Goal: Task Accomplishment & Management: Use online tool/utility

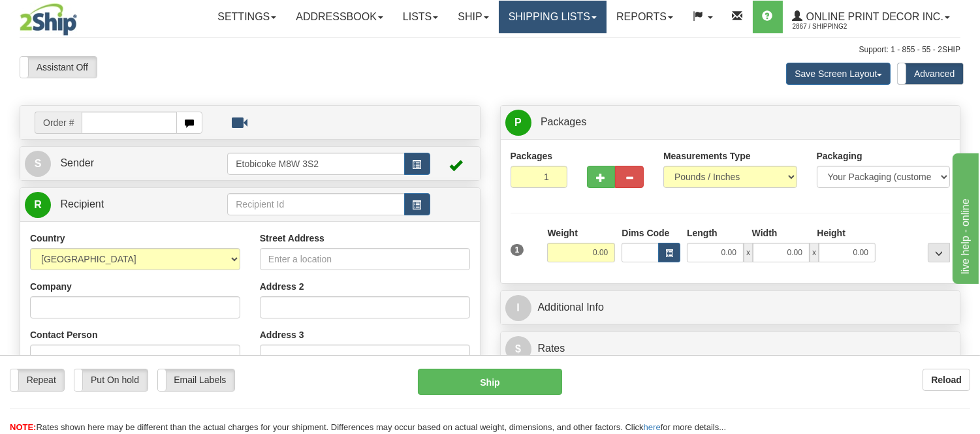
click at [525, 18] on link "Shipping lists" at bounding box center [553, 17] width 108 height 33
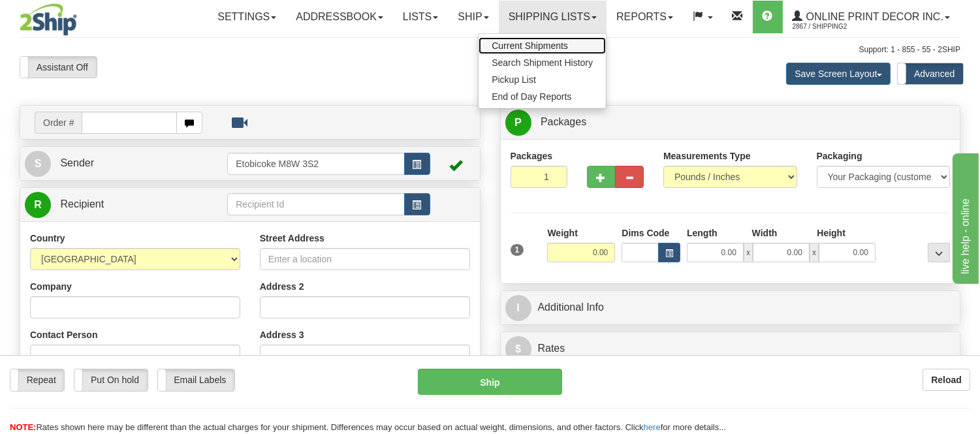
click at [521, 44] on span "Current Shipments" at bounding box center [530, 45] width 76 height 10
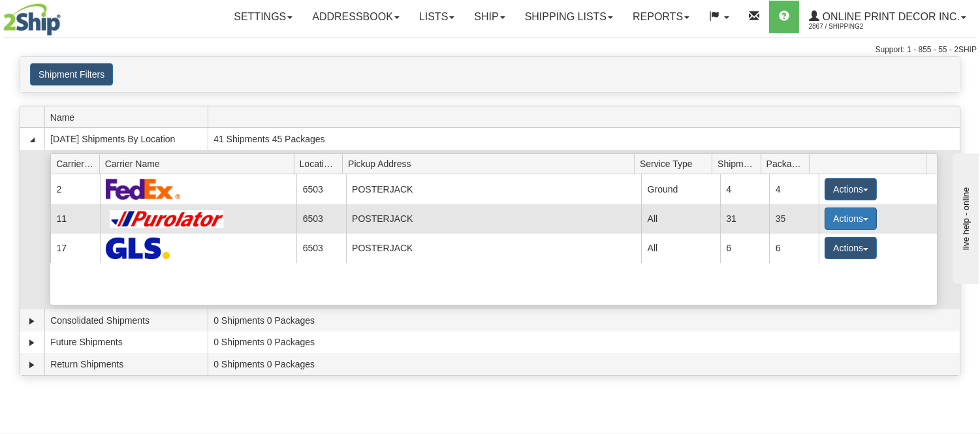
click at [845, 214] on button "Actions" at bounding box center [851, 219] width 52 height 22
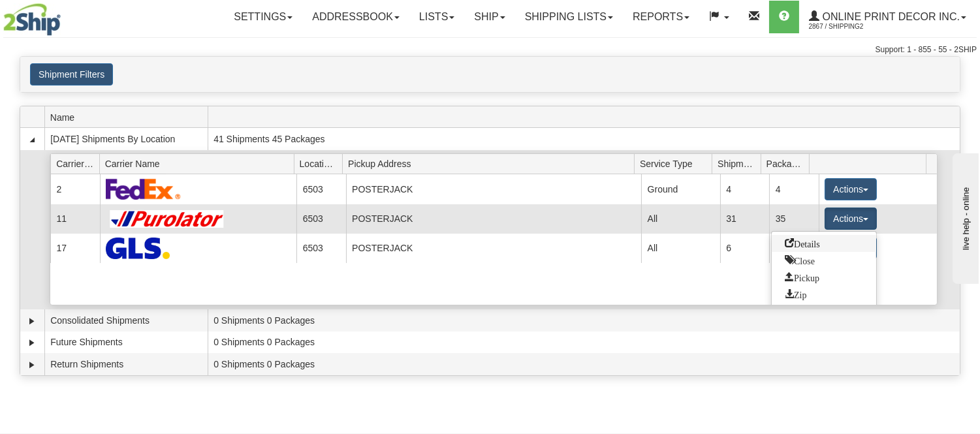
click at [813, 244] on span "Details" at bounding box center [802, 242] width 35 height 9
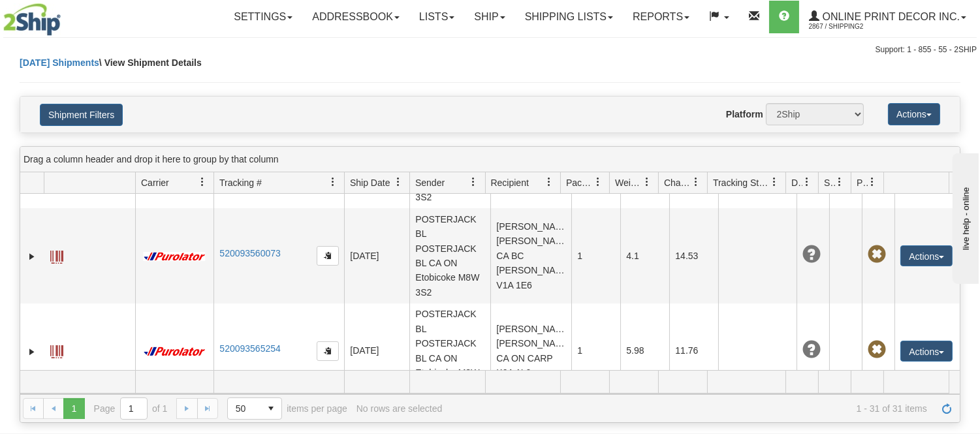
scroll to position [2495, 0]
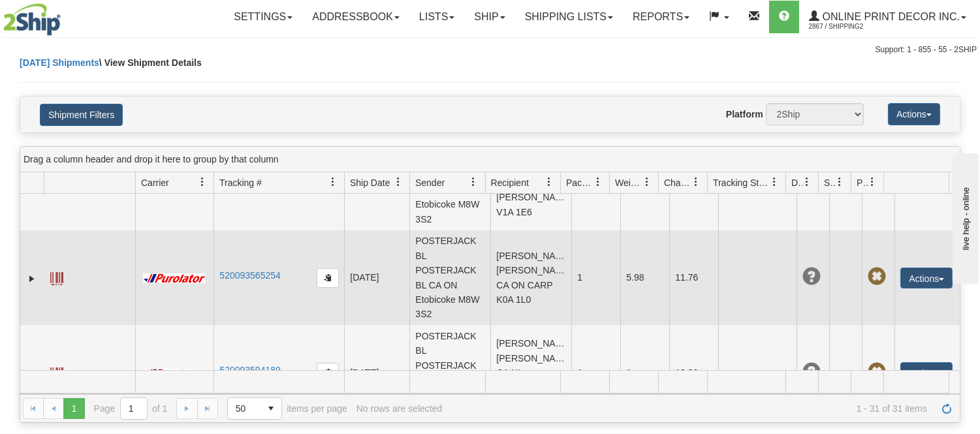
click at [289, 305] on td "520093565254" at bounding box center [279, 278] width 131 height 95
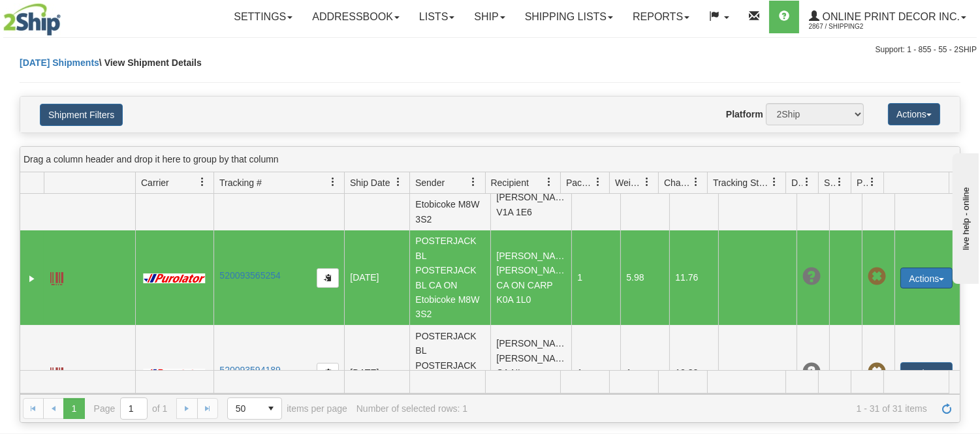
click at [911, 282] on button "Actions" at bounding box center [927, 278] width 52 height 21
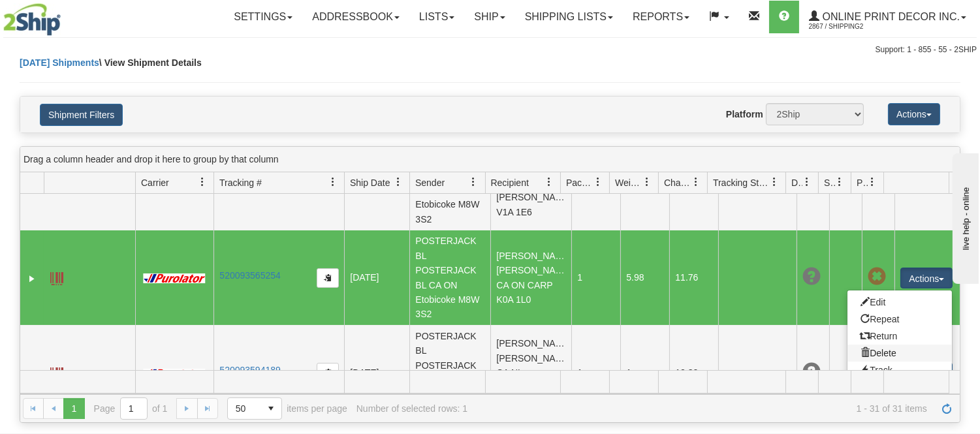
click at [880, 362] on link "Delete" at bounding box center [900, 353] width 104 height 17
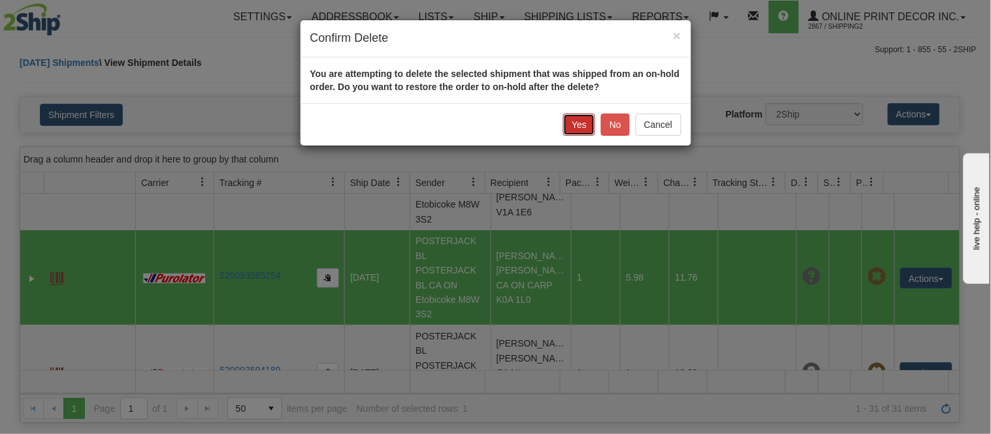
click at [578, 120] on button "Yes" at bounding box center [579, 125] width 32 height 22
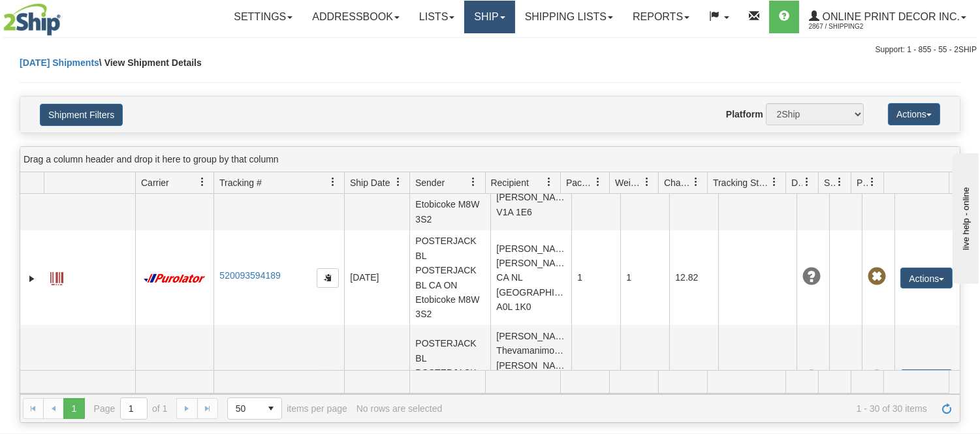
click at [471, 24] on link "Ship" at bounding box center [489, 17] width 50 height 33
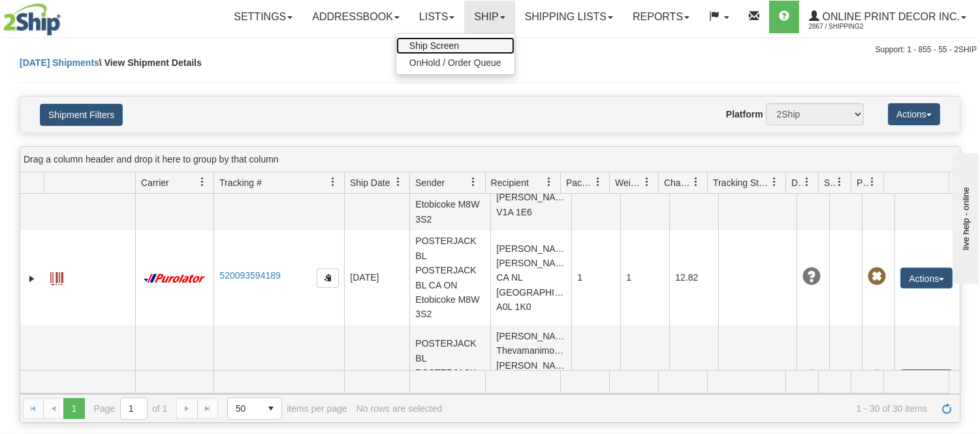
click at [455, 48] on span "Ship Screen" at bounding box center [434, 45] width 50 height 10
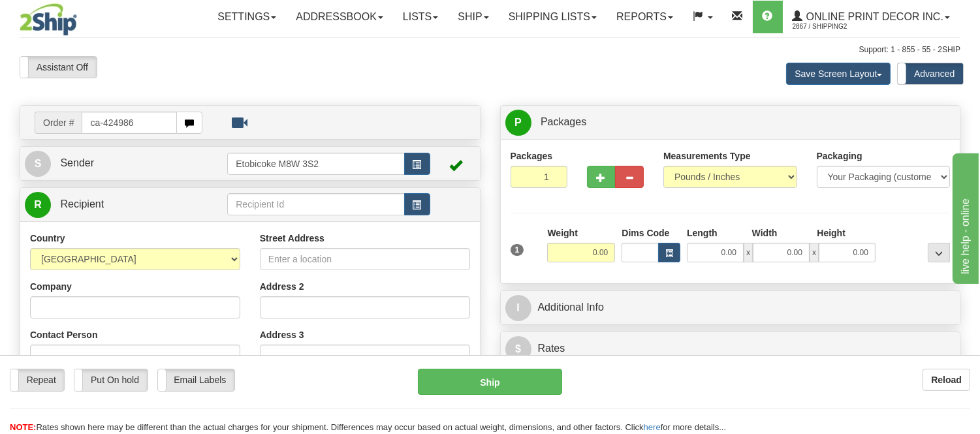
type input "ca-424986"
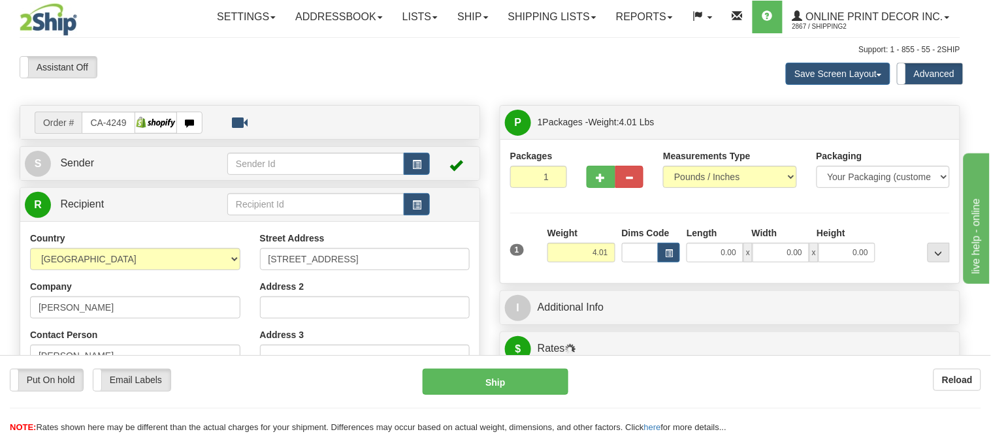
type input "CARP"
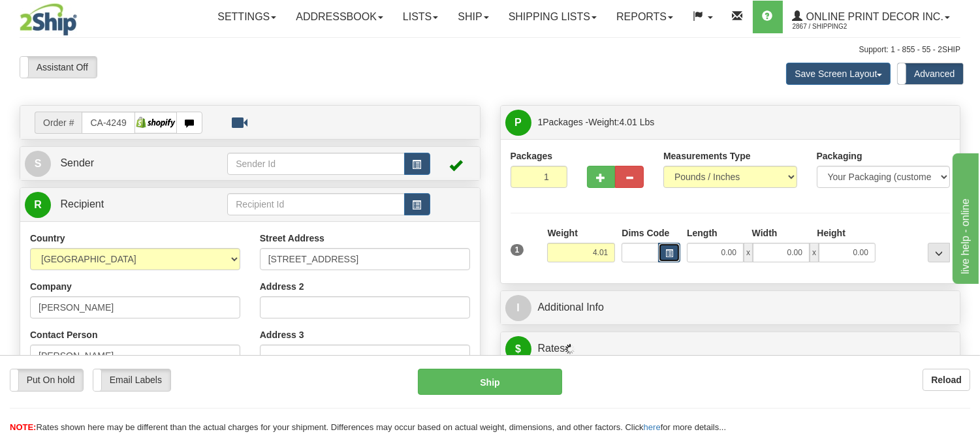
click at [666, 251] on span "button" at bounding box center [669, 253] width 8 height 7
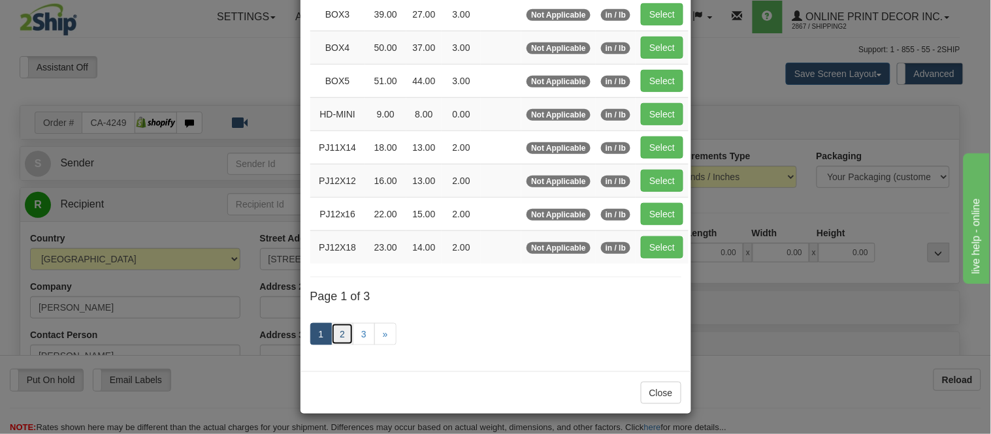
click at [334, 342] on link "2" at bounding box center [342, 334] width 22 height 22
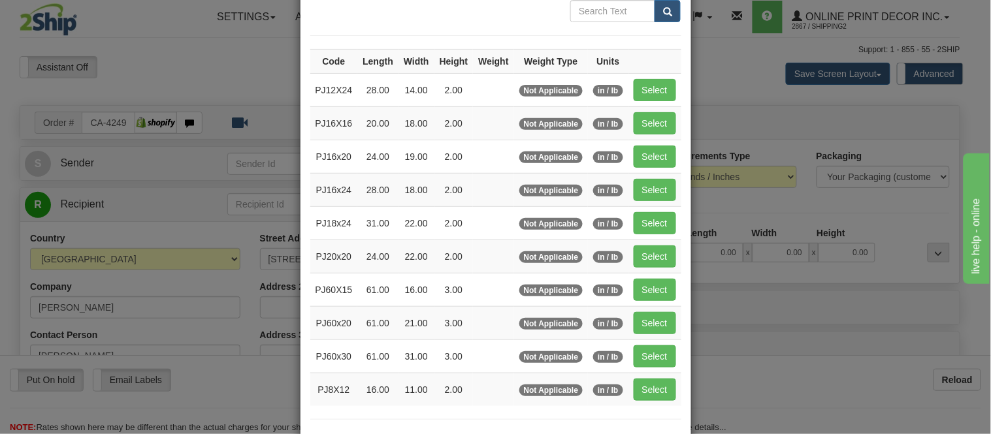
scroll to position [212, 0]
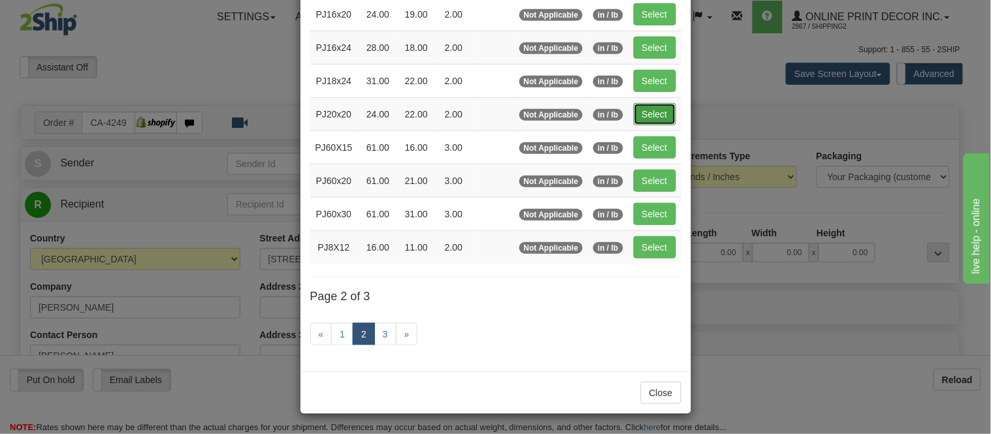
click at [656, 107] on button "Select" at bounding box center [654, 114] width 42 height 22
type input "PJ20x20"
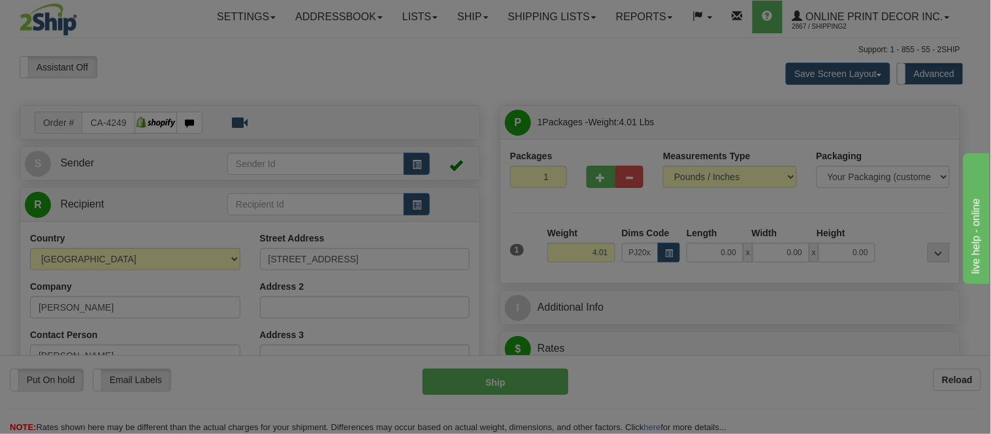
type input "24.00"
type input "22.00"
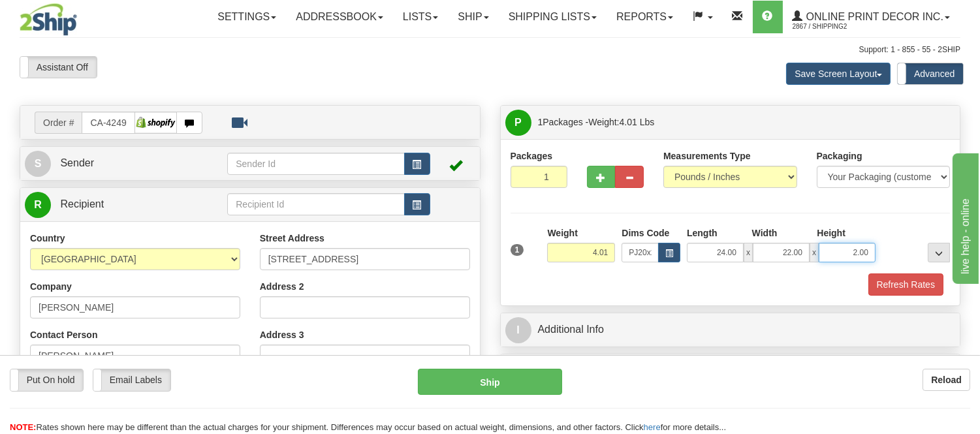
drag, startPoint x: 870, startPoint y: 251, endPoint x: 814, endPoint y: 264, distance: 56.9
click at [814, 264] on div "1 Weight 4.01 Dims Code x x" at bounding box center [730, 250] width 447 height 46
click button "Delete" at bounding box center [0, 0] width 0 height 0
type input "4.00"
click at [603, 178] on span "button" at bounding box center [601, 178] width 9 height 8
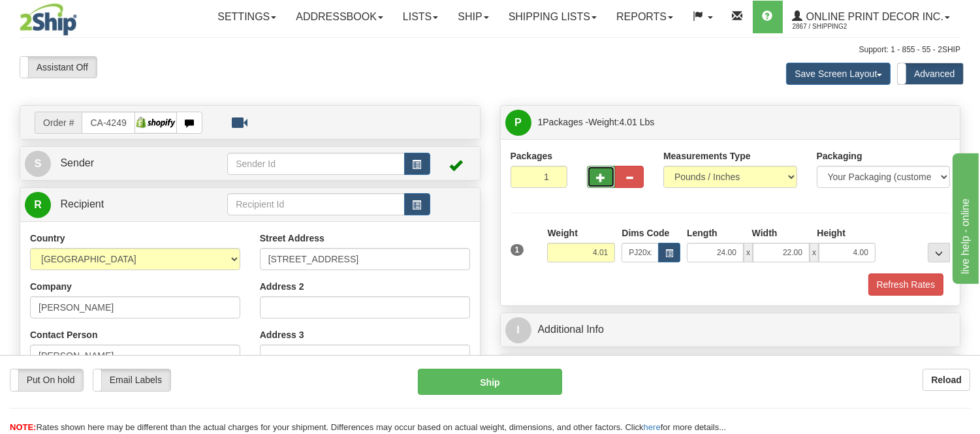
radio input "true"
type input "2"
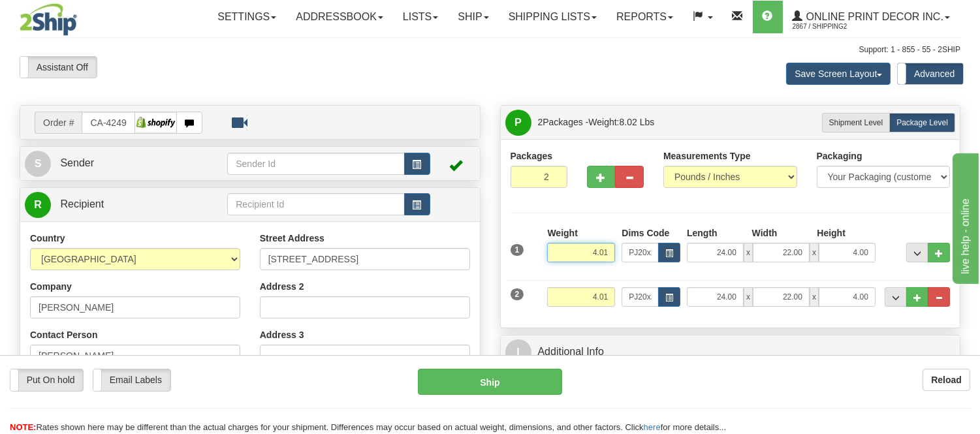
drag, startPoint x: 609, startPoint y: 253, endPoint x: 553, endPoint y: 251, distance: 56.2
click at [553, 251] on input "4.01" at bounding box center [581, 253] width 68 height 20
type input "6.98"
drag, startPoint x: 608, startPoint y: 296, endPoint x: 552, endPoint y: 305, distance: 56.8
click at [552, 305] on input "4.01" at bounding box center [581, 297] width 68 height 20
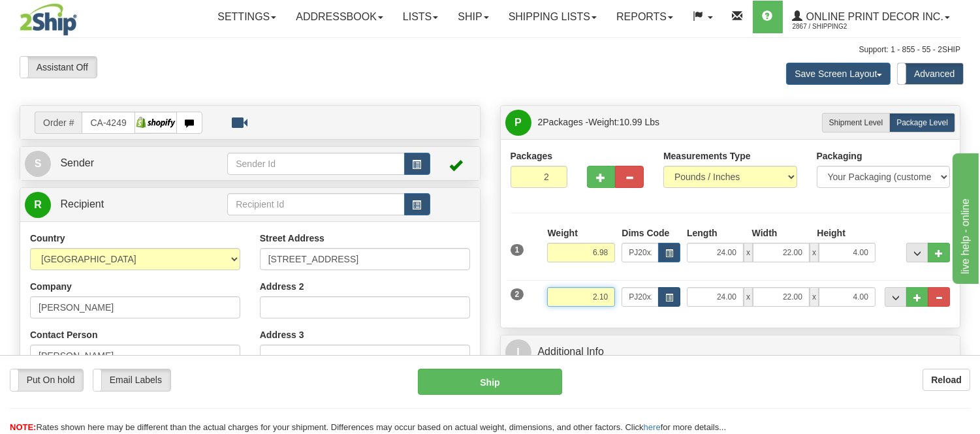
type input "2.10"
click at [665, 296] on span "button" at bounding box center [669, 298] width 8 height 7
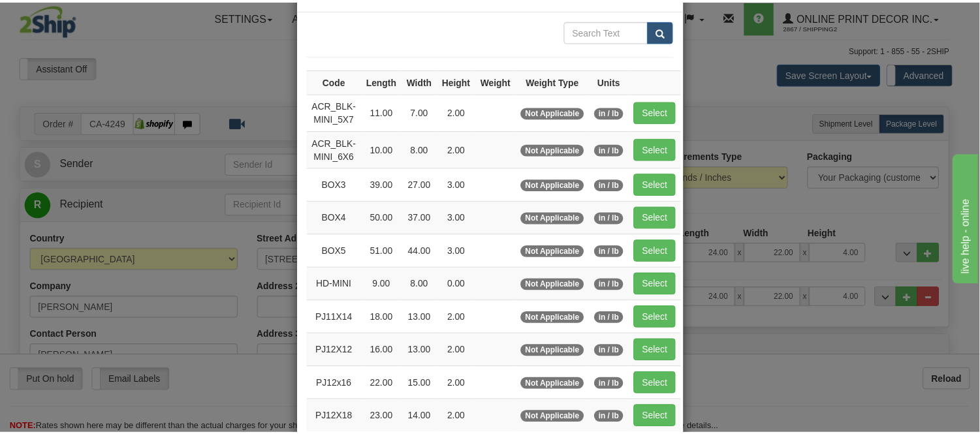
scroll to position [145, 0]
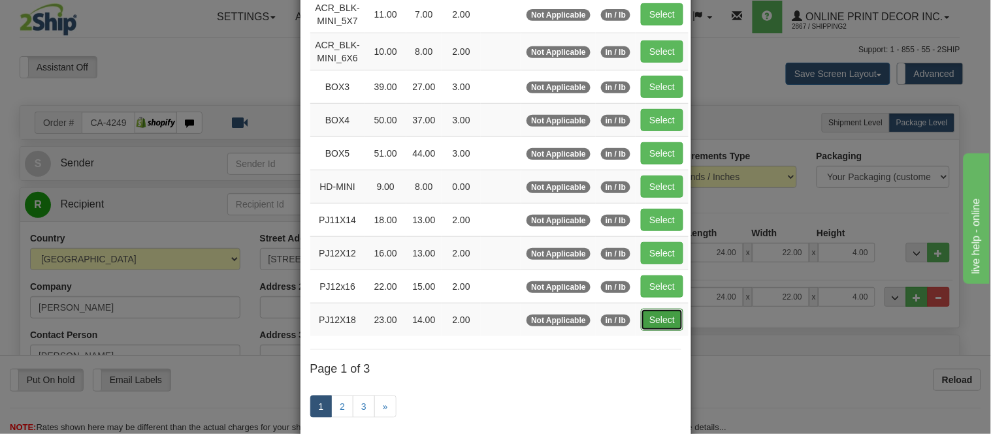
click at [643, 315] on button "Select" at bounding box center [662, 320] width 42 height 22
type input "PJ12X18"
type input "23.00"
type input "14.00"
type input "2.00"
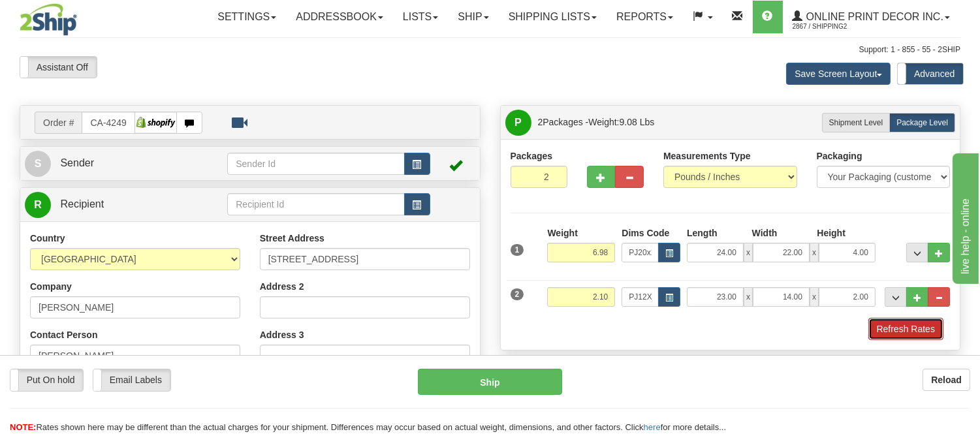
click at [884, 330] on button "Refresh Rates" at bounding box center [906, 329] width 75 height 22
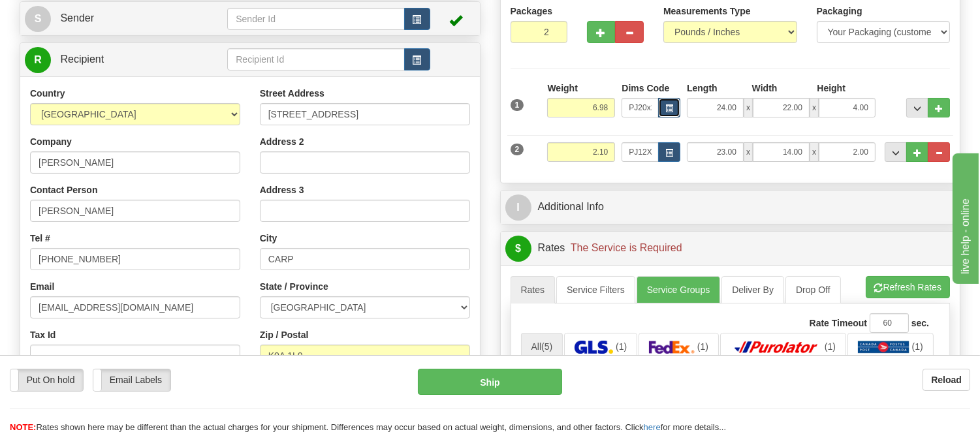
click at [666, 105] on span "button" at bounding box center [669, 108] width 8 height 7
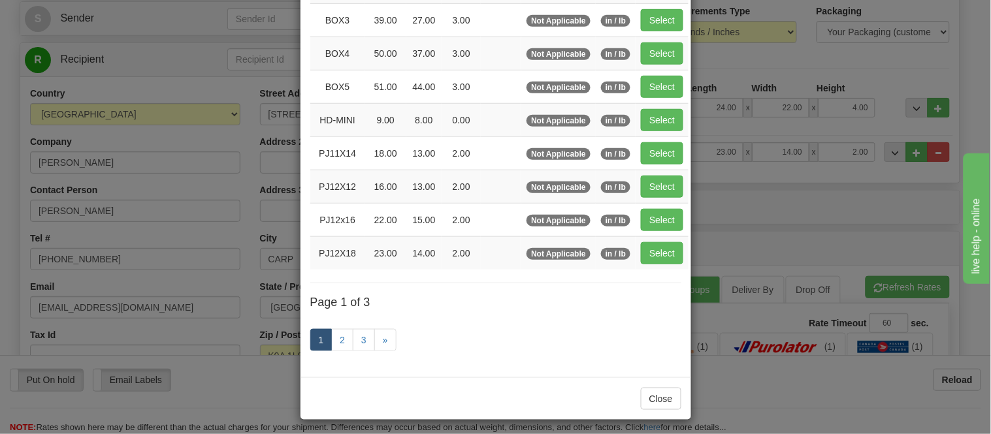
scroll to position [217, 0]
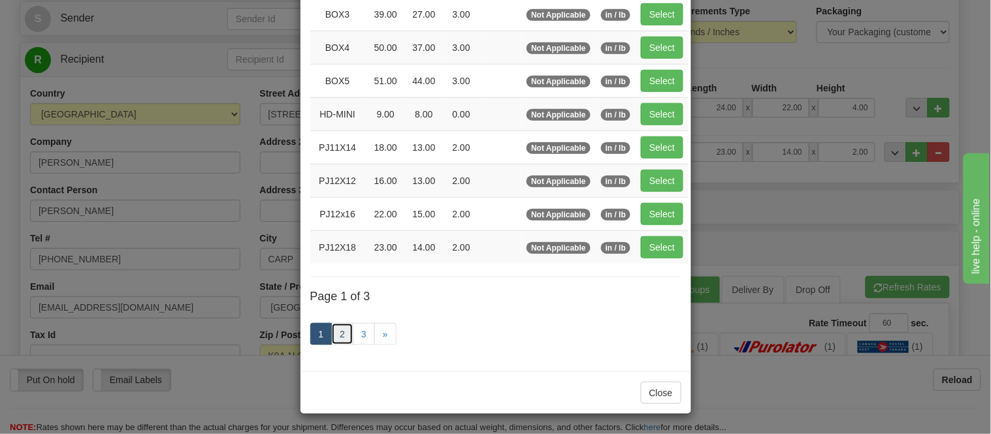
click at [334, 337] on link "2" at bounding box center [342, 334] width 22 height 22
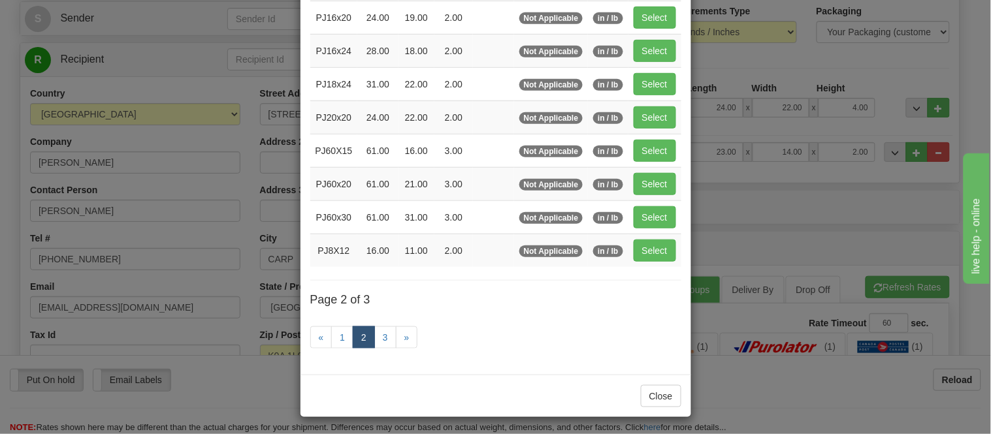
scroll to position [212, 0]
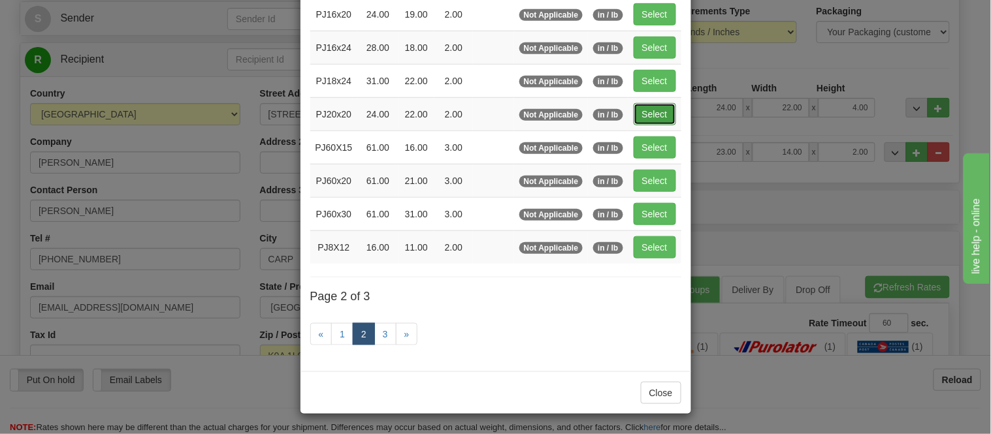
click at [650, 121] on button "Select" at bounding box center [654, 114] width 42 height 22
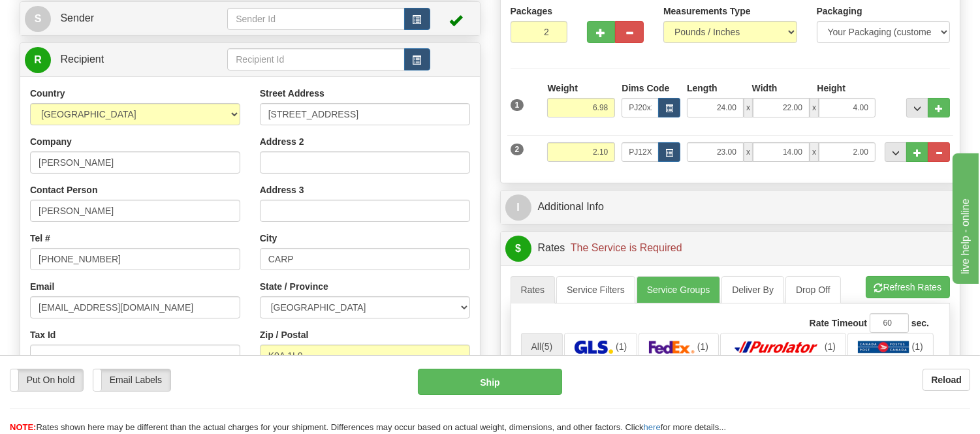
type input "2.00"
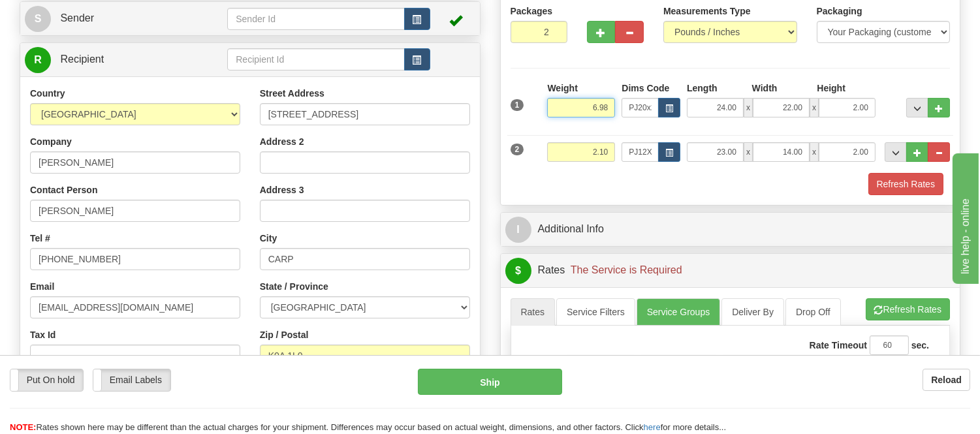
drag, startPoint x: 611, startPoint y: 109, endPoint x: 530, endPoint y: 108, distance: 81.6
click at [530, 108] on div "1 Weight 6.98 Dims Code x x" at bounding box center [730, 105] width 447 height 46
click button "Delete" at bounding box center [0, 0] width 0 height 0
type input "4.00"
click at [605, 30] on button "button" at bounding box center [601, 32] width 29 height 22
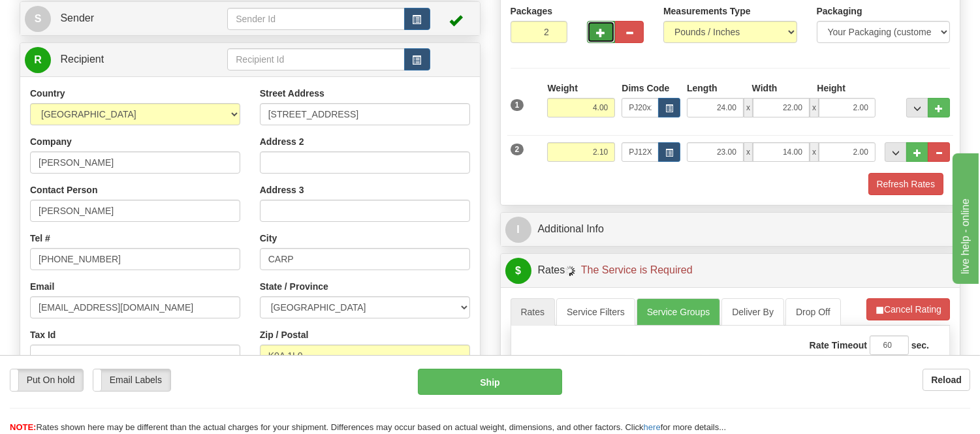
type input "3"
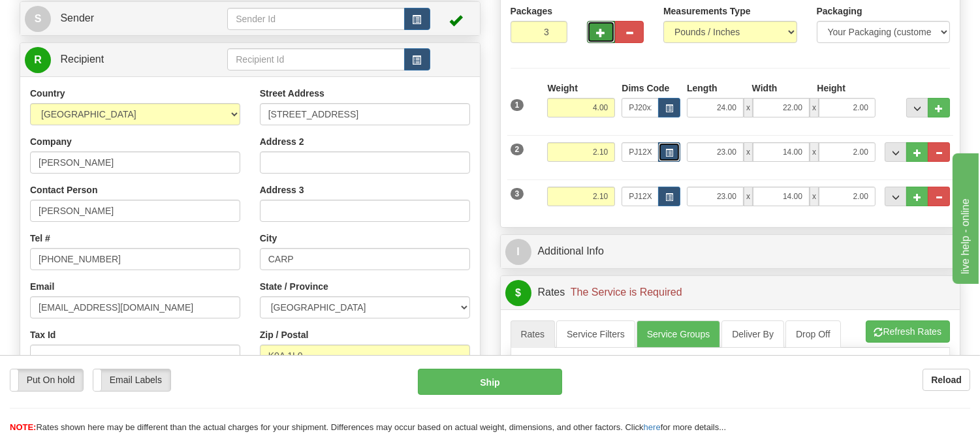
click at [669, 153] on span "button" at bounding box center [669, 153] width 8 height 7
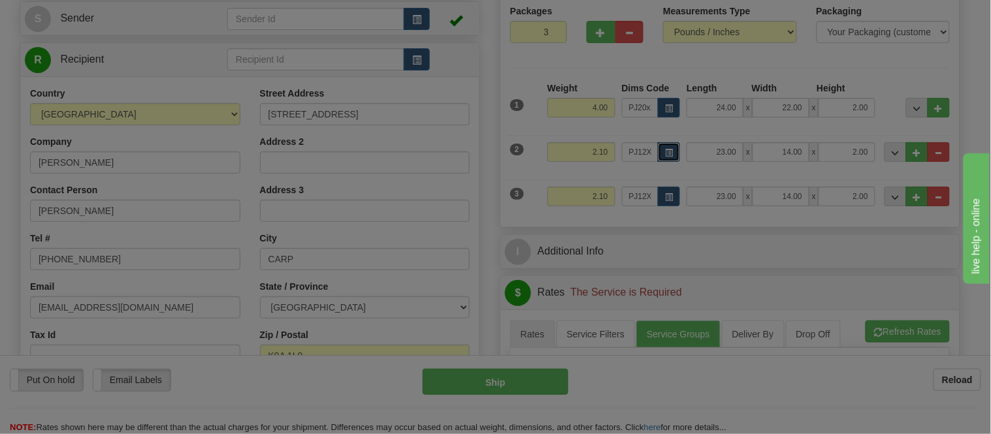
scroll to position [0, 0]
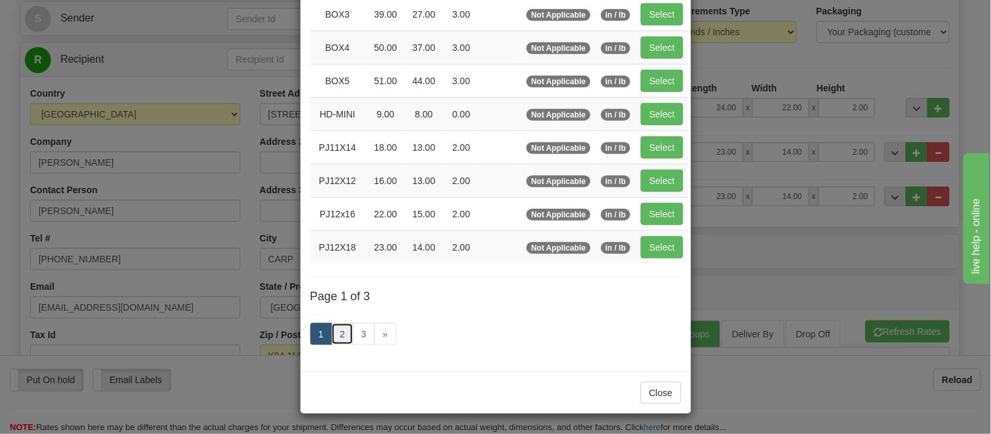
click at [333, 333] on link "2" at bounding box center [342, 334] width 22 height 22
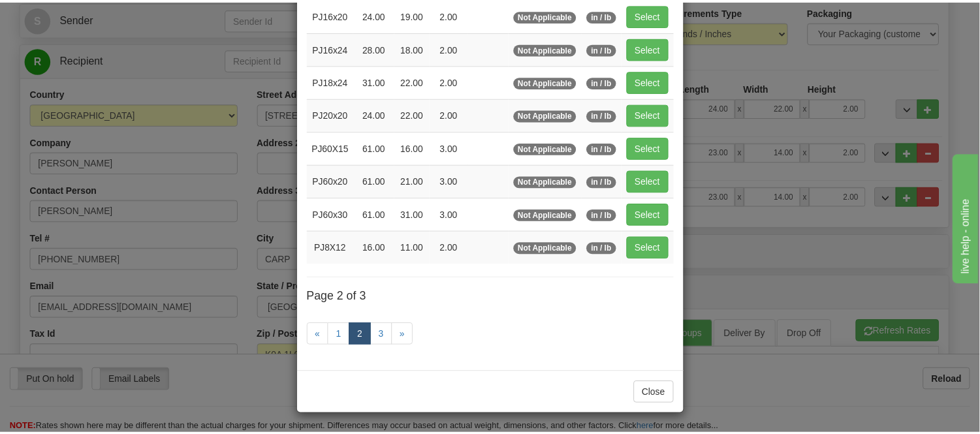
scroll to position [212, 0]
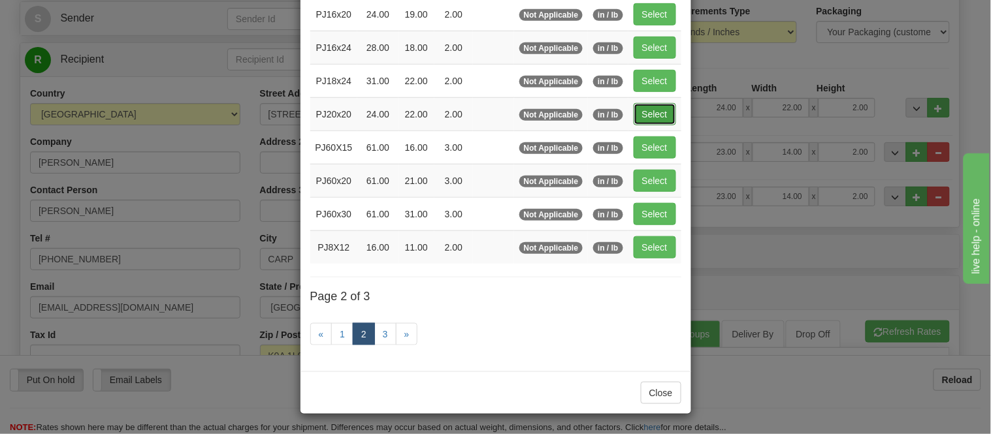
click at [640, 105] on button "Select" at bounding box center [654, 114] width 42 height 22
type input "PJ20x20"
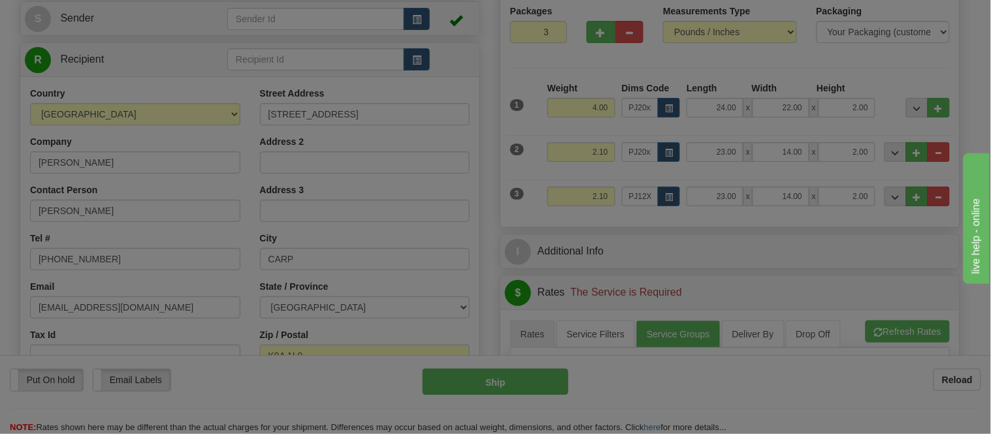
type input "24.00"
type input "22.00"
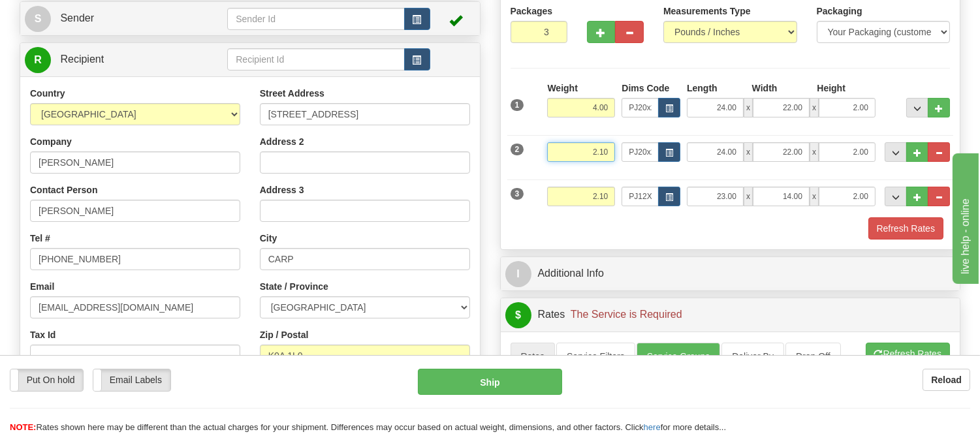
drag, startPoint x: 609, startPoint y: 153, endPoint x: 537, endPoint y: 152, distance: 71.8
click at [537, 152] on div "2 Weight 2.10 Dims Code PJ20x20 Length Width" at bounding box center [730, 151] width 447 height 44
click button "Delete" at bounding box center [0, 0] width 0 height 0
type input "4.00"
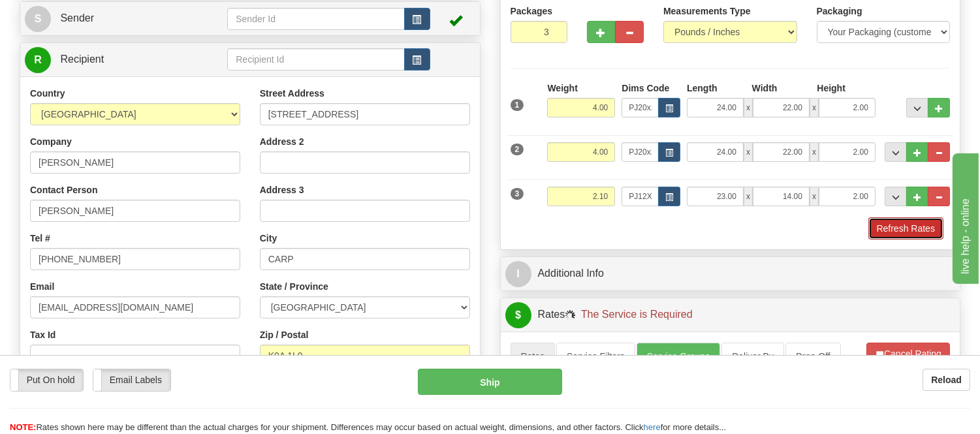
click at [906, 225] on button "Refresh Rates" at bounding box center [906, 228] width 75 height 22
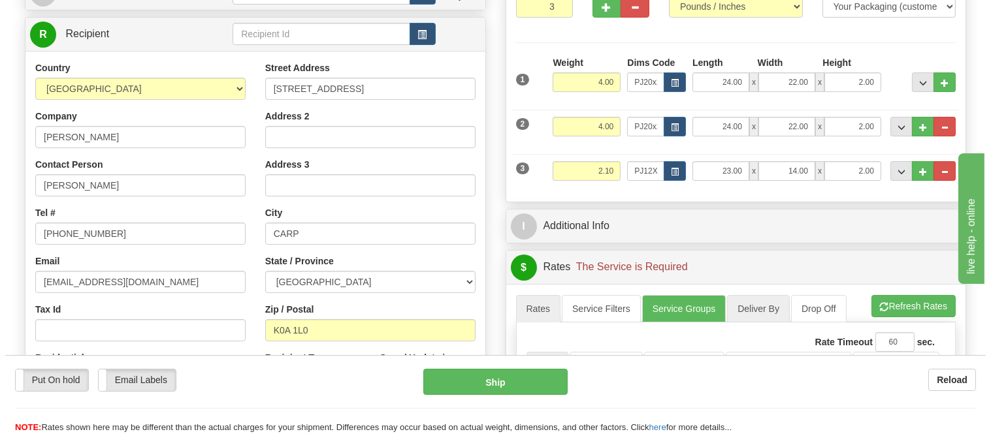
scroll to position [145, 0]
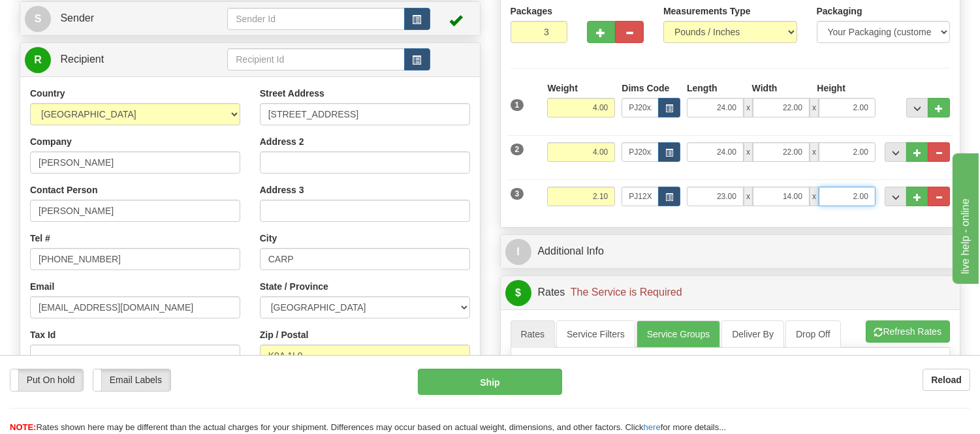
drag, startPoint x: 870, startPoint y: 197, endPoint x: 799, endPoint y: 200, distance: 71.3
click at [799, 200] on div "23.00 x 14.00 x 2.00" at bounding box center [781, 197] width 189 height 20
click button "Delete" at bounding box center [0, 0] width 0 height 0
type input "3.00"
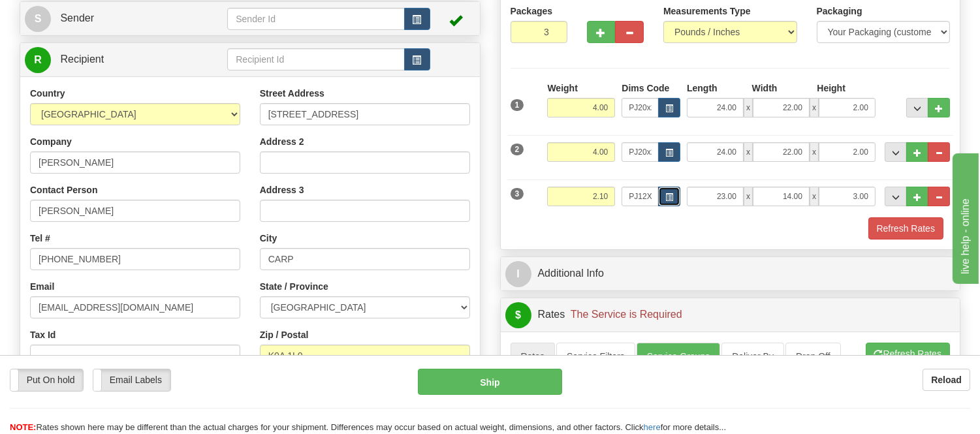
click at [670, 198] on span "button" at bounding box center [669, 197] width 8 height 7
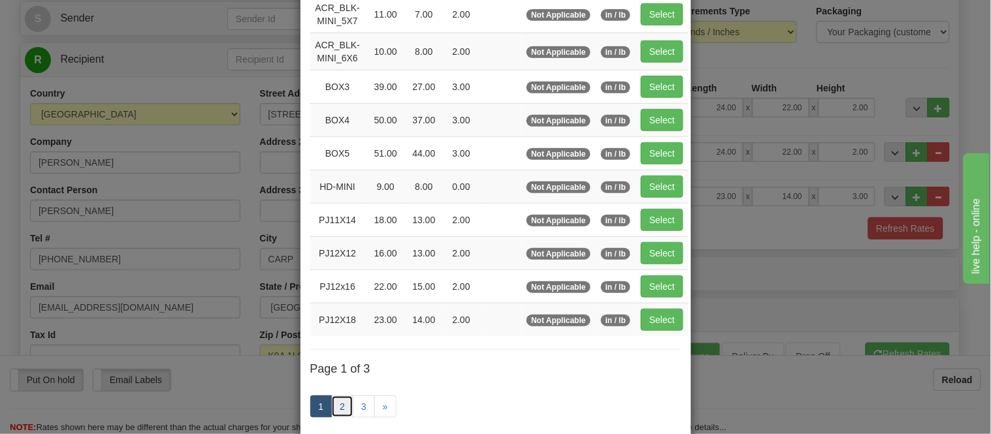
click at [340, 410] on link "2" at bounding box center [342, 407] width 22 height 22
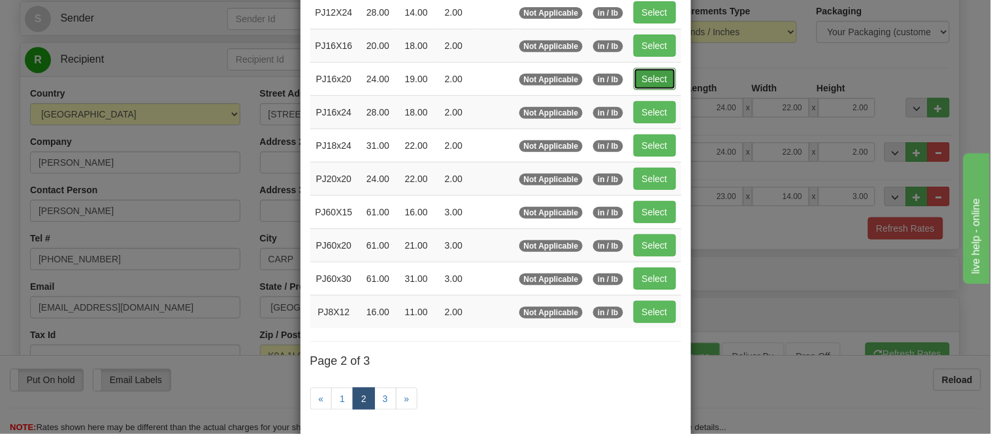
click at [656, 80] on button "Select" at bounding box center [654, 79] width 42 height 22
type input "PJ16x20"
type input "24.00"
type input "19.00"
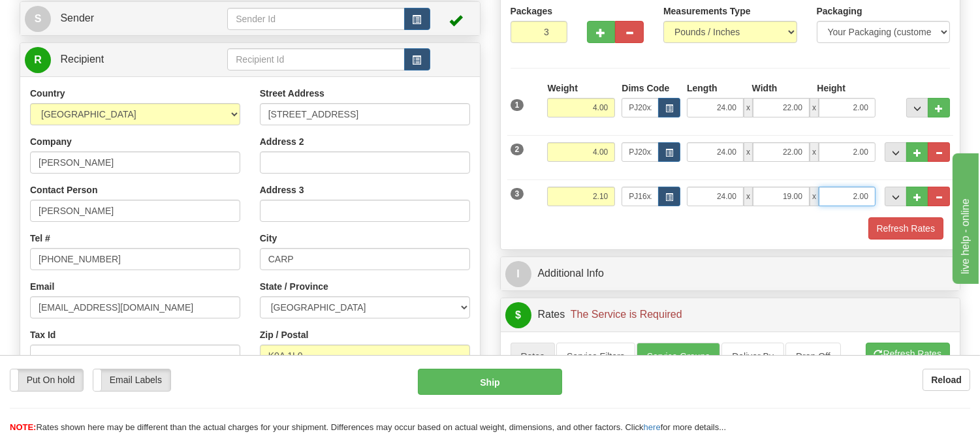
drag, startPoint x: 872, startPoint y: 194, endPoint x: 840, endPoint y: 204, distance: 33.5
click at [840, 204] on input "2.00" at bounding box center [847, 197] width 57 height 20
click button "Delete" at bounding box center [0, 0] width 0 height 0
type input "3.00"
click at [879, 225] on button "Refresh Rates" at bounding box center [906, 228] width 75 height 22
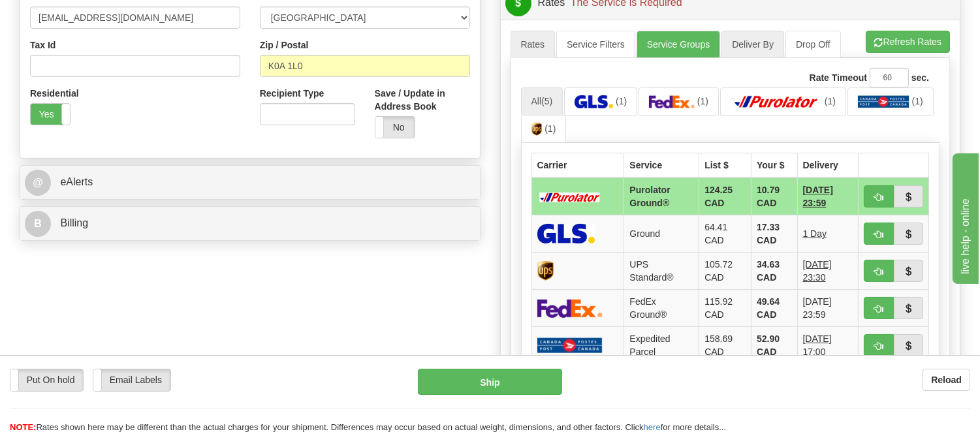
scroll to position [507, 0]
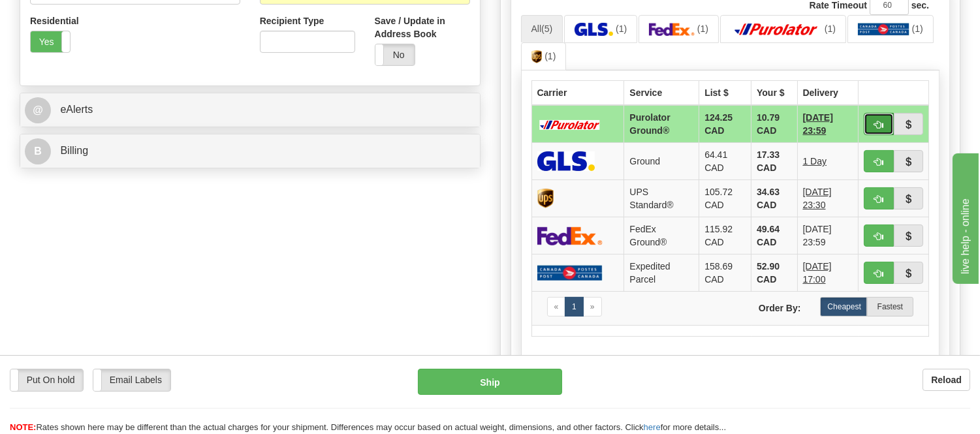
click at [880, 121] on span "button" at bounding box center [878, 125] width 9 height 8
type input "260"
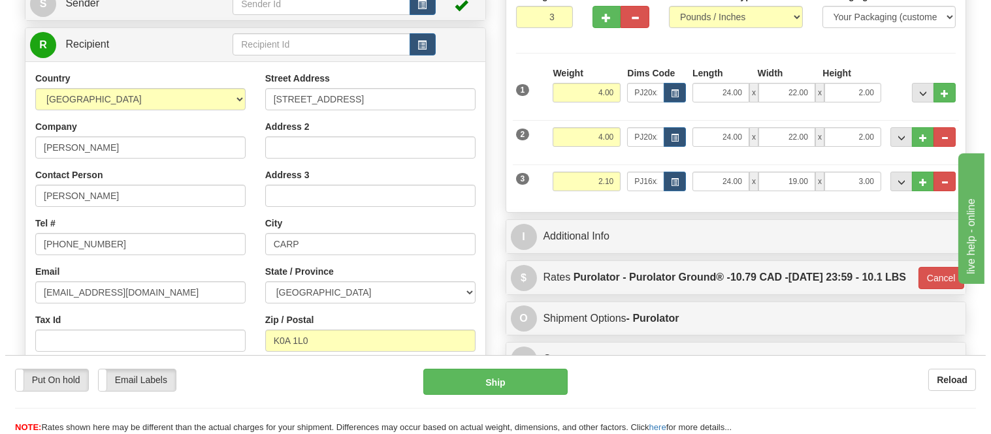
scroll to position [72, 0]
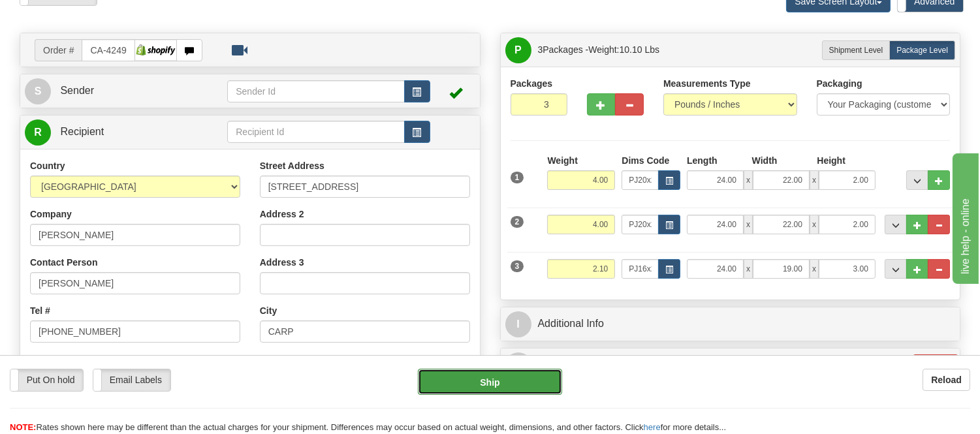
click at [539, 374] on button "Ship" at bounding box center [490, 382] width 144 height 26
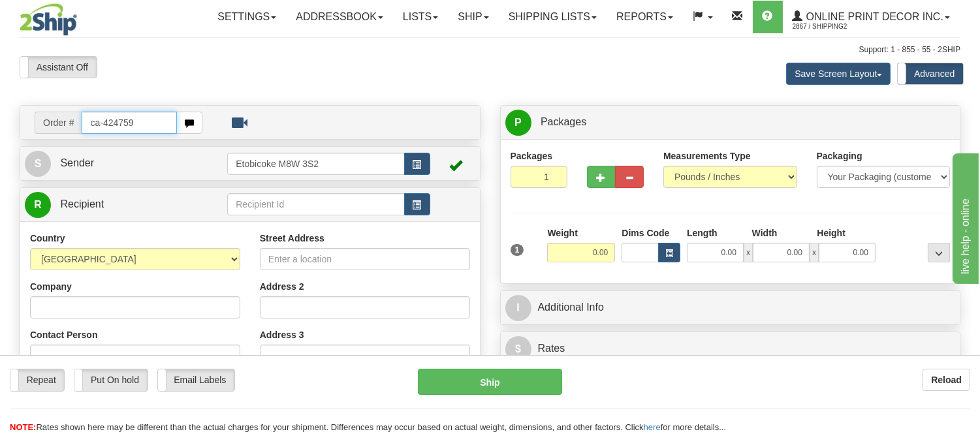
type input "ca-424759"
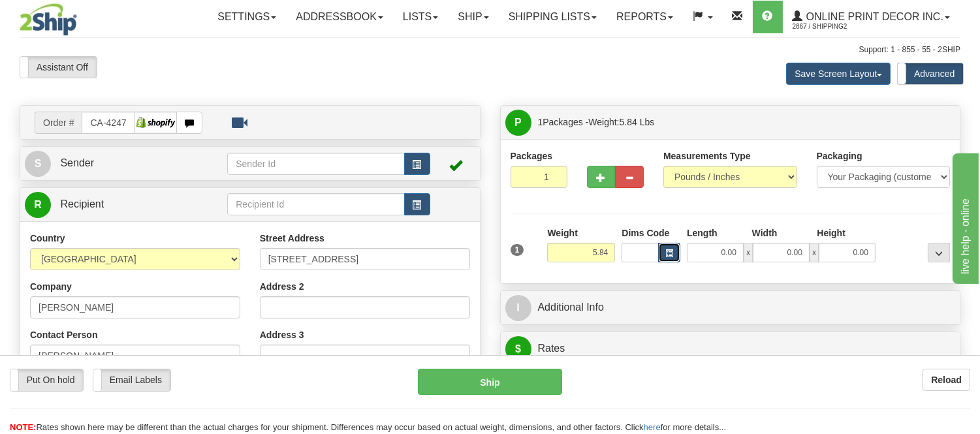
click at [667, 253] on span "button" at bounding box center [669, 253] width 8 height 7
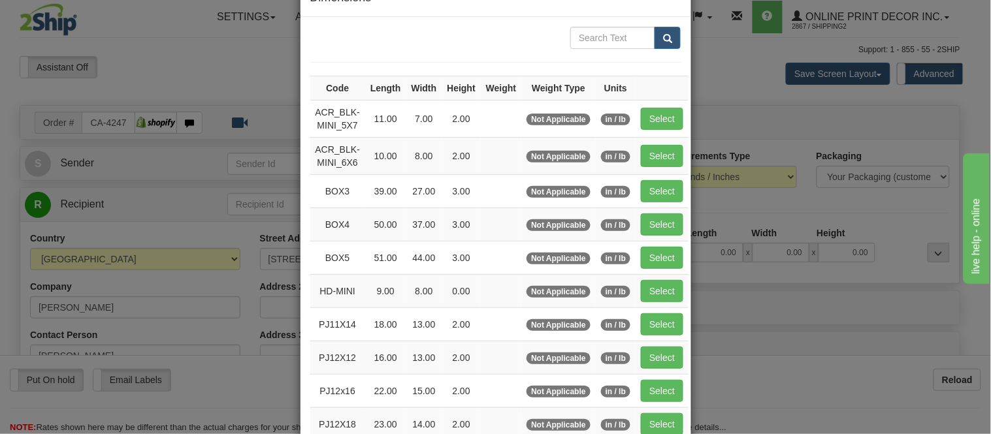
scroll to position [72, 0]
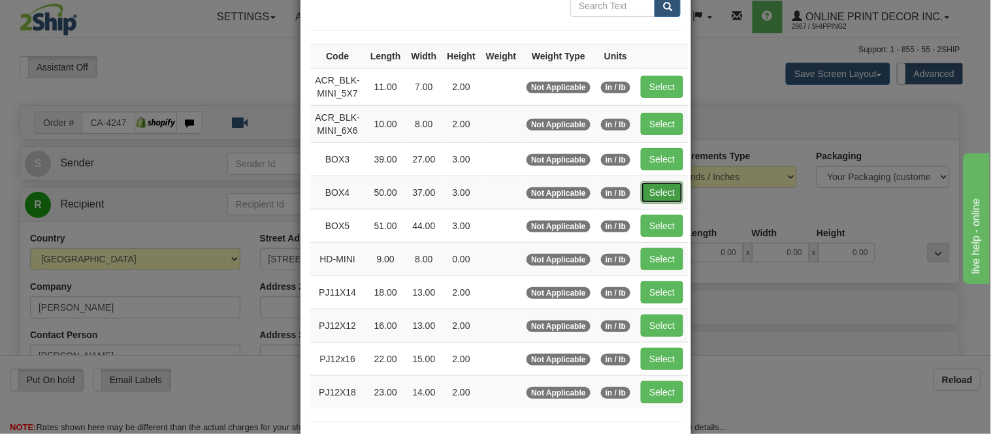
click at [643, 200] on button "Select" at bounding box center [662, 193] width 42 height 22
type input "BOX4"
type input "50.00"
type input "37.00"
type input "3.00"
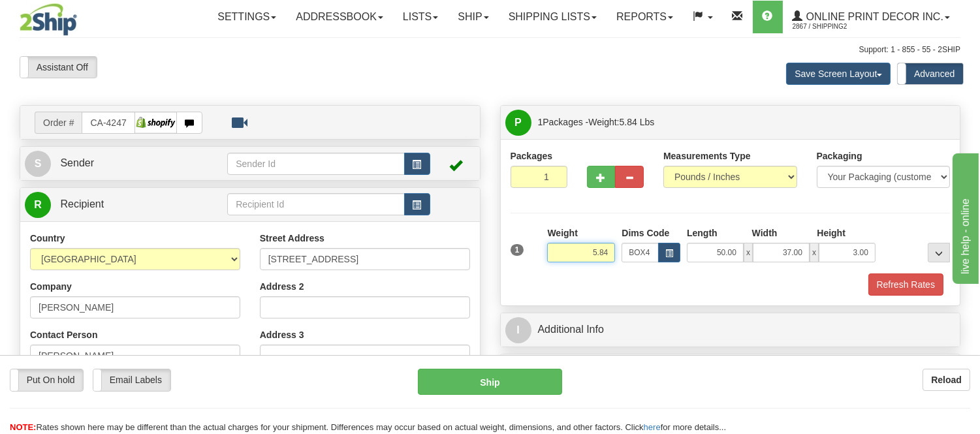
drag, startPoint x: 611, startPoint y: 247, endPoint x: 526, endPoint y: 257, distance: 85.5
click at [526, 257] on div "1 Weight 5.84 Dims Code BOX4" at bounding box center [730, 250] width 447 height 46
type input "11.98"
click at [600, 175] on span "button" at bounding box center [601, 178] width 9 height 8
radio input "true"
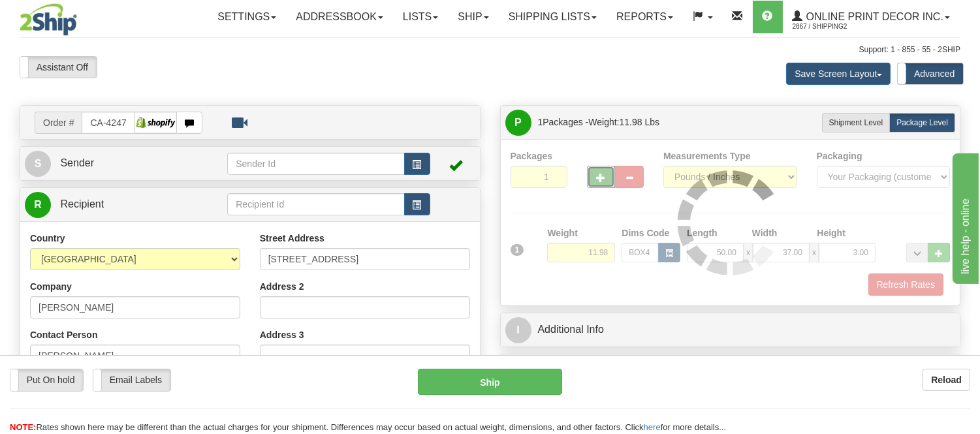
type input "2"
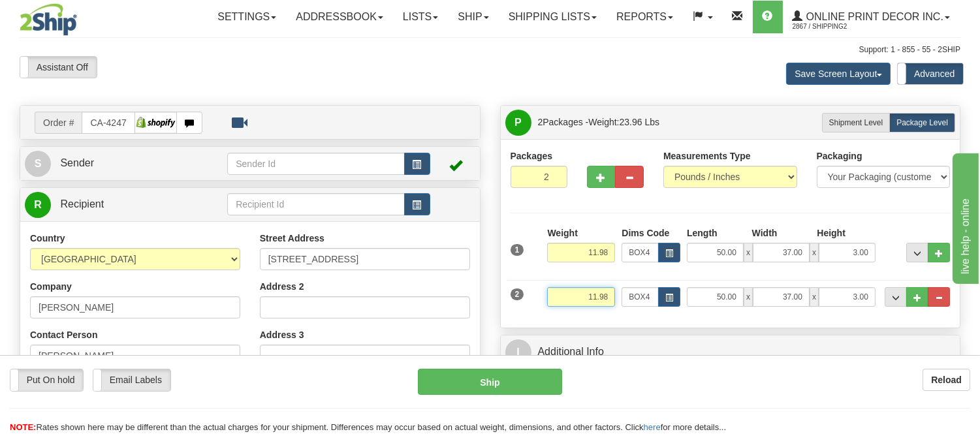
drag, startPoint x: 615, startPoint y: 303, endPoint x: 556, endPoint y: 314, distance: 60.5
click at [556, 314] on div "Weight 11.98" at bounding box center [581, 301] width 74 height 29
type input "4.98"
click at [663, 296] on button "button" at bounding box center [669, 297] width 22 height 20
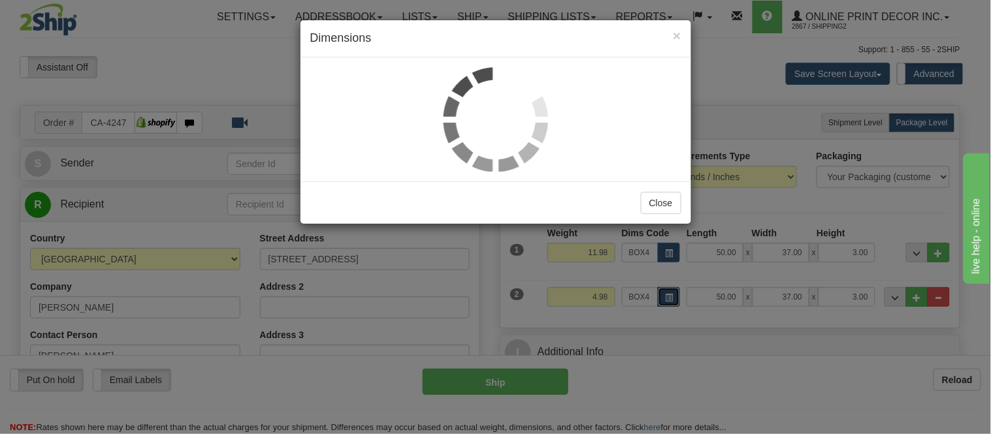
scroll to position [0, 0]
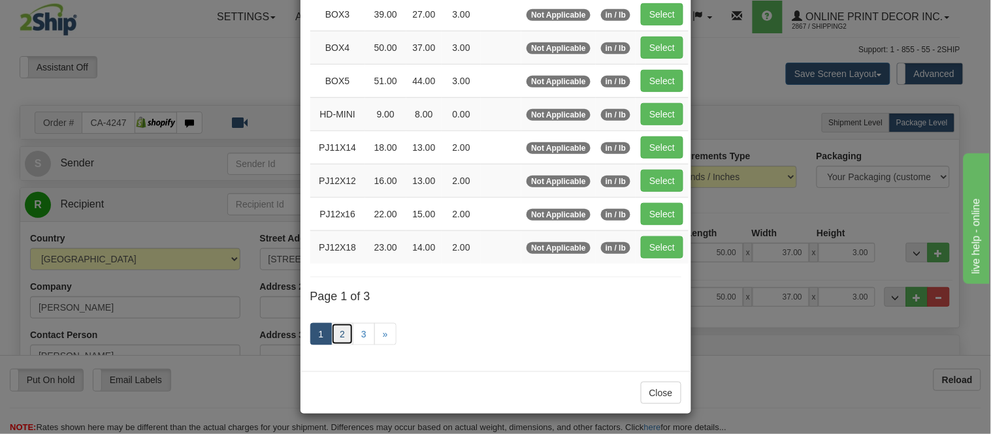
click at [340, 337] on link "2" at bounding box center [342, 334] width 22 height 22
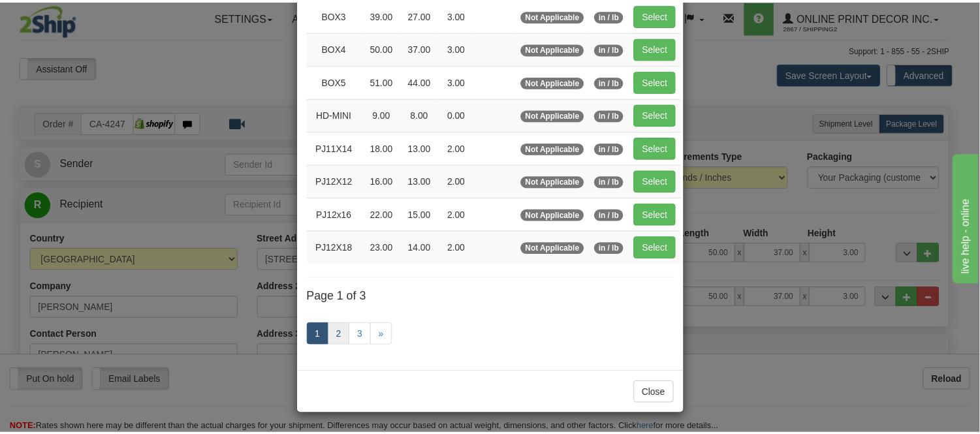
scroll to position [212, 0]
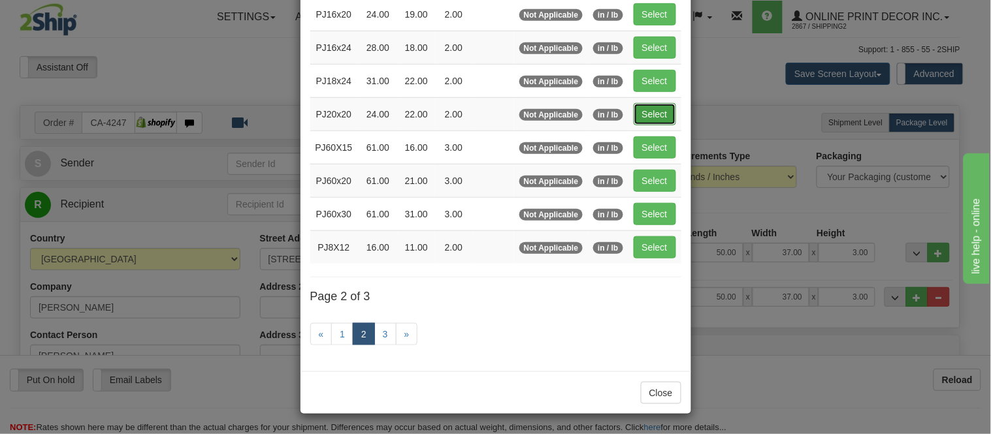
click at [644, 118] on button "Select" at bounding box center [654, 114] width 42 height 22
type input "PJ20x20"
type input "24.00"
type input "22.00"
type input "2.00"
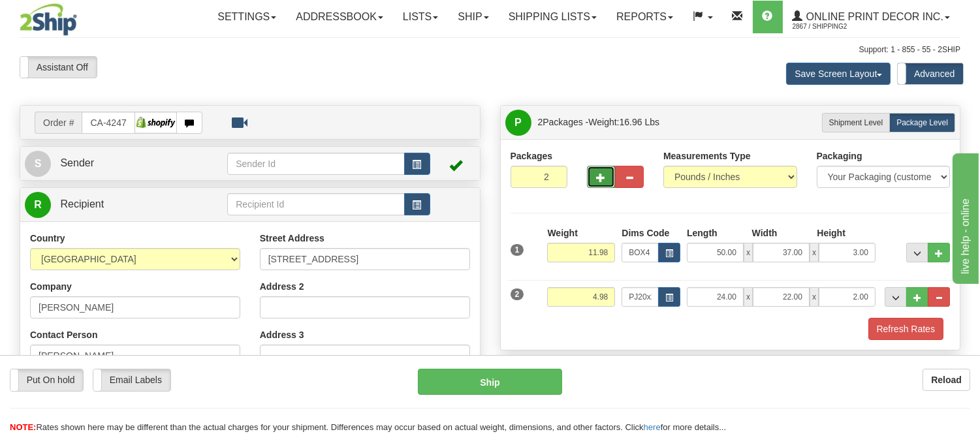
click at [604, 182] on span "button" at bounding box center [601, 178] width 9 height 8
type input "3"
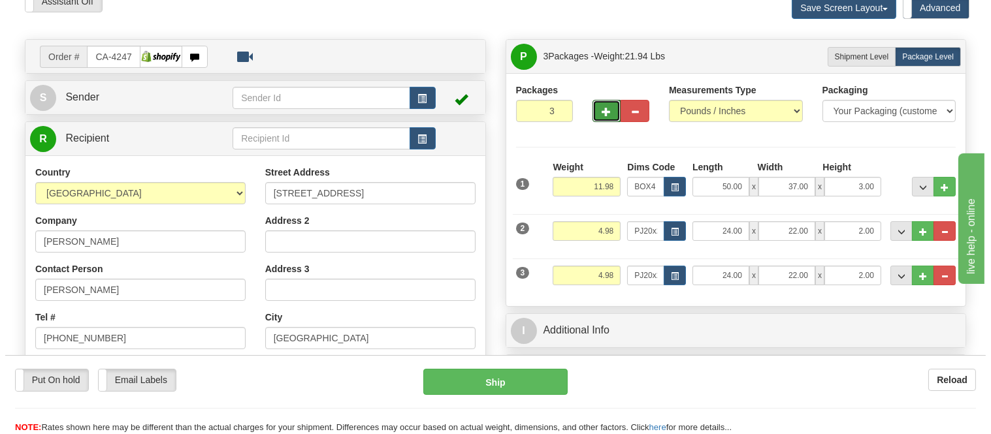
scroll to position [145, 0]
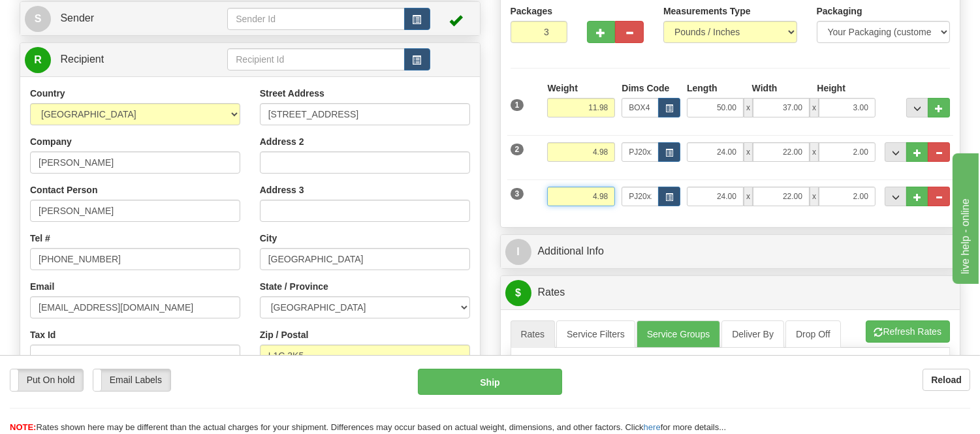
drag, startPoint x: 610, startPoint y: 196, endPoint x: 564, endPoint y: 200, distance: 45.9
click at [564, 200] on input "4.98" at bounding box center [581, 197] width 68 height 20
drag, startPoint x: 611, startPoint y: 149, endPoint x: 552, endPoint y: 149, distance: 58.1
click at [552, 149] on input "4.98" at bounding box center [581, 152] width 68 height 20
drag, startPoint x: 609, startPoint y: 196, endPoint x: 573, endPoint y: 200, distance: 36.1
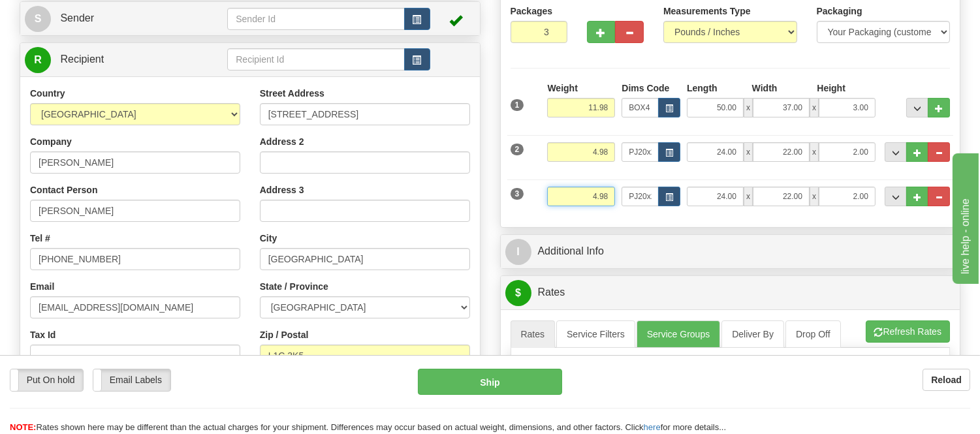
click at [573, 200] on input "4.98" at bounding box center [581, 197] width 68 height 20
type input "3.98"
click at [663, 198] on button "button" at bounding box center [669, 197] width 22 height 20
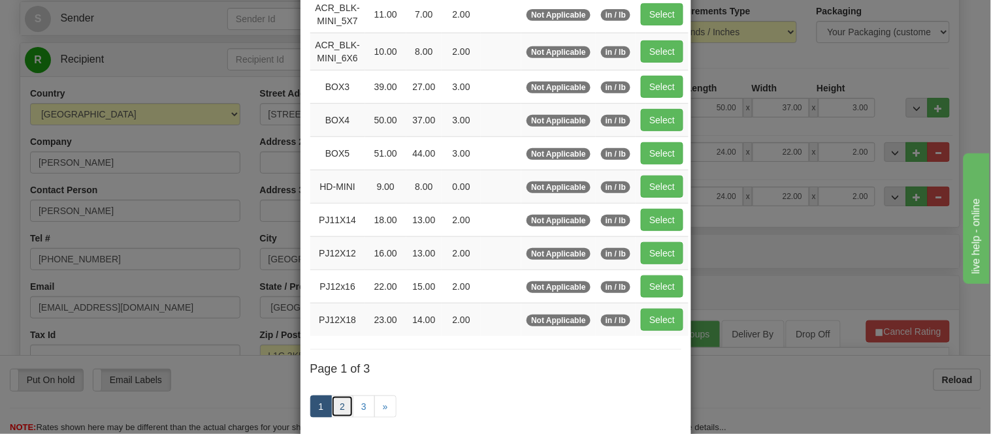
click at [338, 400] on link "2" at bounding box center [342, 407] width 22 height 22
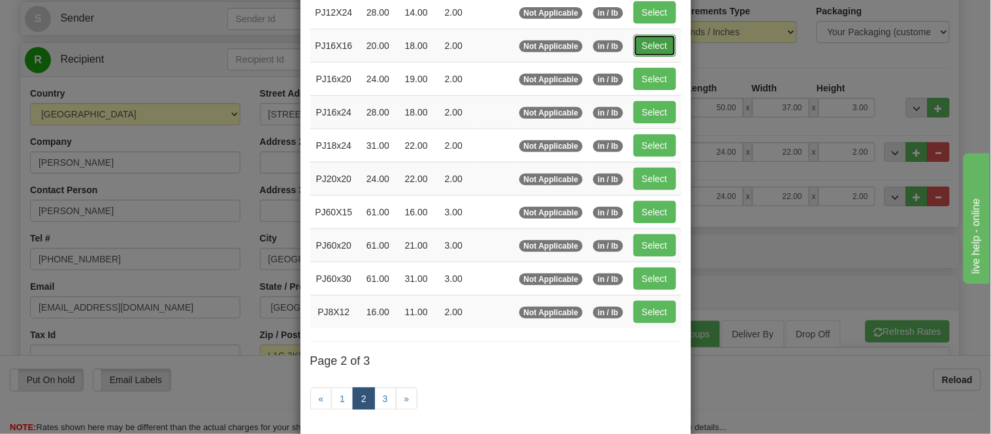
click at [653, 49] on button "Select" at bounding box center [654, 46] width 42 height 22
type input "PJ16X16"
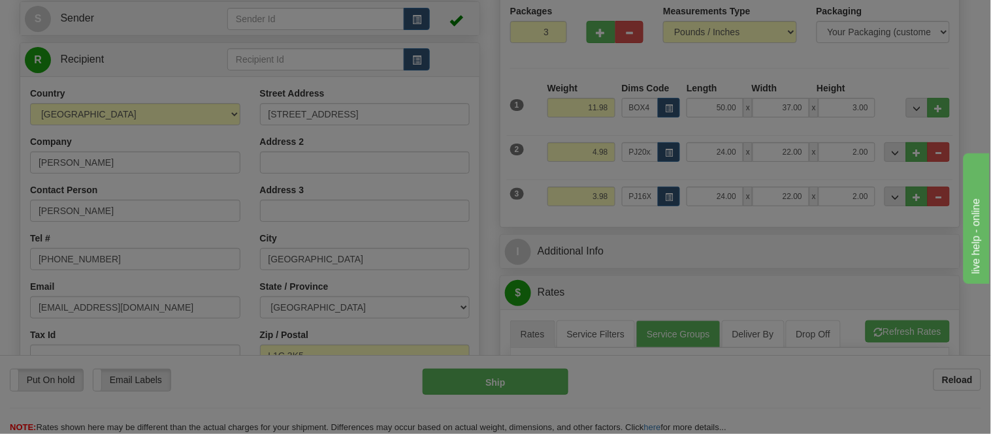
type input "20.00"
type input "18.00"
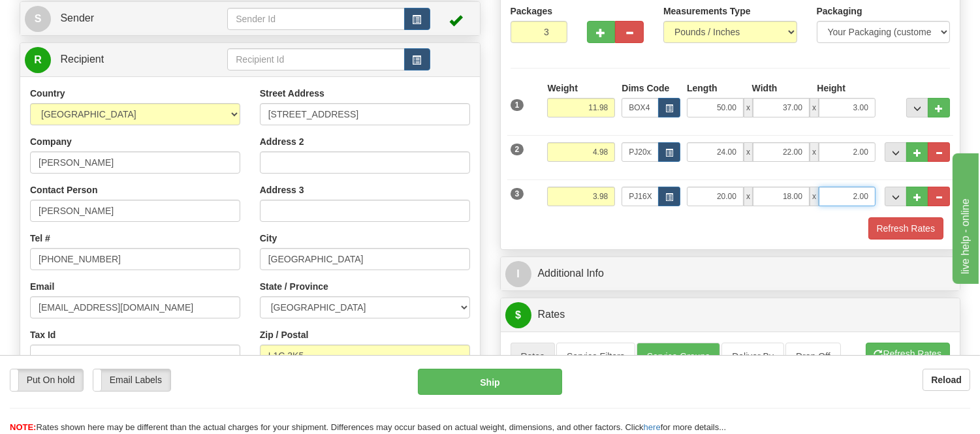
drag, startPoint x: 872, startPoint y: 196, endPoint x: 827, endPoint y: 191, distance: 45.4
click at [827, 191] on input "2.00" at bounding box center [847, 197] width 57 height 20
click button "Delete" at bounding box center [0, 0] width 0 height 0
type input "6.00"
click at [893, 233] on button "Refresh Rates" at bounding box center [906, 228] width 75 height 22
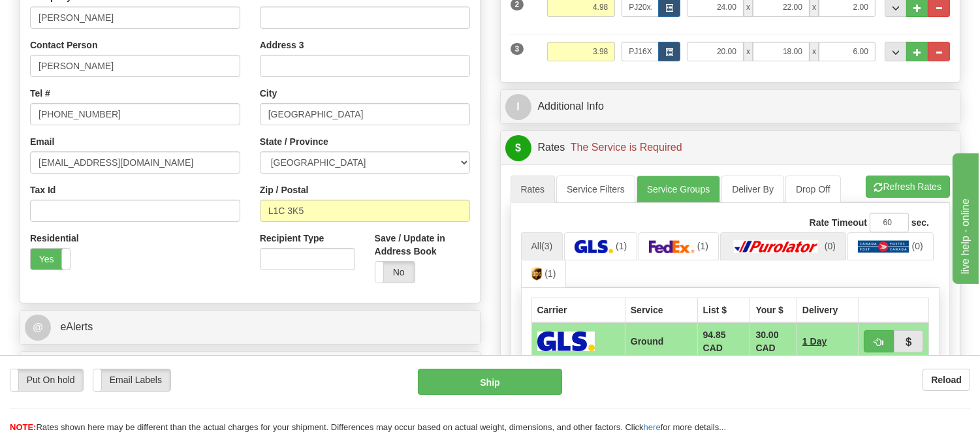
scroll to position [362, 0]
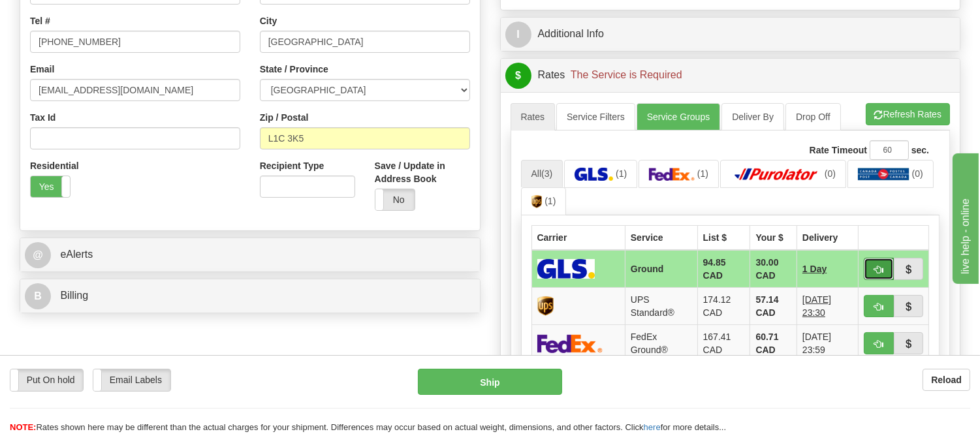
click at [874, 270] on span "button" at bounding box center [878, 270] width 9 height 8
type input "1"
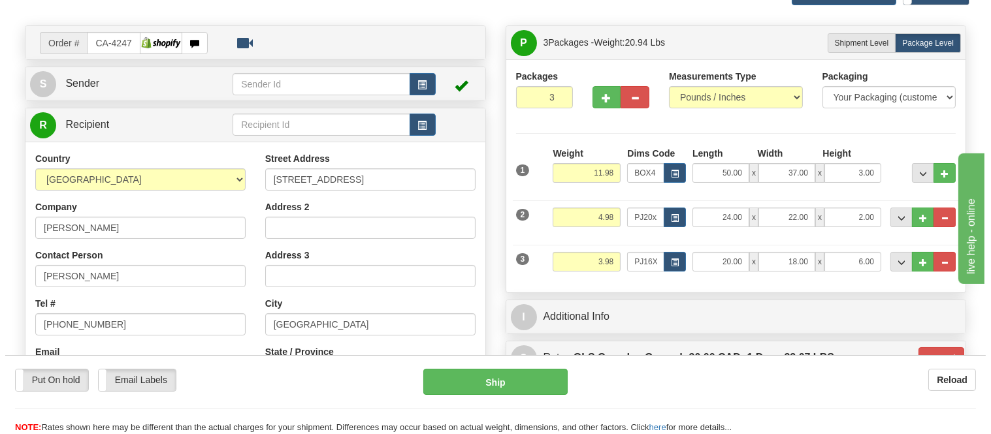
scroll to position [72, 0]
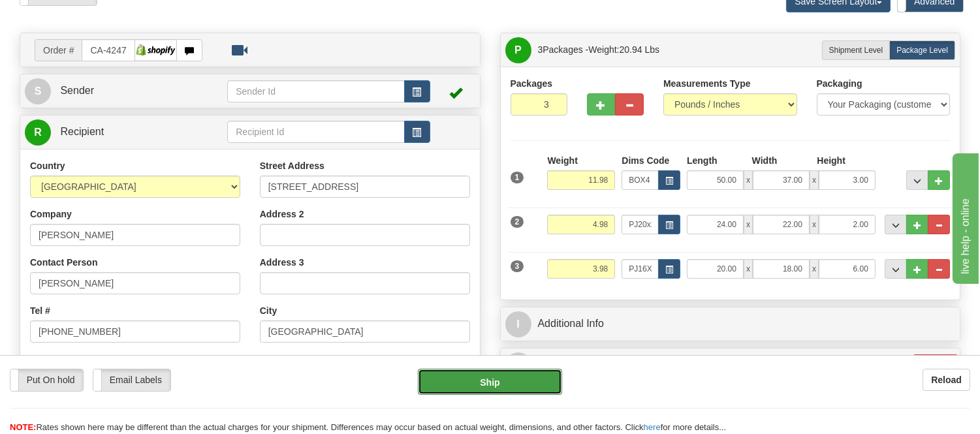
click at [520, 373] on button "Ship" at bounding box center [490, 382] width 144 height 26
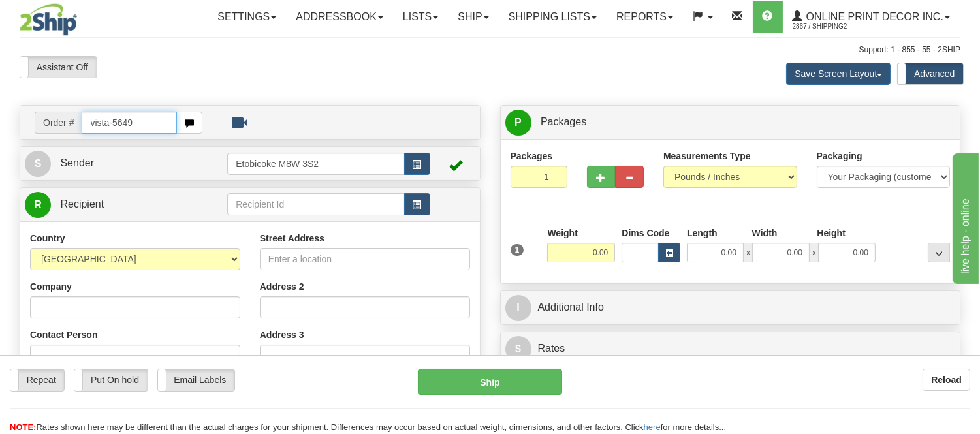
type input "vista-5649"
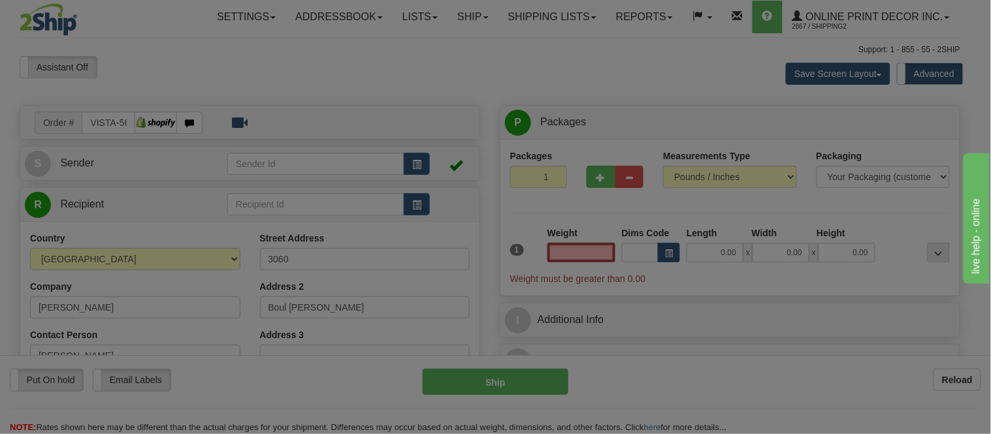
type input "SAINT-[PERSON_NAME]"
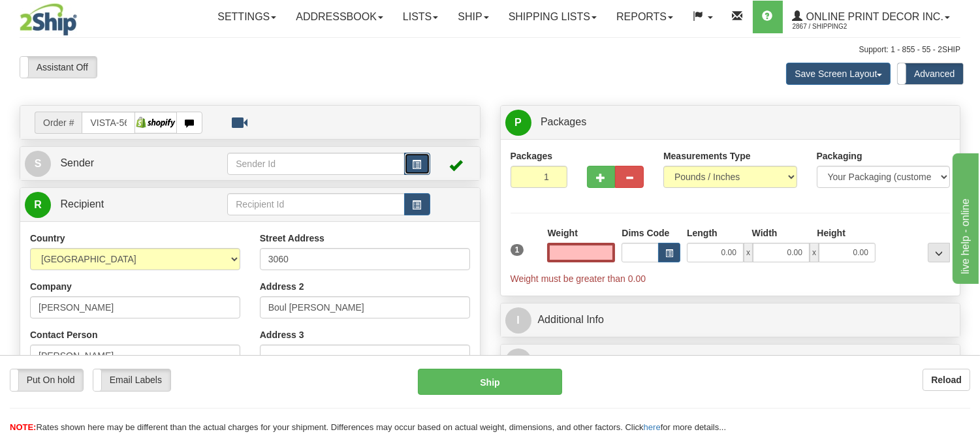
type input "0.00"
click at [415, 162] on span "button" at bounding box center [417, 165] width 9 height 8
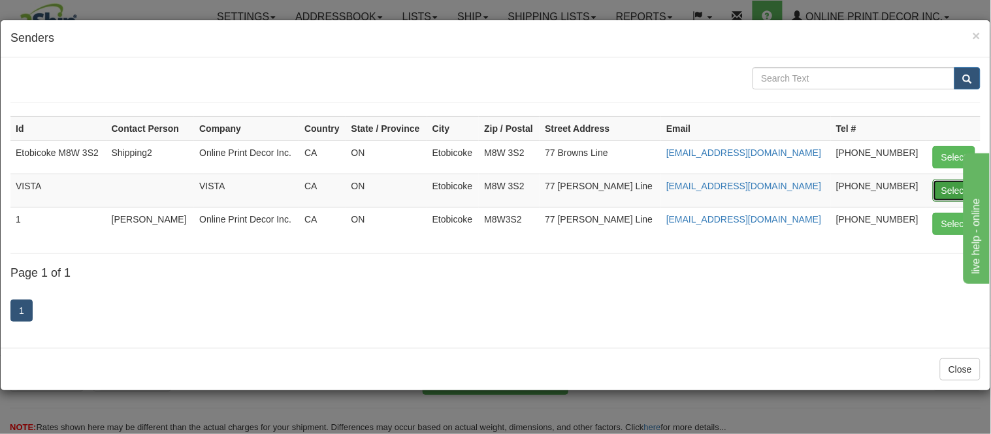
click at [939, 197] on button "Select" at bounding box center [954, 191] width 42 height 22
type input "VISTA"
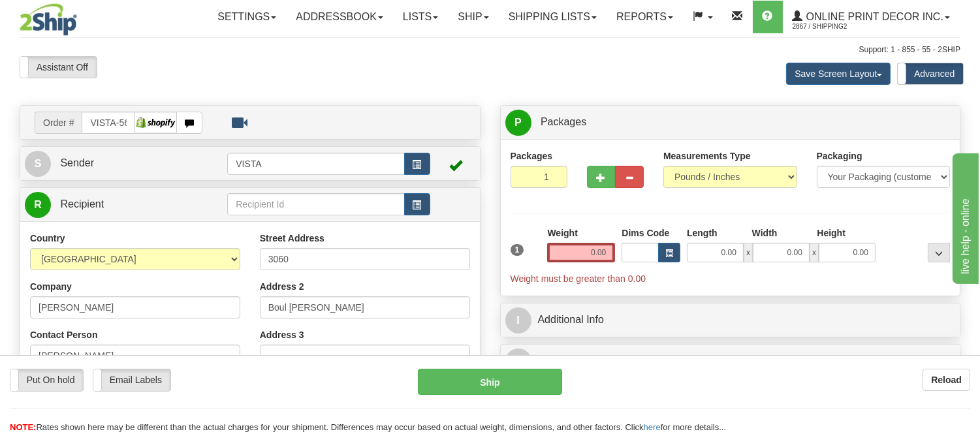
click at [673, 263] on div "1 Weight 0.00 Dims Code 0.00" at bounding box center [730, 256] width 447 height 59
click at [660, 244] on button "button" at bounding box center [669, 253] width 22 height 20
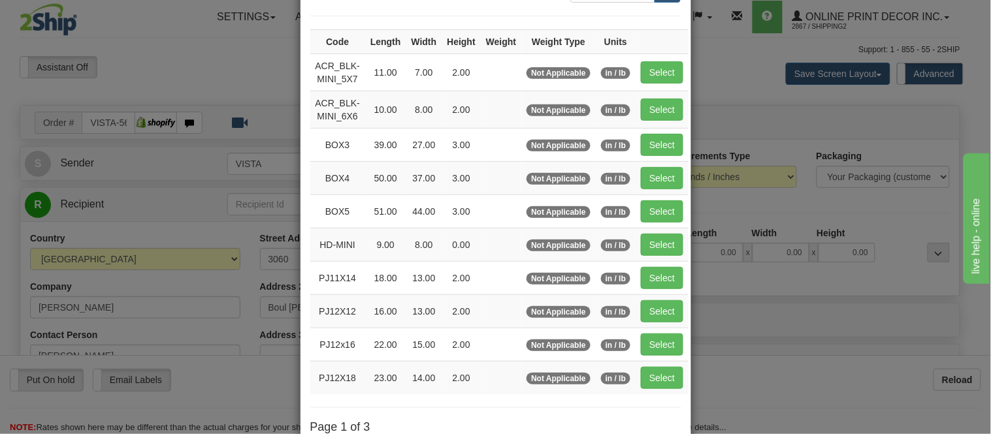
scroll to position [217, 0]
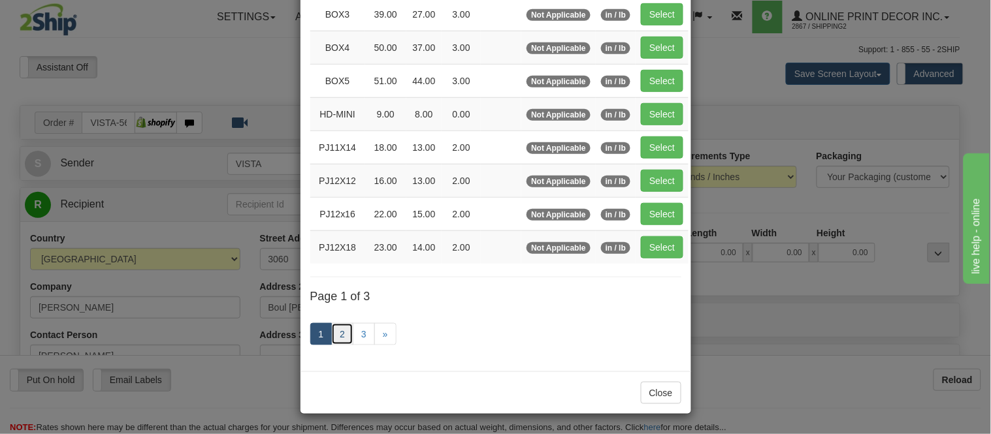
click at [332, 338] on link "2" at bounding box center [342, 334] width 22 height 22
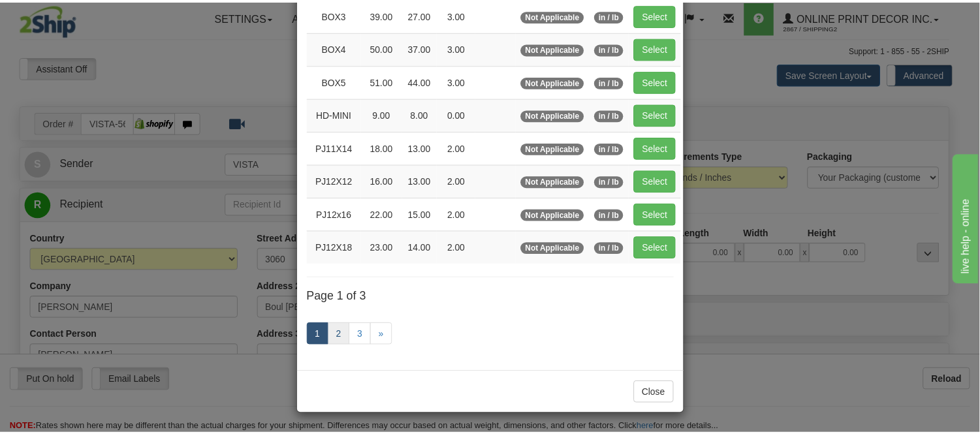
scroll to position [212, 0]
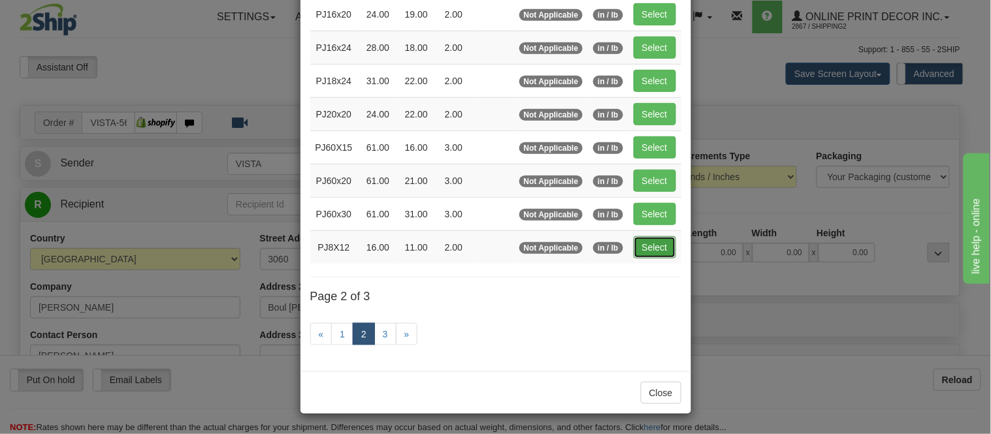
click at [650, 251] on button "Select" at bounding box center [654, 247] width 42 height 22
type input "PJ8X12"
type input "16.00"
type input "11.00"
type input "2.00"
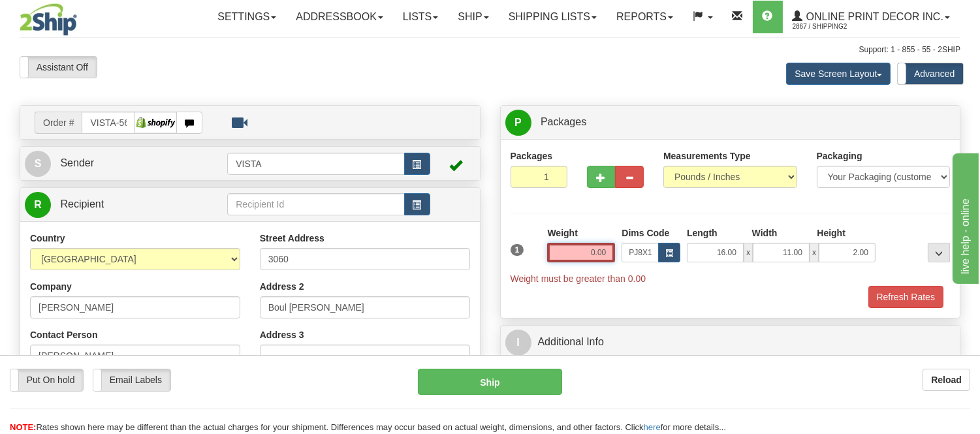
drag, startPoint x: 610, startPoint y: 249, endPoint x: 530, endPoint y: 251, distance: 79.7
click at [530, 251] on div "1 Weight 0.00 Dims Code x x" at bounding box center [730, 256] width 447 height 59
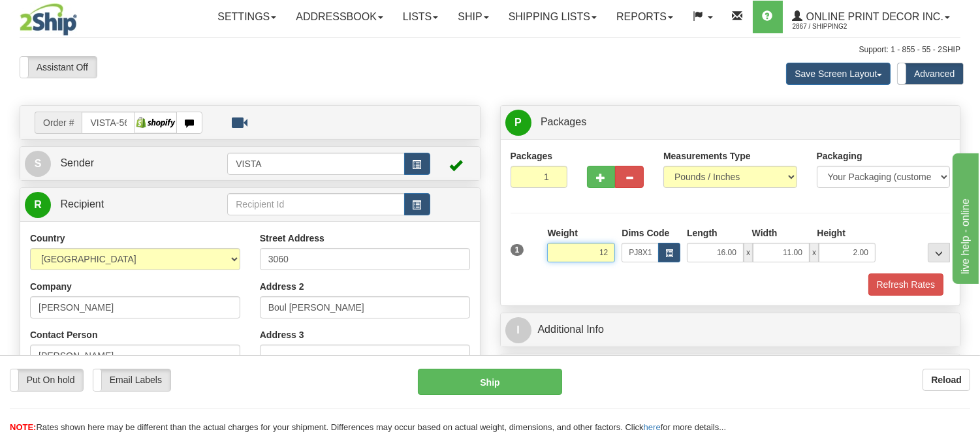
click button "Delete" at bounding box center [0, 0] width 0 height 0
type input "2.00"
click at [889, 281] on button "Refresh Rates" at bounding box center [906, 285] width 75 height 22
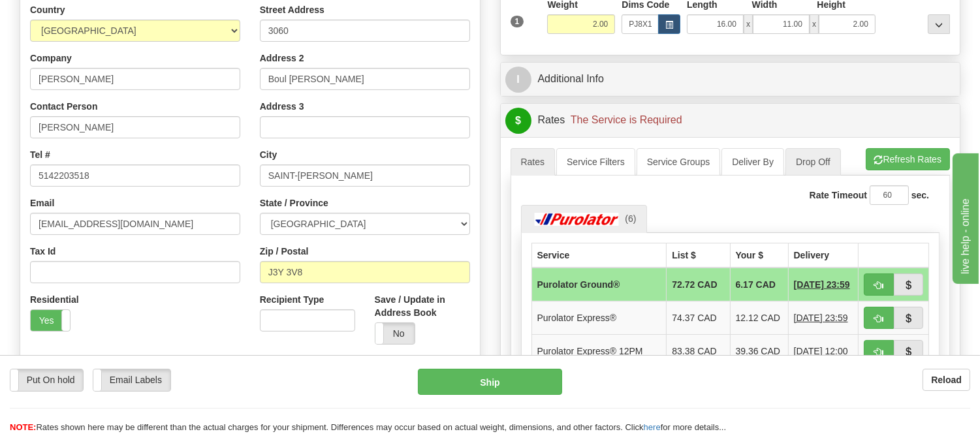
scroll to position [290, 0]
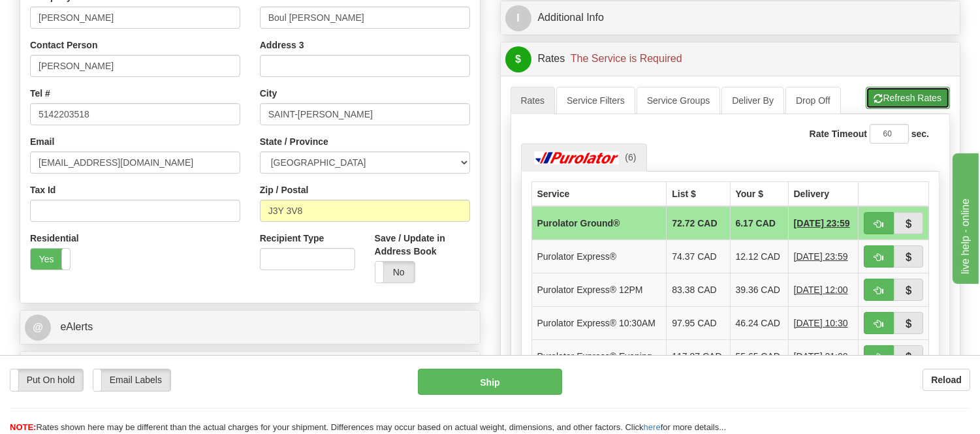
click at [884, 102] on button "Refresh Rates" at bounding box center [908, 98] width 84 height 22
click at [878, 220] on span "button" at bounding box center [878, 224] width 9 height 8
type input "260"
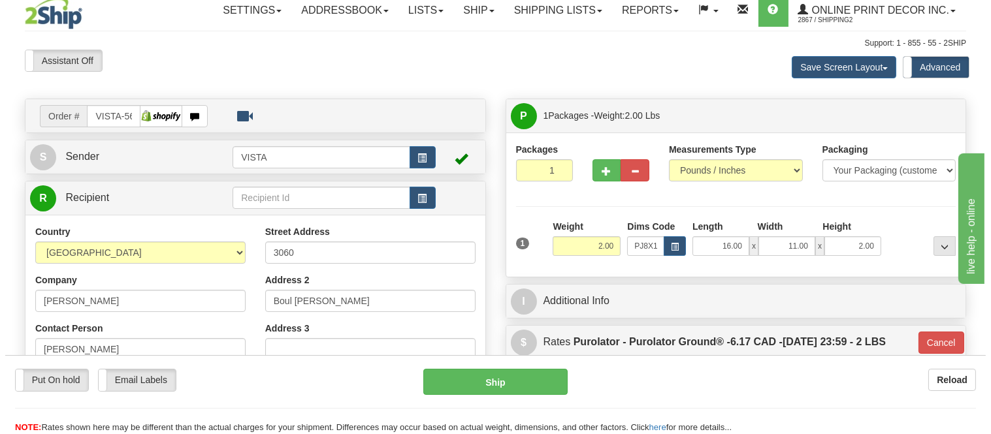
scroll to position [0, 0]
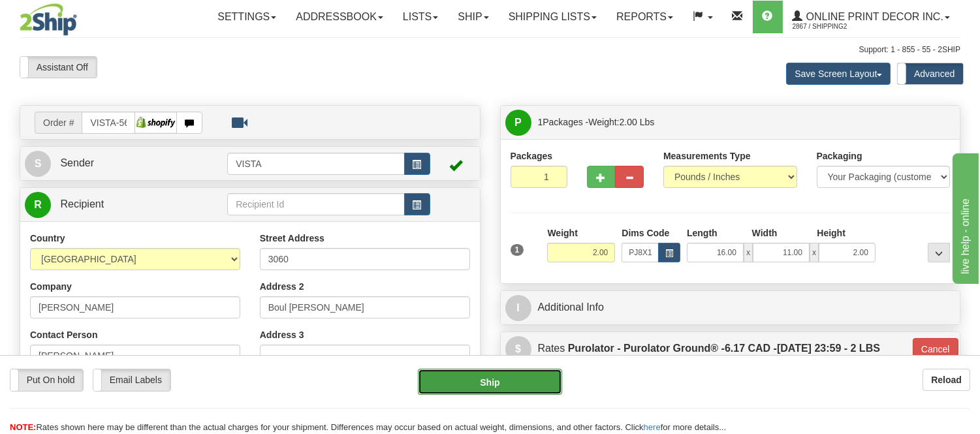
click at [472, 374] on button "Ship" at bounding box center [490, 382] width 144 height 26
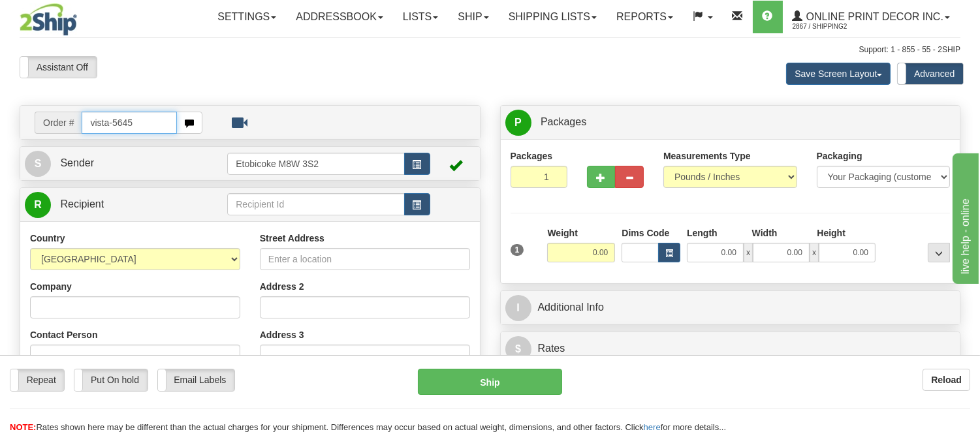
type input "vista-5645"
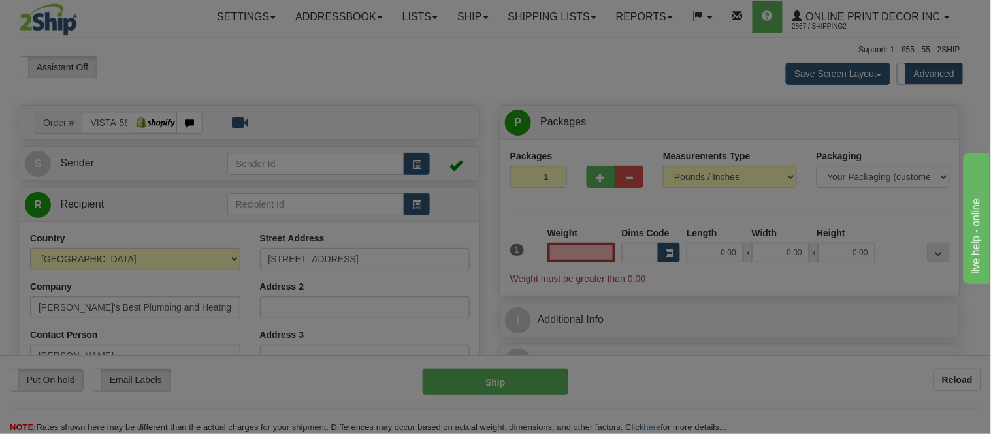
type input "KENORA"
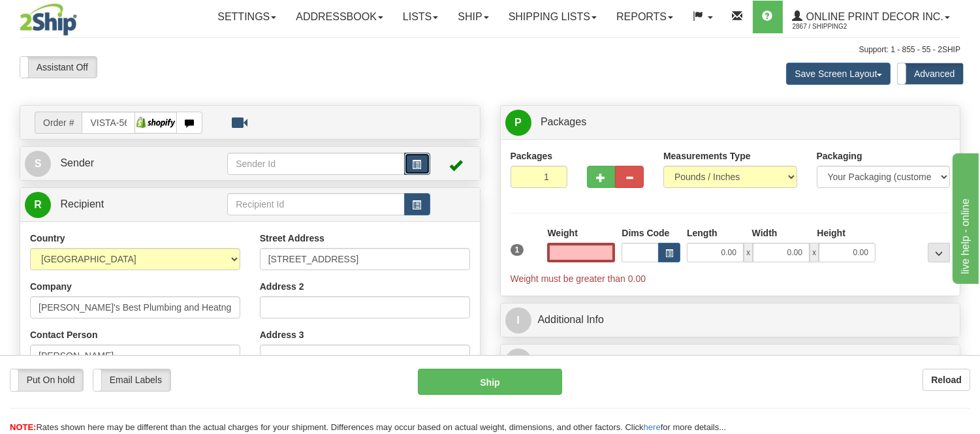
type input "0.00"
click at [413, 165] on span "button" at bounding box center [417, 165] width 9 height 8
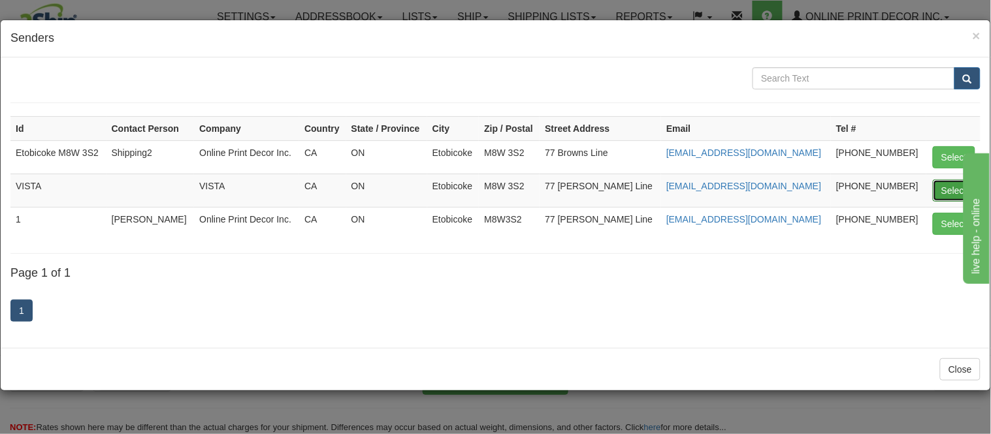
click at [944, 186] on button "Select" at bounding box center [954, 191] width 42 height 22
type input "VISTA"
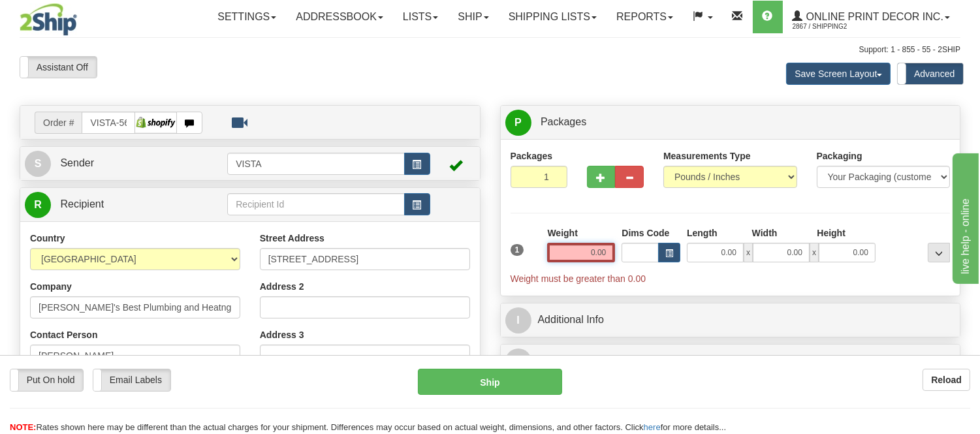
drag, startPoint x: 608, startPoint y: 246, endPoint x: 522, endPoint y: 246, distance: 85.6
click at [522, 246] on div "1 Weight 0.00 Dims Code 0.00" at bounding box center [730, 256] width 447 height 59
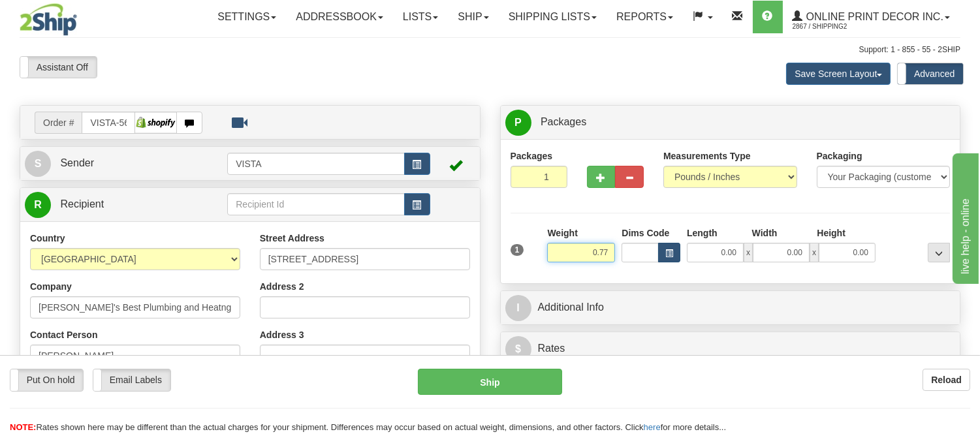
type input "0.77"
click at [677, 253] on button "button" at bounding box center [669, 253] width 22 height 20
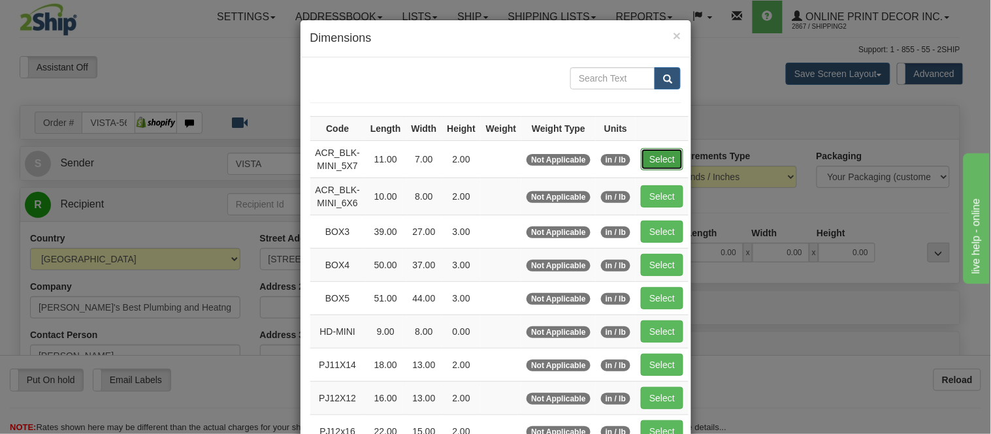
click at [656, 163] on button "Select" at bounding box center [662, 159] width 42 height 22
type input "ACR_BLK-MINI_5X7"
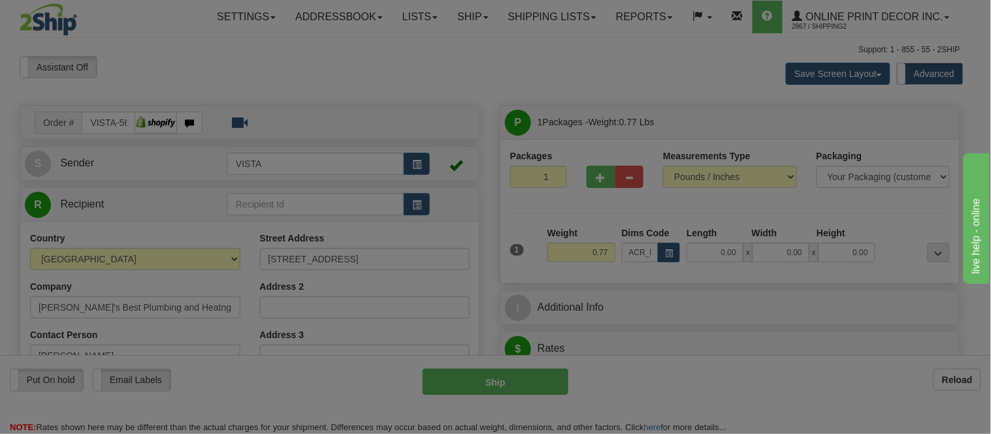
type input "11.00"
type input "7.00"
type input "2.00"
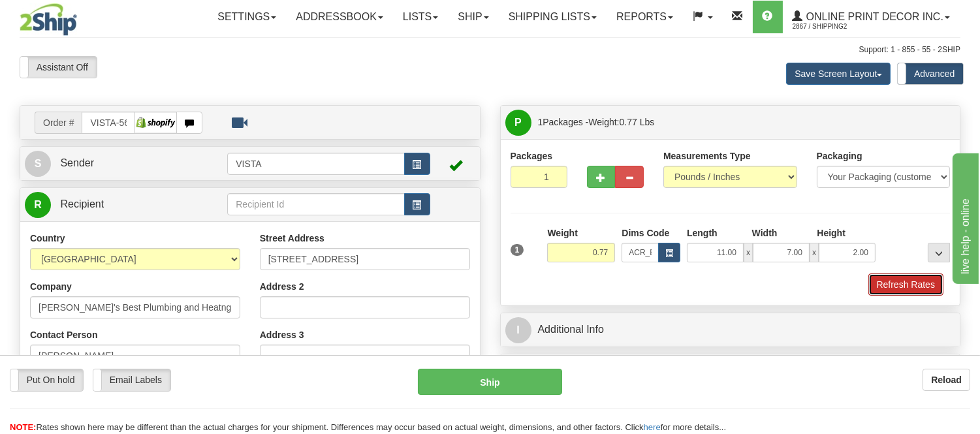
click at [908, 282] on button "Refresh Rates" at bounding box center [906, 285] width 75 height 22
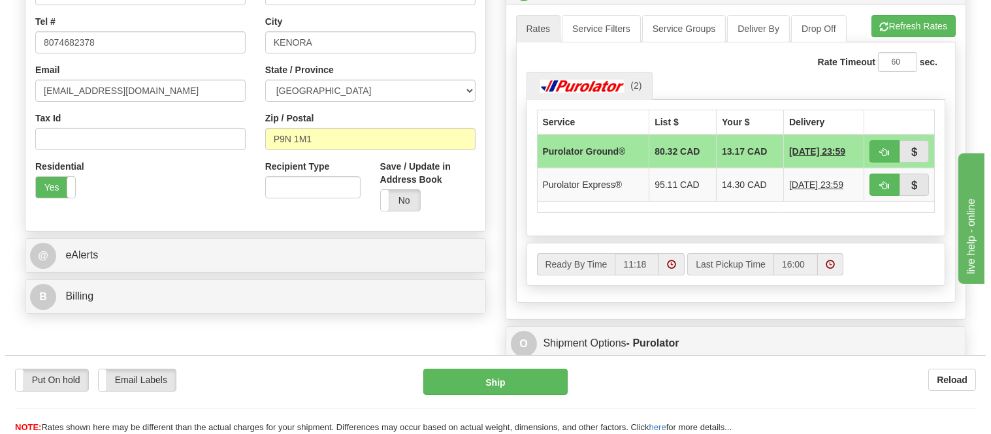
scroll to position [362, 0]
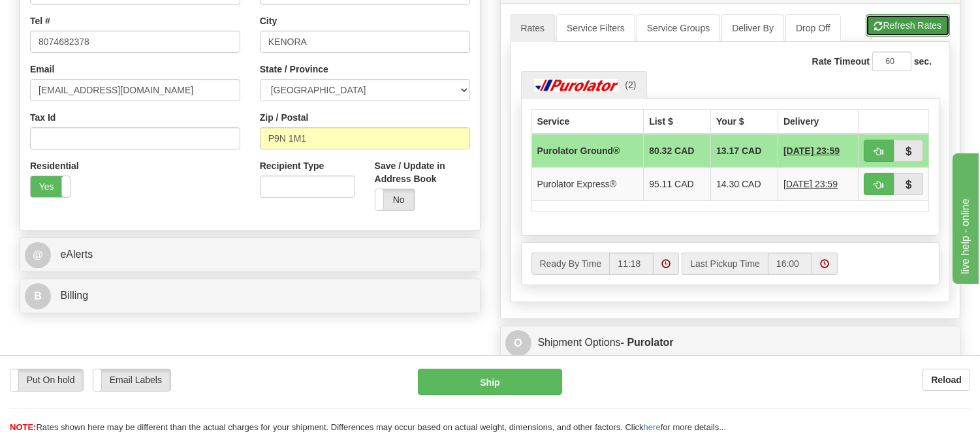
click at [872, 36] on button "Refresh Rates" at bounding box center [908, 25] width 84 height 22
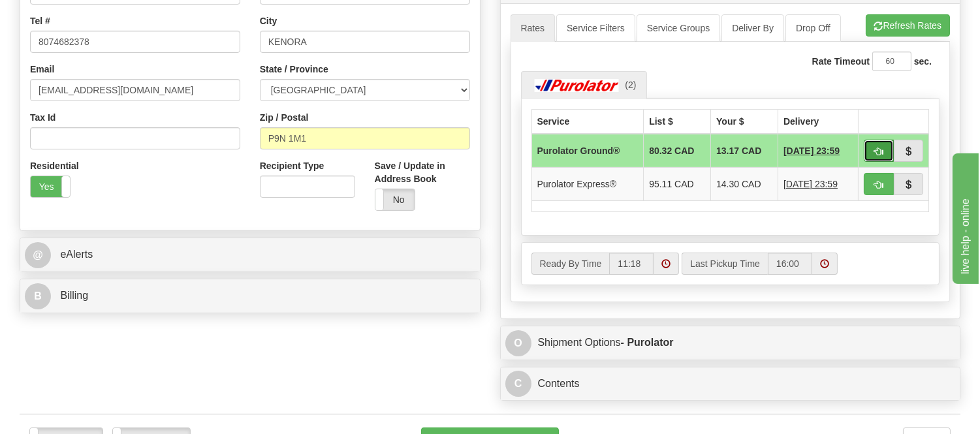
click at [878, 151] on span "button" at bounding box center [878, 152] width 9 height 8
type input "260"
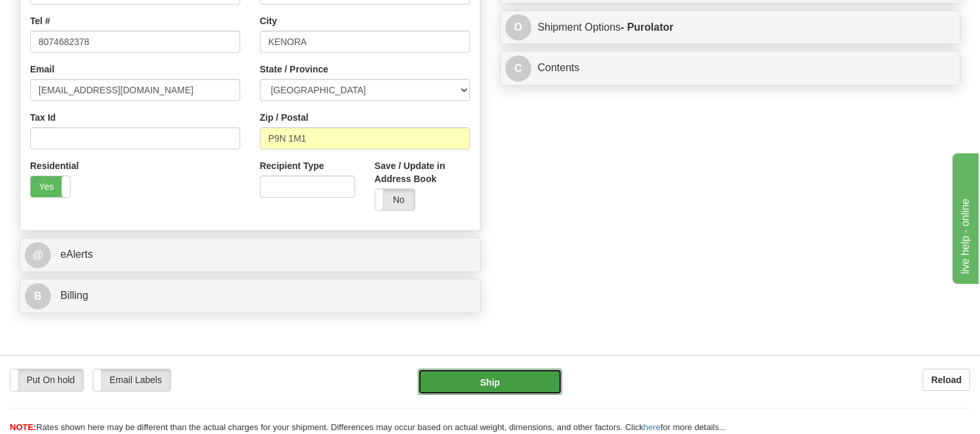
click at [526, 374] on button "Ship" at bounding box center [490, 382] width 144 height 26
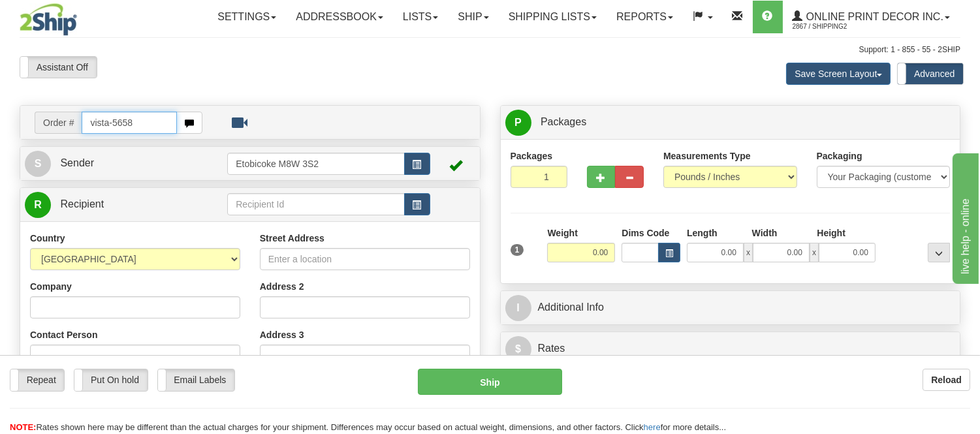
type input "vista-5658"
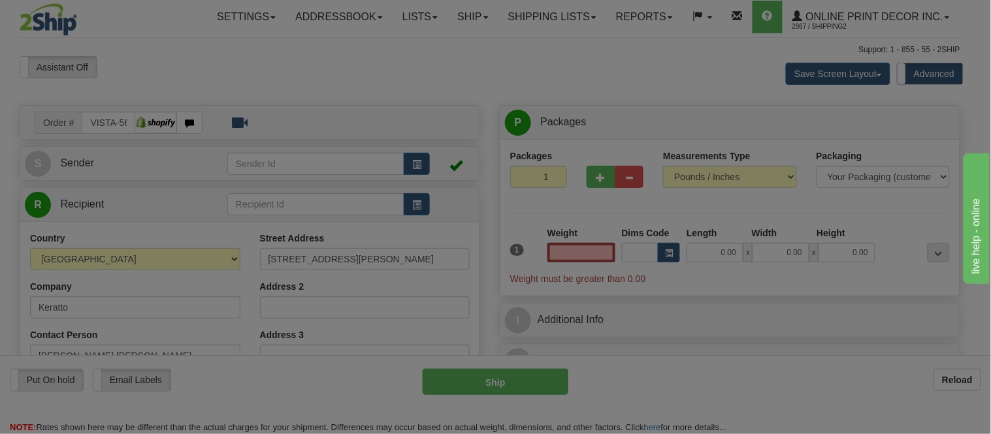
type input "SAINT-[PERSON_NAME]"
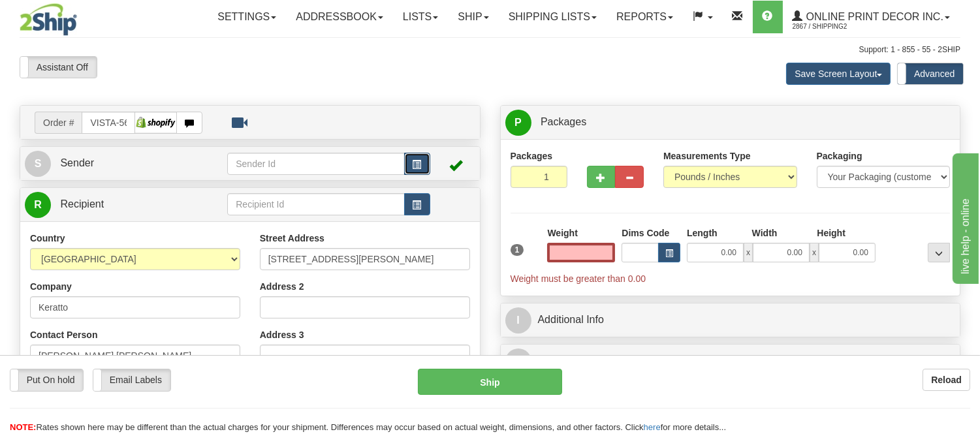
type input "0.00"
click at [418, 165] on span "button" at bounding box center [417, 165] width 9 height 8
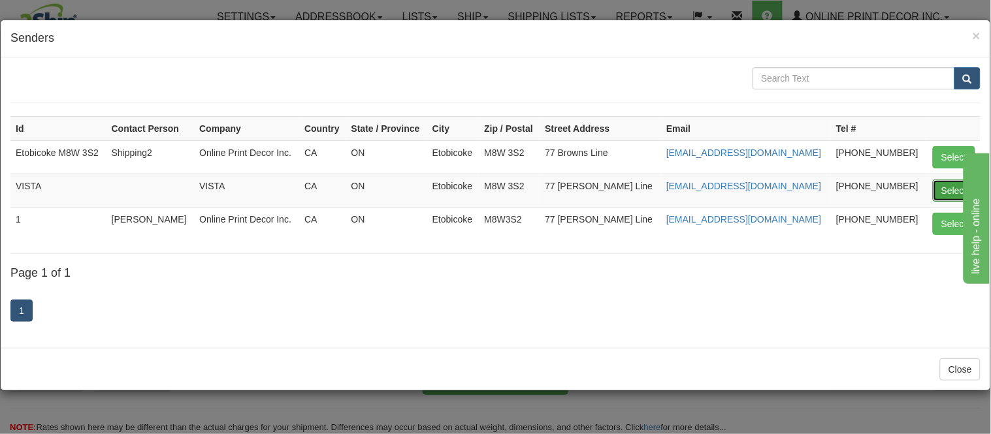
click at [944, 188] on button "Select" at bounding box center [954, 191] width 42 height 22
type input "VISTA"
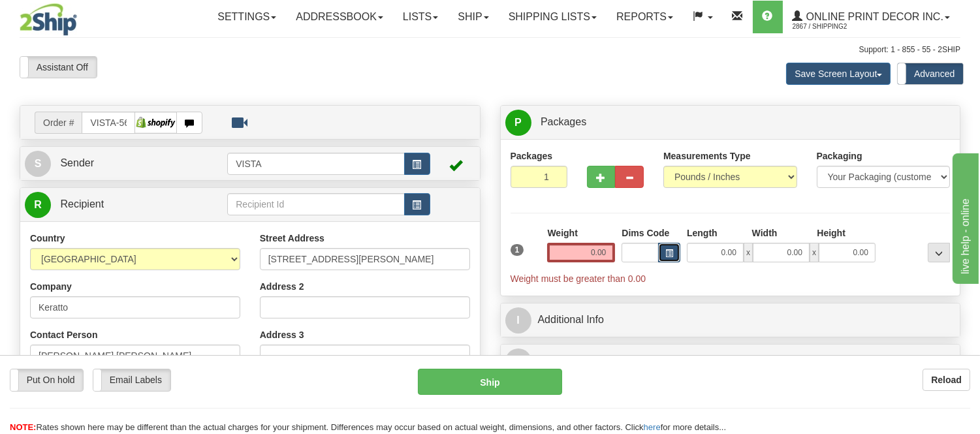
click at [675, 257] on button "button" at bounding box center [669, 253] width 22 height 20
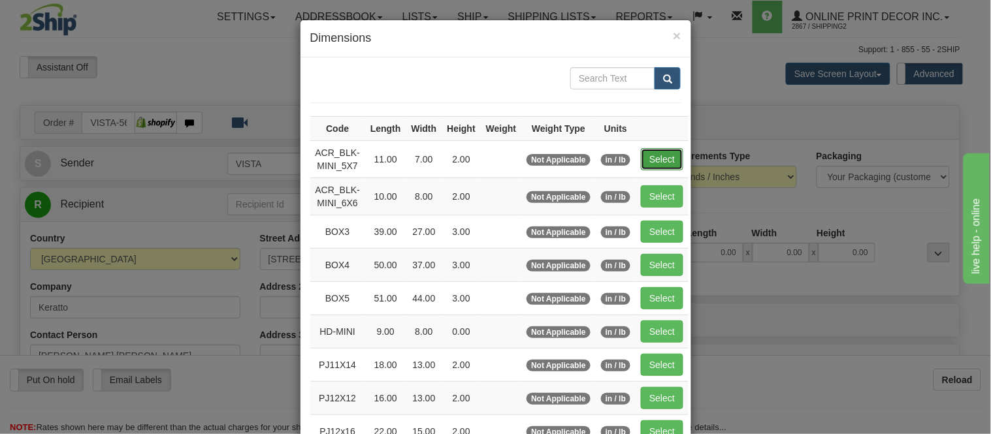
click at [658, 153] on button "Select" at bounding box center [662, 159] width 42 height 22
type input "ACR_BLK-MINI_5X7"
type input "11.00"
type input "7.00"
type input "2.00"
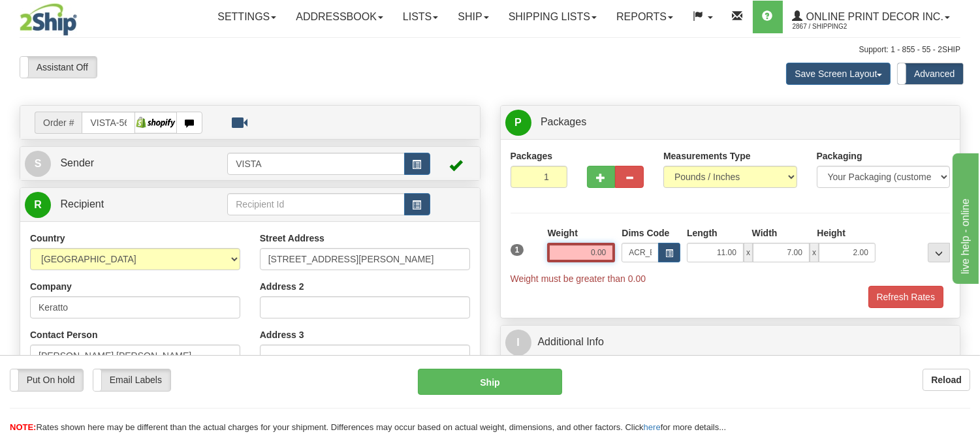
drag, startPoint x: 609, startPoint y: 246, endPoint x: 525, endPoint y: 251, distance: 84.4
click at [525, 251] on div "1 Weight 0.00 Dims Code x x" at bounding box center [730, 256] width 447 height 59
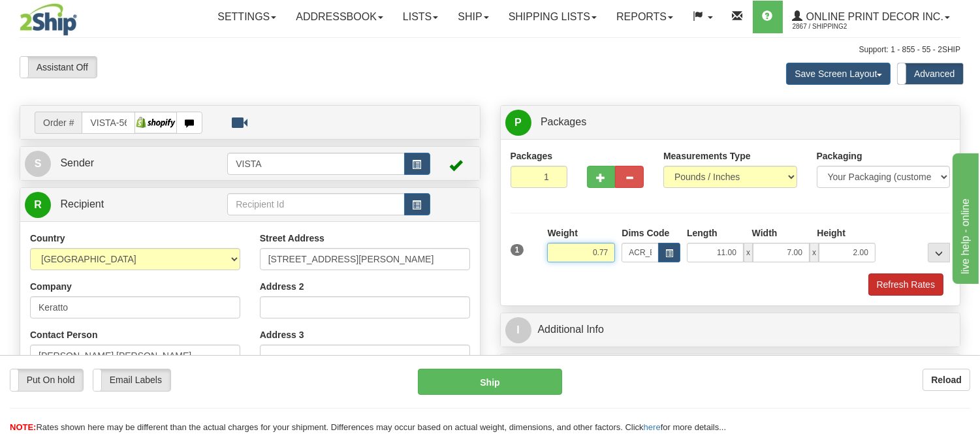
type input "0.77"
click at [884, 296] on button "Refresh Rates" at bounding box center [906, 285] width 75 height 22
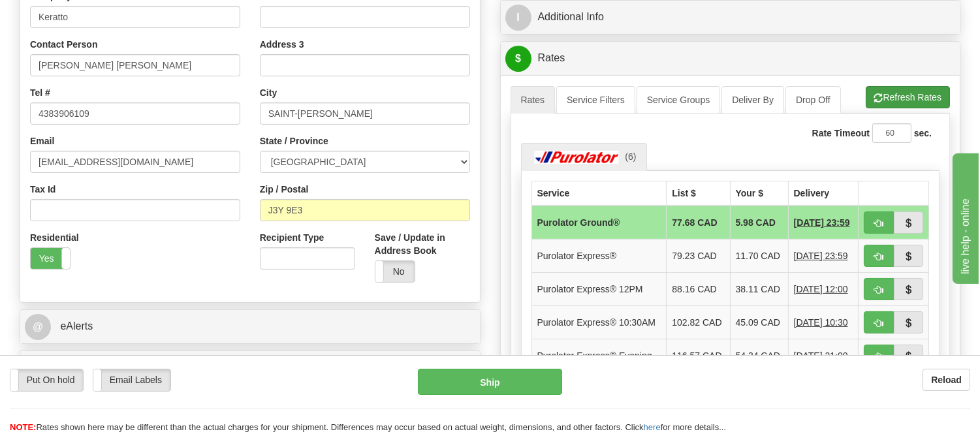
scroll to position [290, 0]
click at [876, 89] on button "Refresh Rates" at bounding box center [908, 98] width 84 height 22
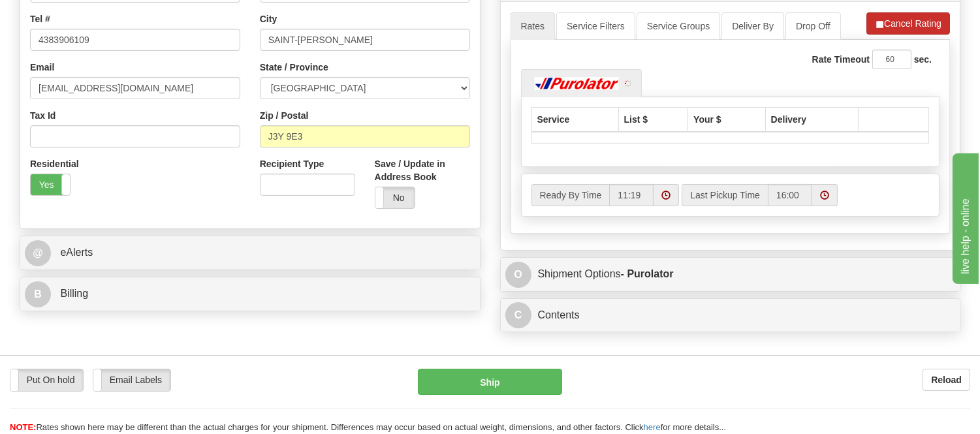
scroll to position [435, 0]
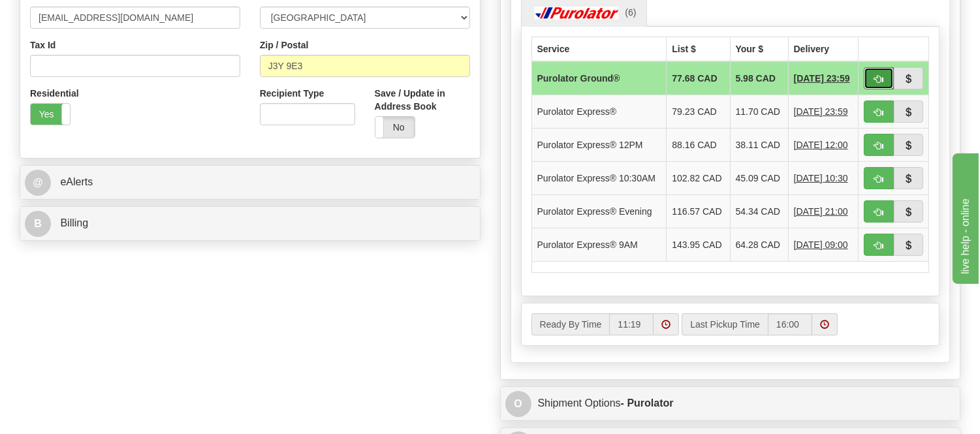
click at [888, 78] on button "button" at bounding box center [879, 78] width 30 height 22
type input "260"
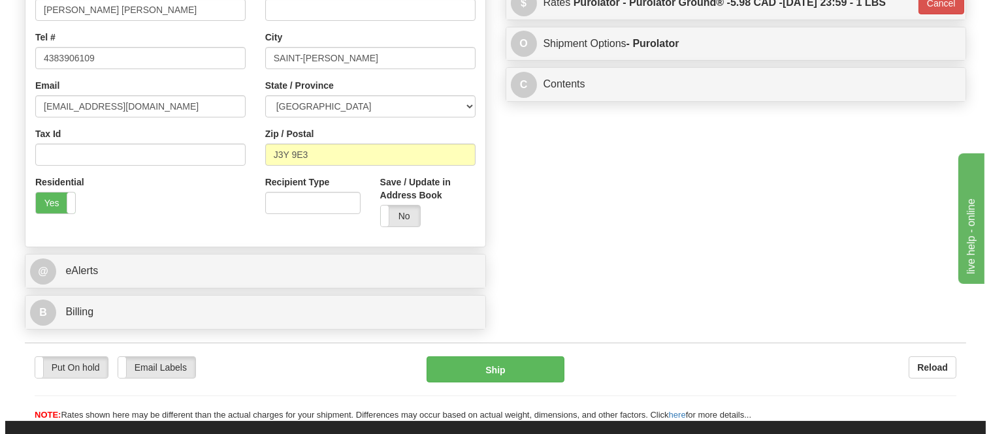
scroll to position [145, 0]
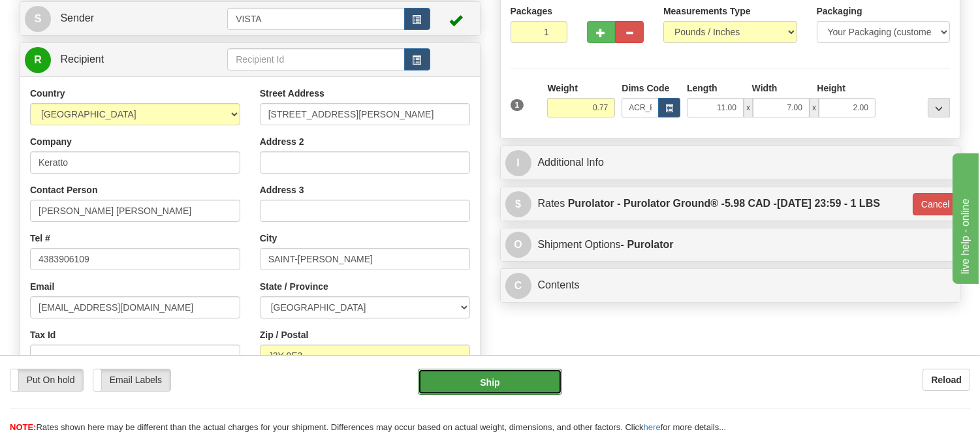
click at [505, 389] on button "Ship" at bounding box center [490, 382] width 144 height 26
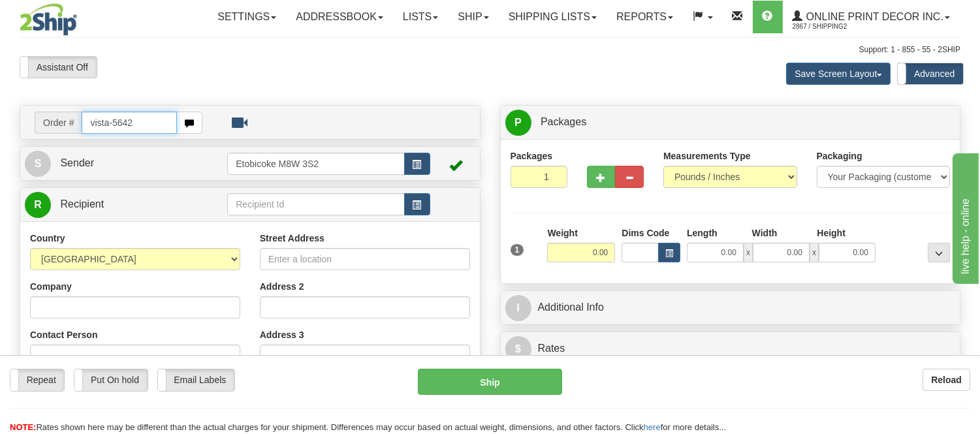
type input "vista-5642"
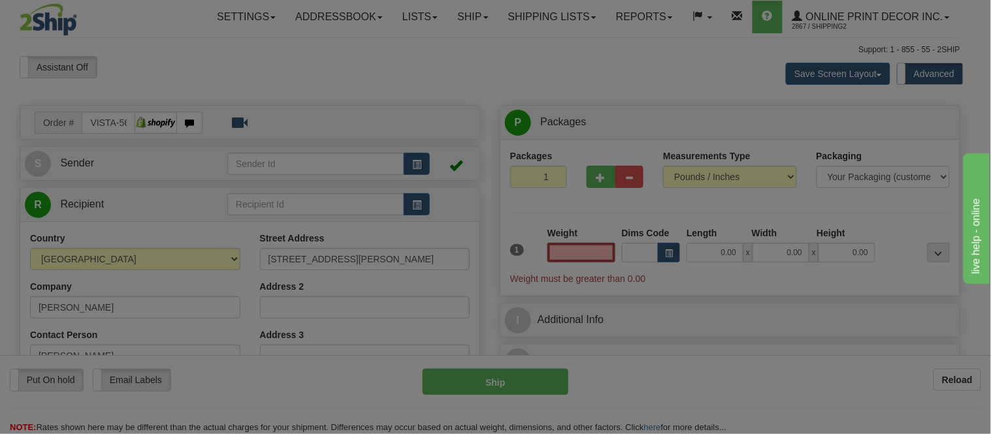
type input "[GEOGRAPHIC_DATA]"
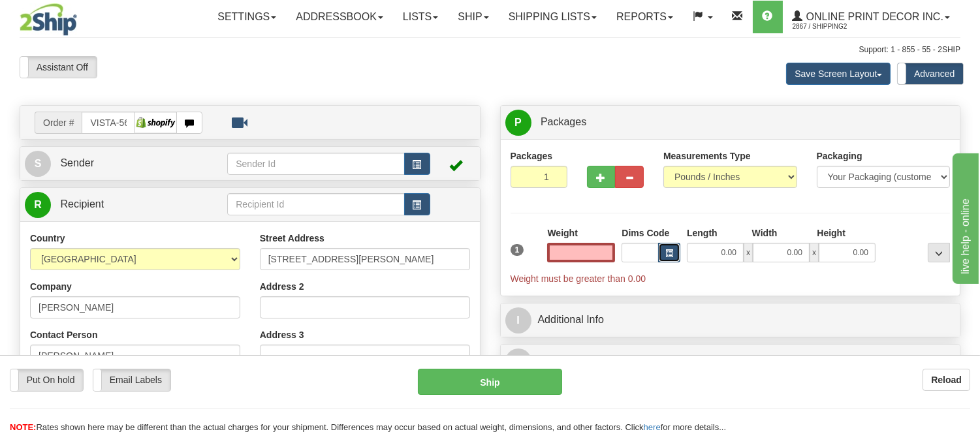
type input "0.00"
click at [671, 251] on span "button" at bounding box center [669, 253] width 8 height 7
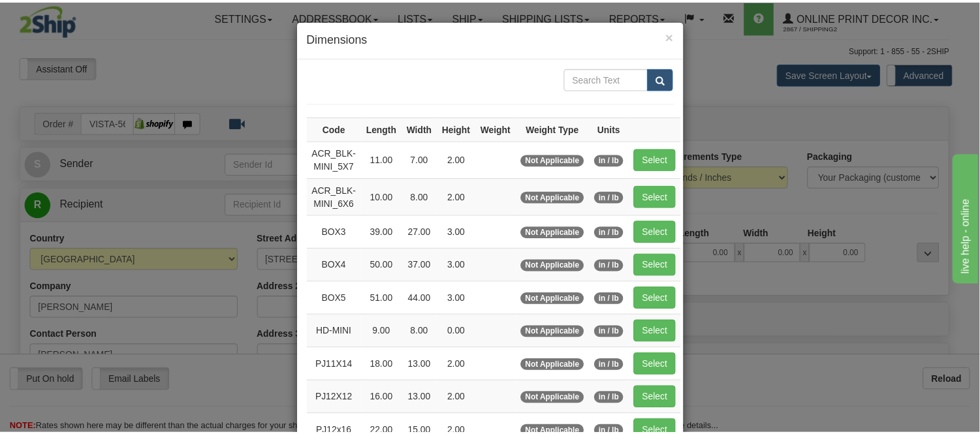
scroll to position [72, 0]
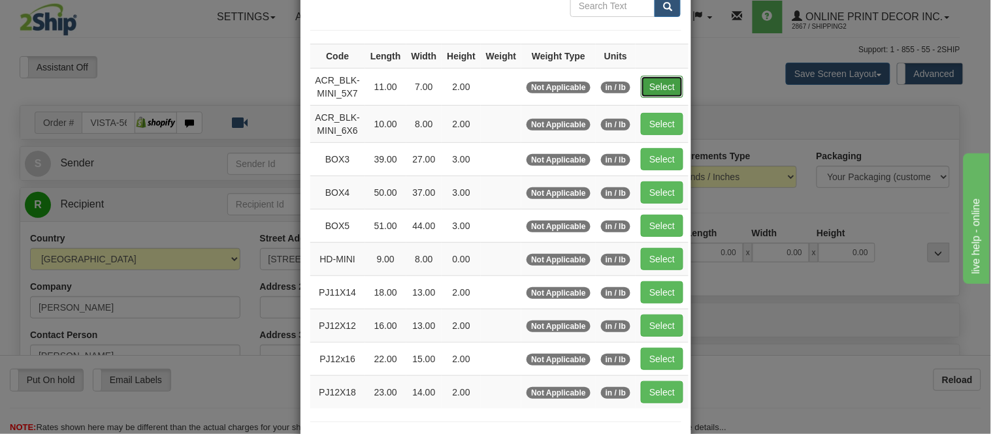
click at [650, 76] on button "Select" at bounding box center [662, 87] width 42 height 22
type input "ACR_BLK-MINI_5X7"
type input "11.00"
type input "7.00"
type input "2.00"
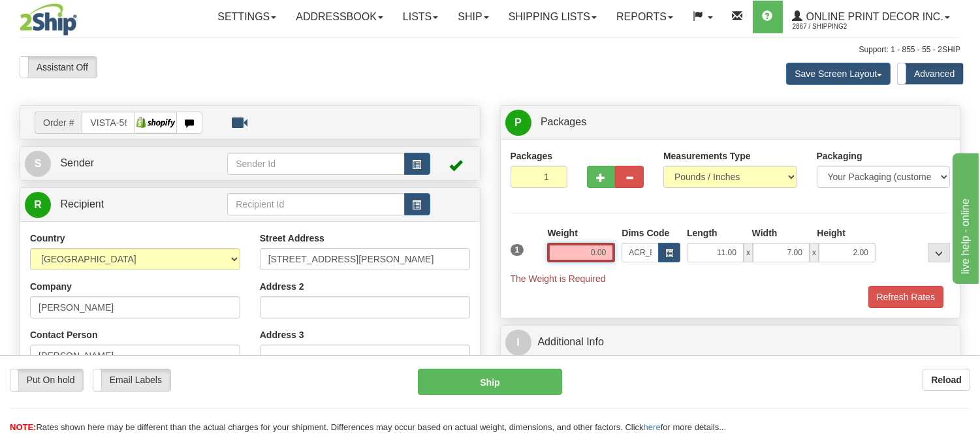
drag, startPoint x: 610, startPoint y: 251, endPoint x: 526, endPoint y: 256, distance: 84.4
click at [526, 256] on div "1 Weight 0.00 Dims Code x x" at bounding box center [730, 256] width 447 height 59
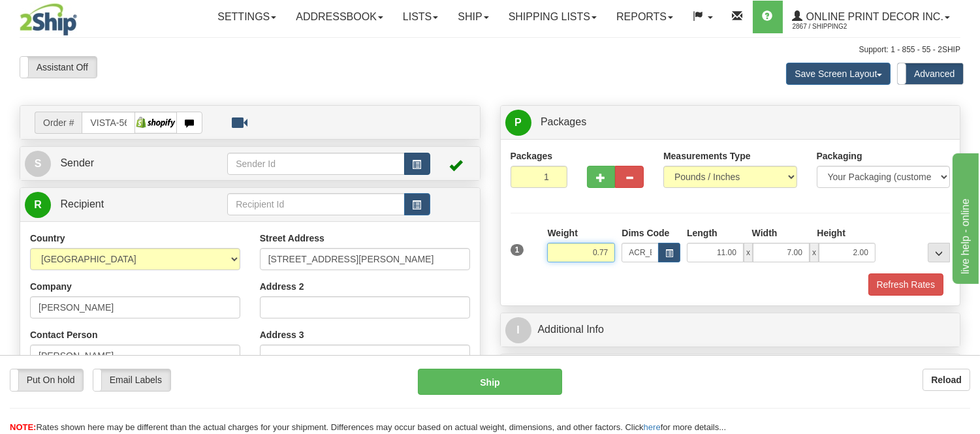
type input "0.77"
click at [415, 161] on span "button" at bounding box center [417, 165] width 9 height 8
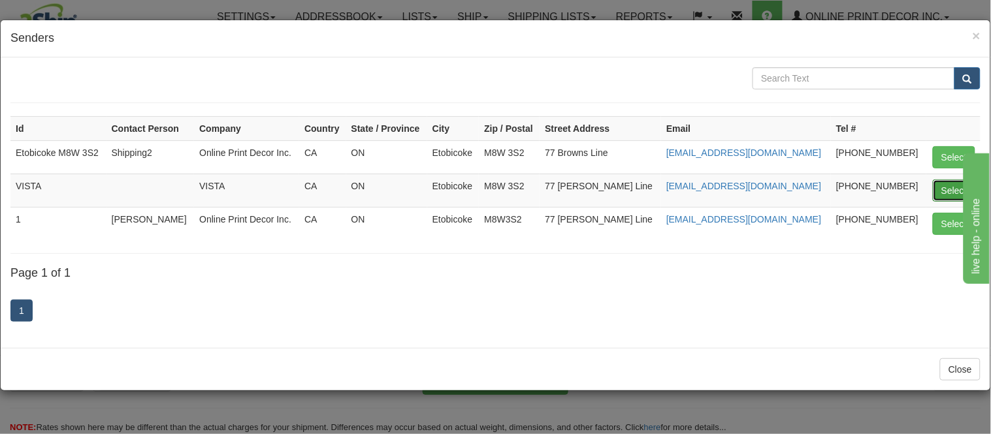
click at [951, 192] on button "Select" at bounding box center [954, 191] width 42 height 22
type input "VISTA"
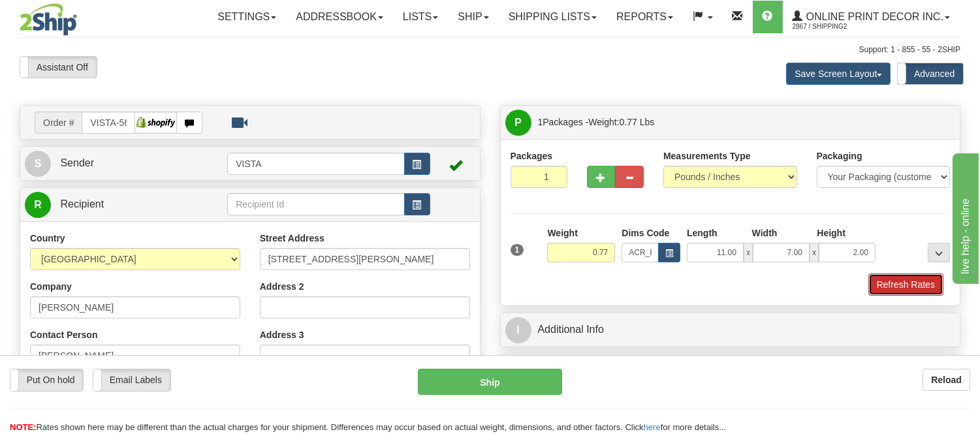
click at [908, 278] on button "Refresh Rates" at bounding box center [906, 285] width 75 height 22
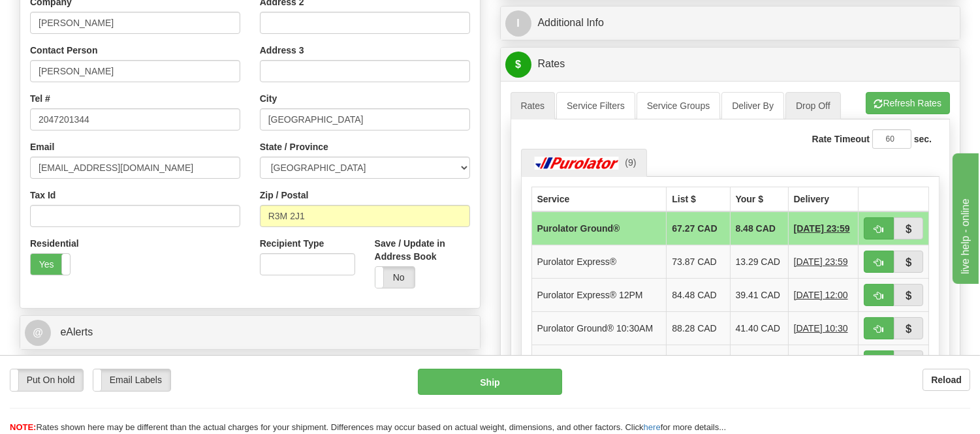
scroll to position [290, 0]
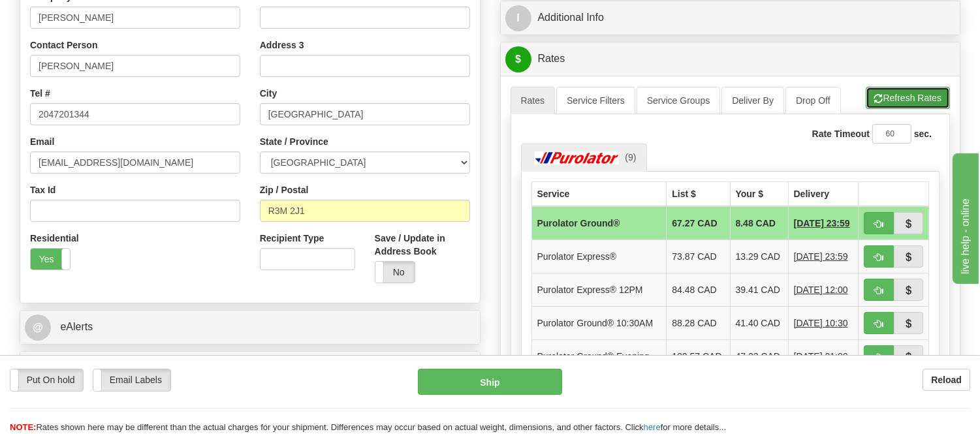
click at [891, 99] on button "Refresh Rates" at bounding box center [908, 98] width 84 height 22
click at [872, 219] on button "button" at bounding box center [879, 223] width 30 height 22
type input "260"
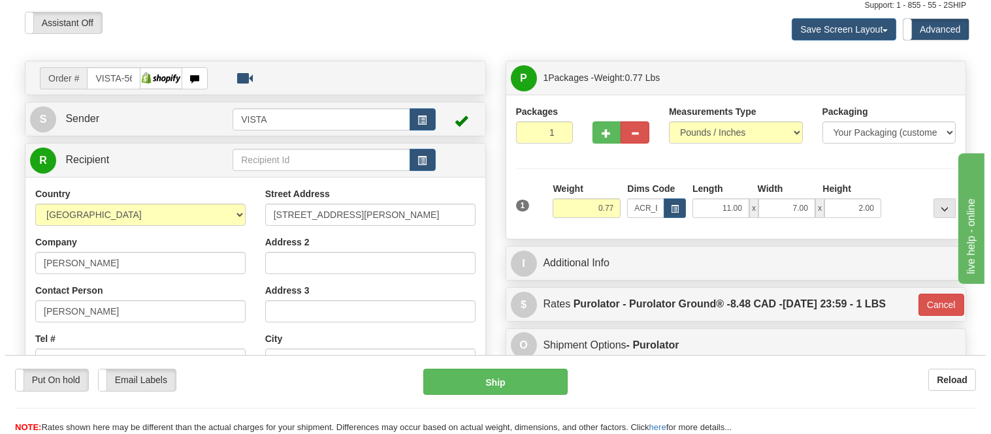
scroll to position [0, 0]
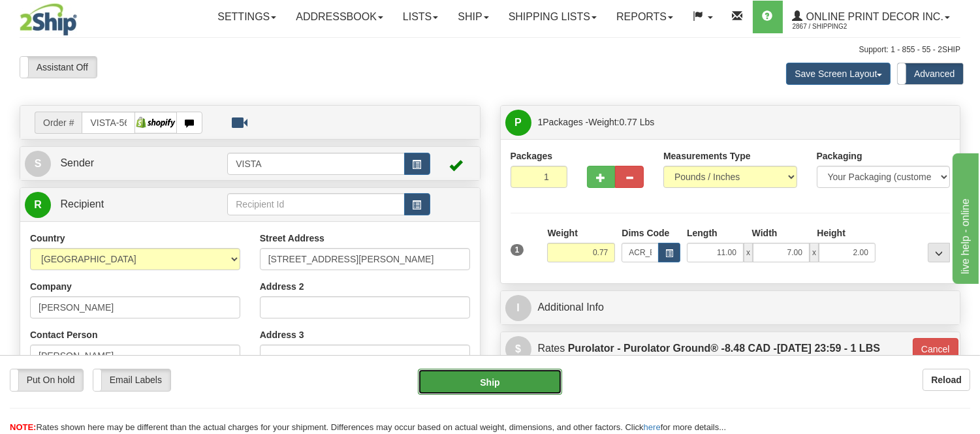
click at [496, 382] on button "Ship" at bounding box center [490, 382] width 144 height 26
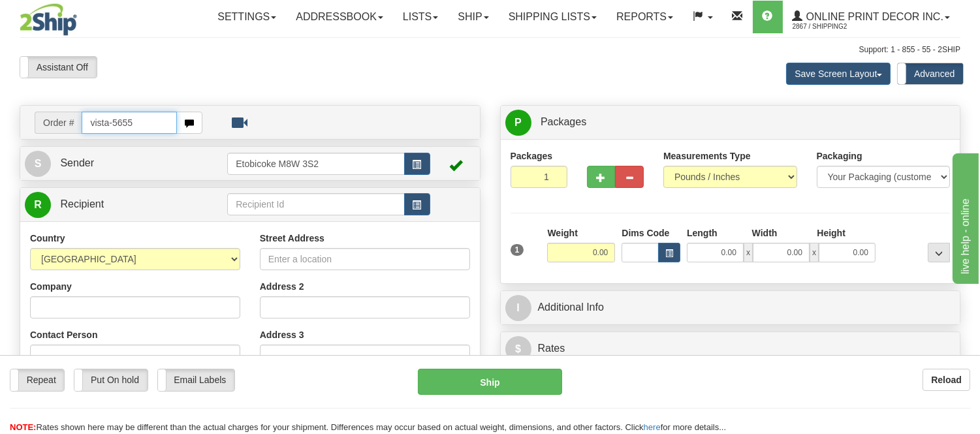
type input "vista-5655"
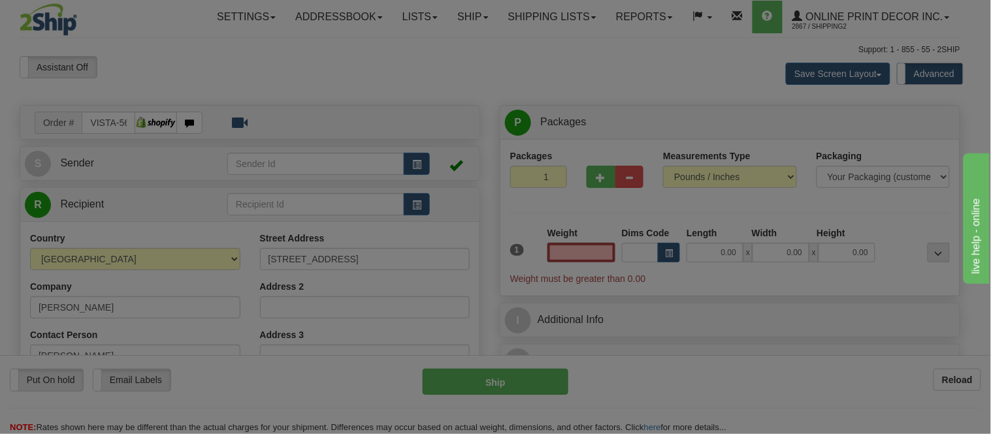
type input "MARKHAM"
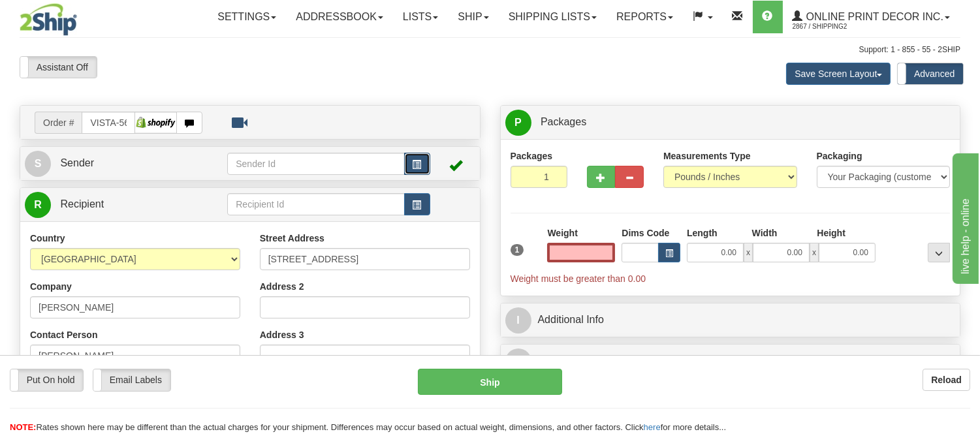
type input "0.00"
click at [410, 155] on button "button" at bounding box center [417, 164] width 26 height 22
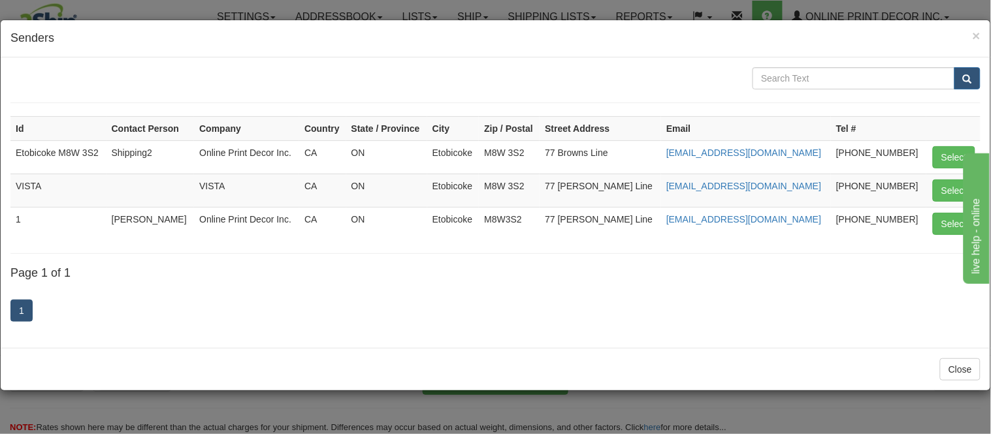
drag, startPoint x: 1059, startPoint y: 283, endPoint x: 1919, endPoint y: 468, distance: 879.6
click at [950, 185] on button "Select" at bounding box center [954, 191] width 42 height 22
type input "VISTA"
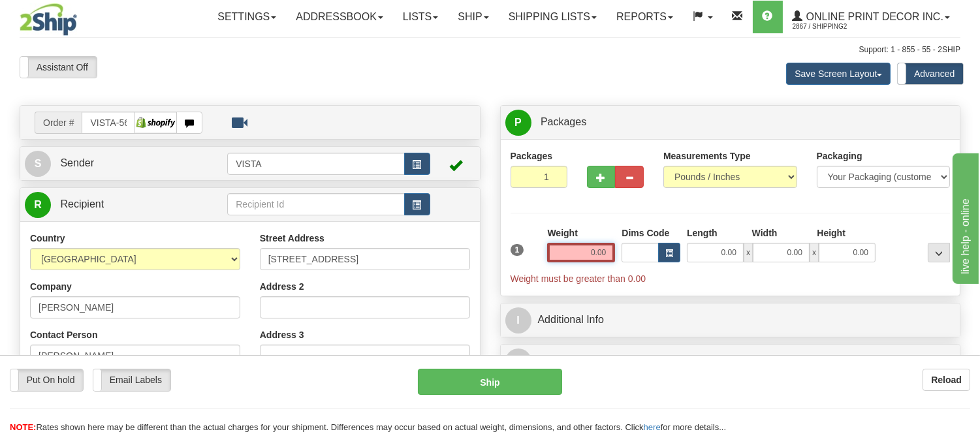
drag, startPoint x: 615, startPoint y: 252, endPoint x: 560, endPoint y: 263, distance: 55.2
click at [560, 263] on input "0.00" at bounding box center [581, 253] width 68 height 20
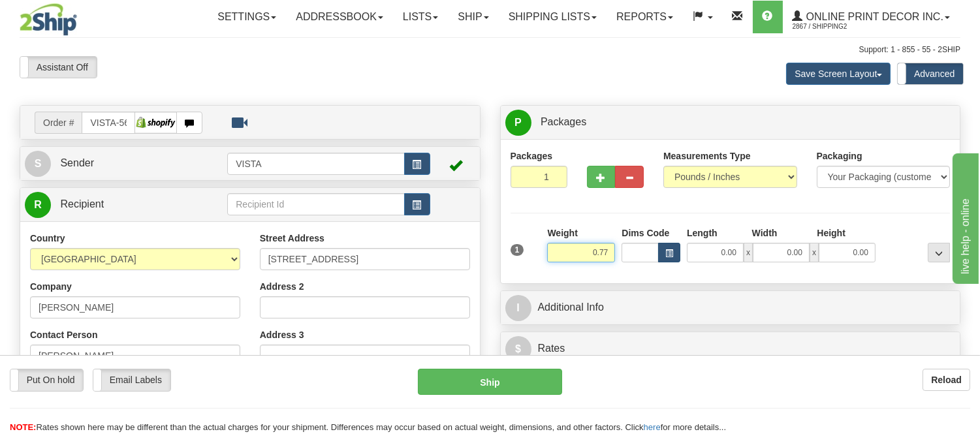
type input "0.77"
click at [663, 257] on button "button" at bounding box center [669, 253] width 22 height 20
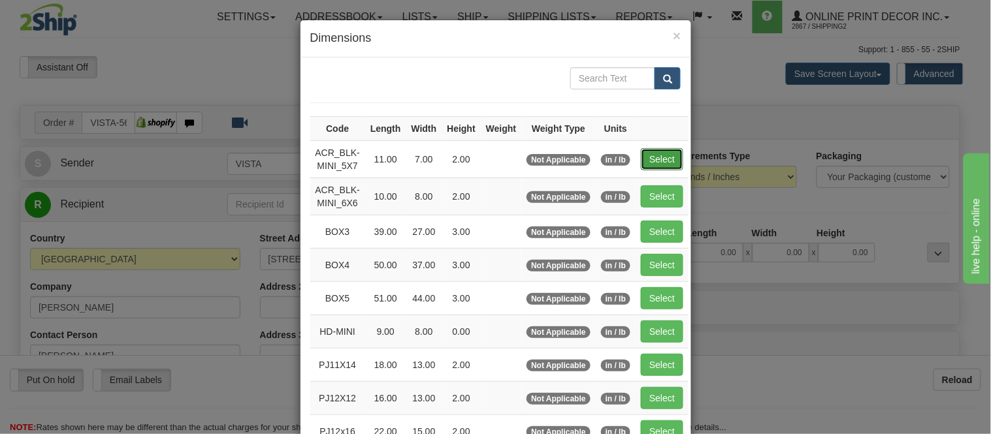
click at [663, 157] on button "Select" at bounding box center [662, 159] width 42 height 22
type input "ACR_BLK-MINI_5X7"
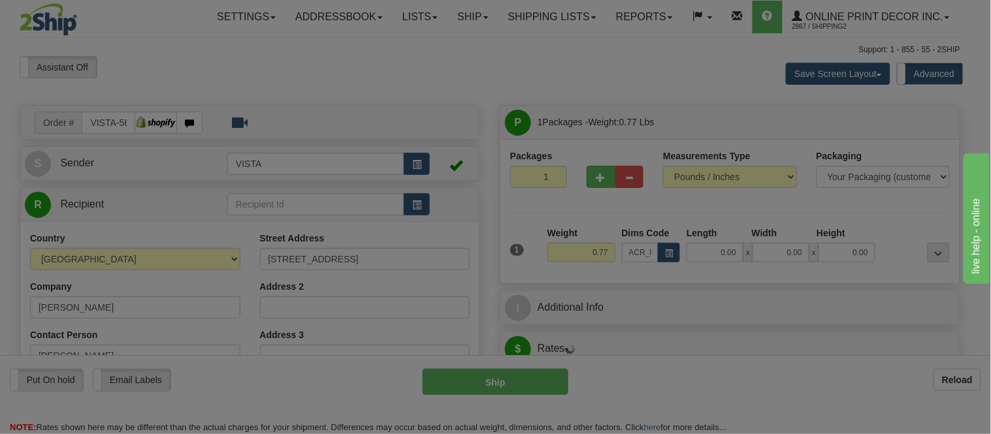
type input "11.00"
type input "7.00"
type input "2.00"
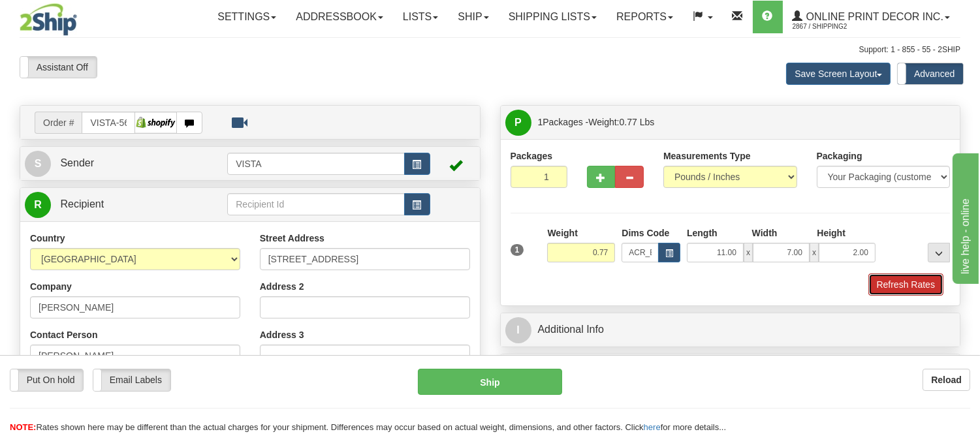
click at [903, 276] on button "Refresh Rates" at bounding box center [906, 285] width 75 height 22
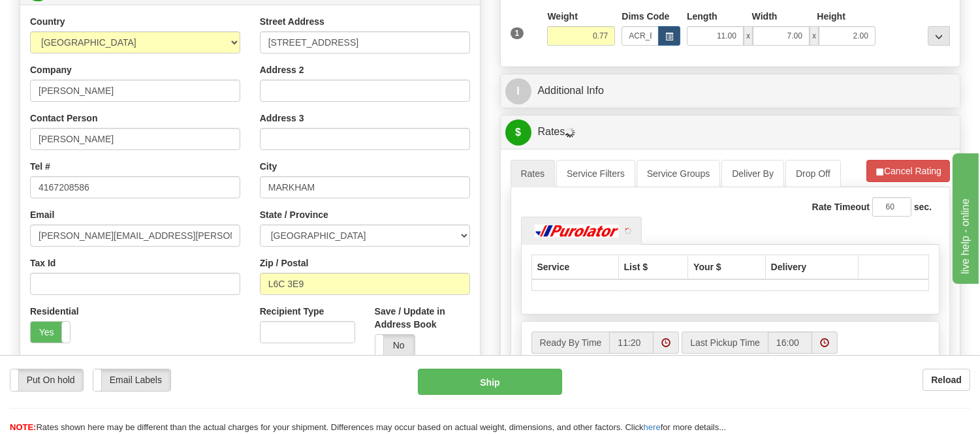
scroll to position [220, 0]
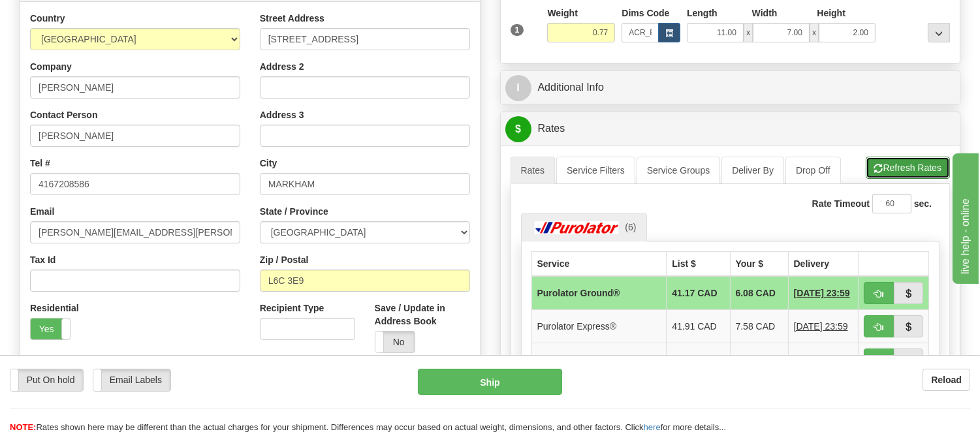
click at [891, 165] on button "Refresh Rates" at bounding box center [908, 168] width 84 height 22
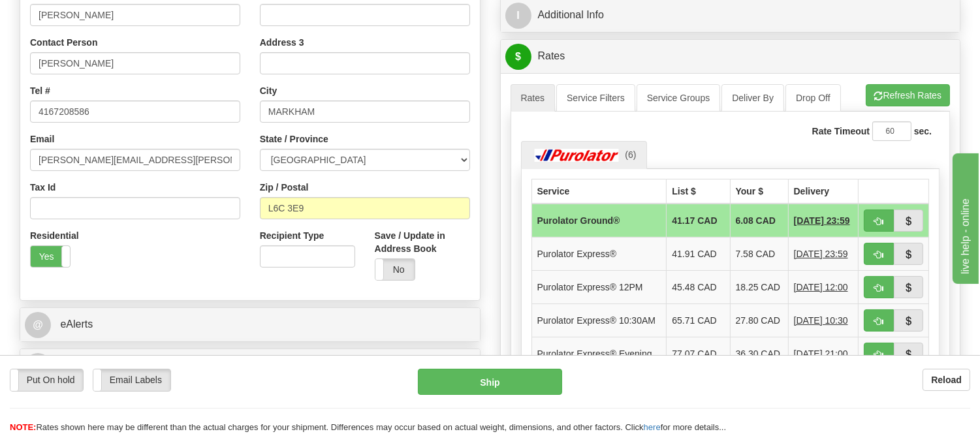
scroll to position [366, 0]
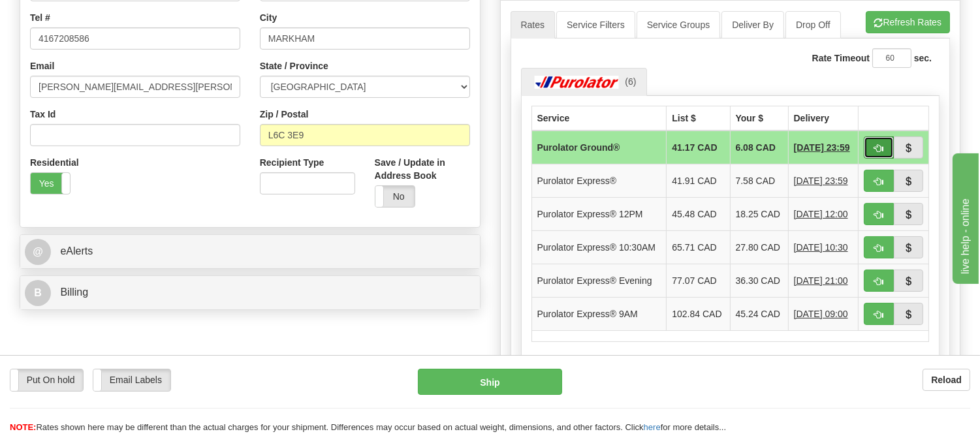
click at [871, 152] on button "button" at bounding box center [879, 147] width 30 height 22
type input "260"
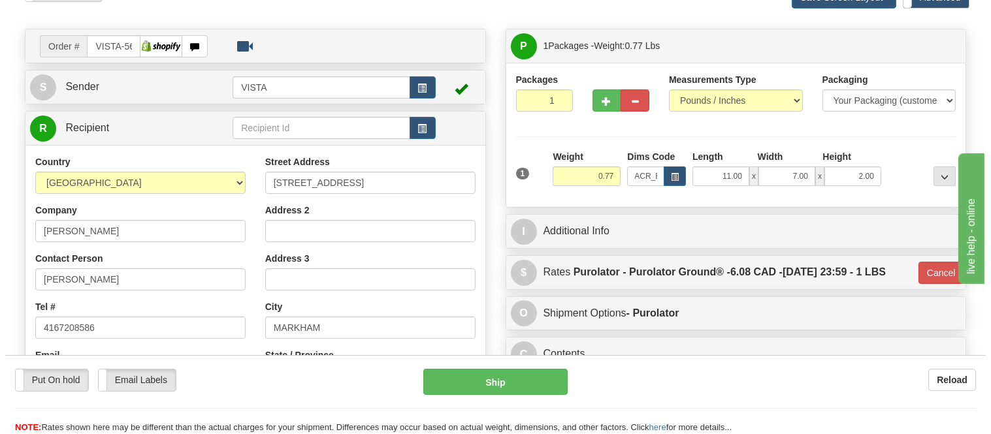
scroll to position [75, 0]
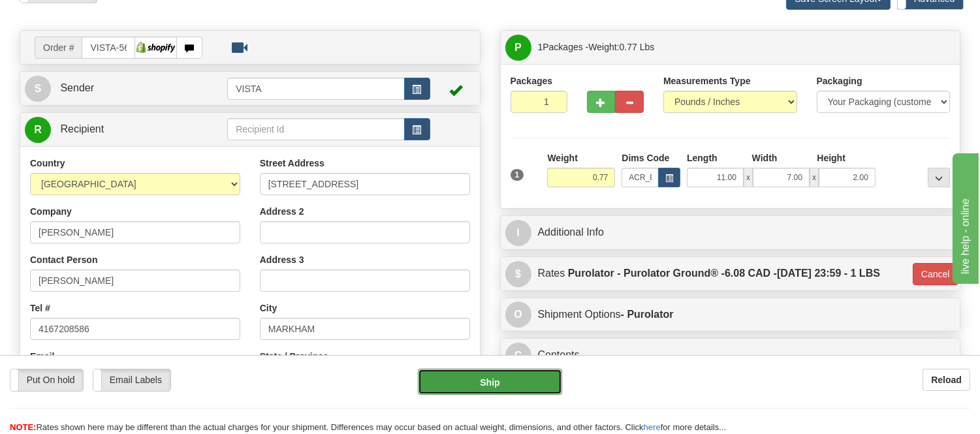
click at [537, 379] on button "Ship" at bounding box center [490, 382] width 144 height 26
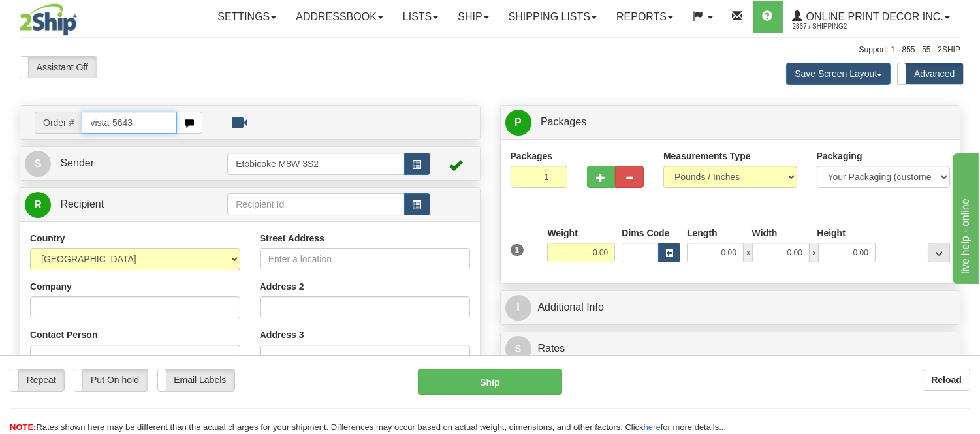
type input "vista-5643"
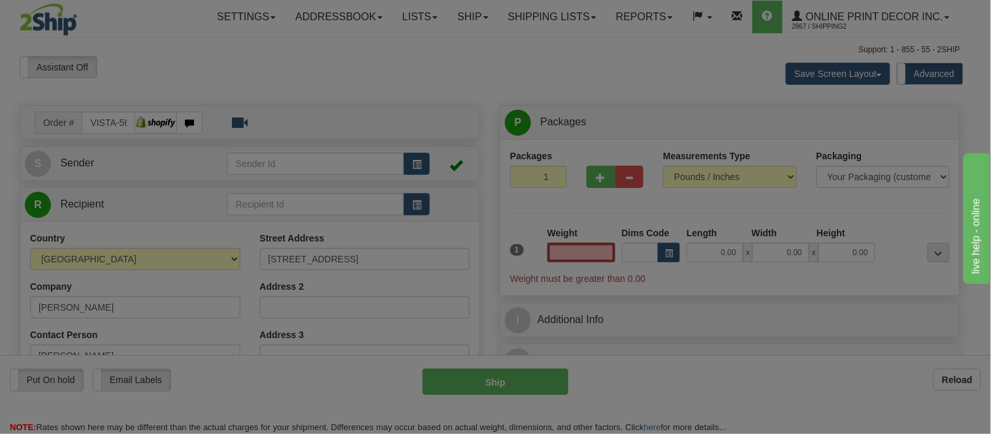
type input "NIPIGON"
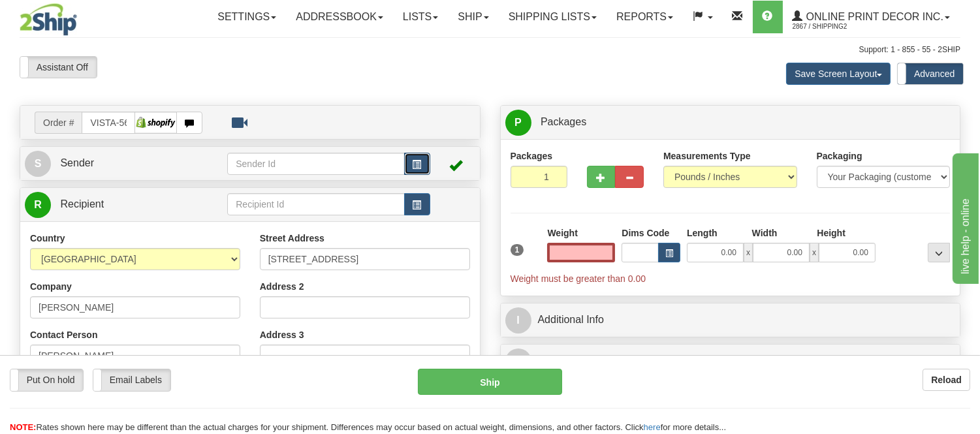
type input "0.00"
click at [406, 166] on button "button" at bounding box center [417, 164] width 26 height 22
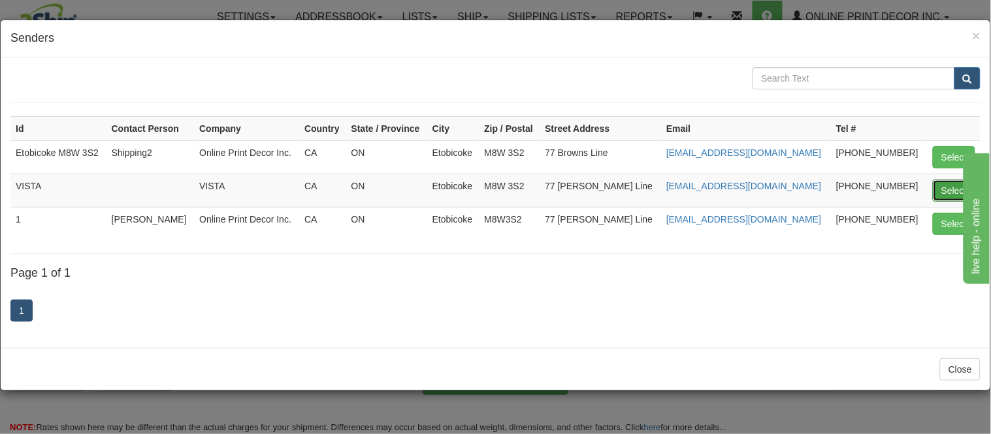
click at [943, 185] on button "Select" at bounding box center [954, 191] width 42 height 22
type input "VISTA"
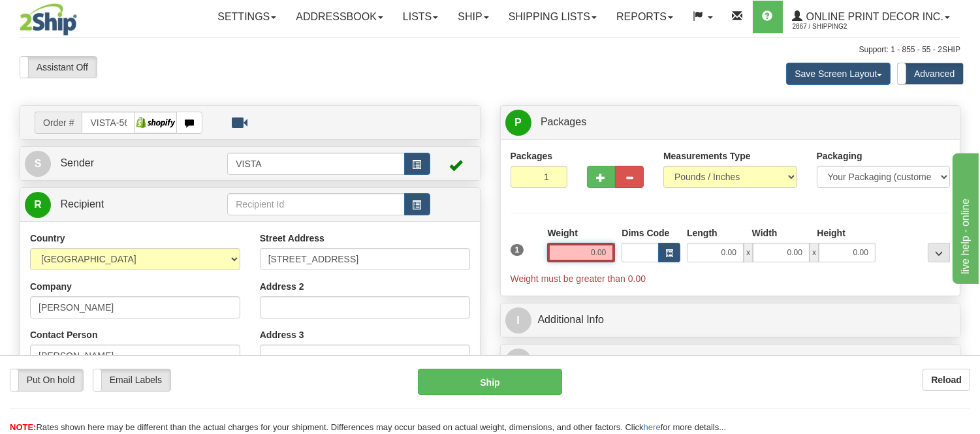
drag, startPoint x: 611, startPoint y: 250, endPoint x: 532, endPoint y: 258, distance: 78.8
click at [532, 258] on div "1 Weight 0.00 Dims Code 0.00" at bounding box center [730, 256] width 447 height 59
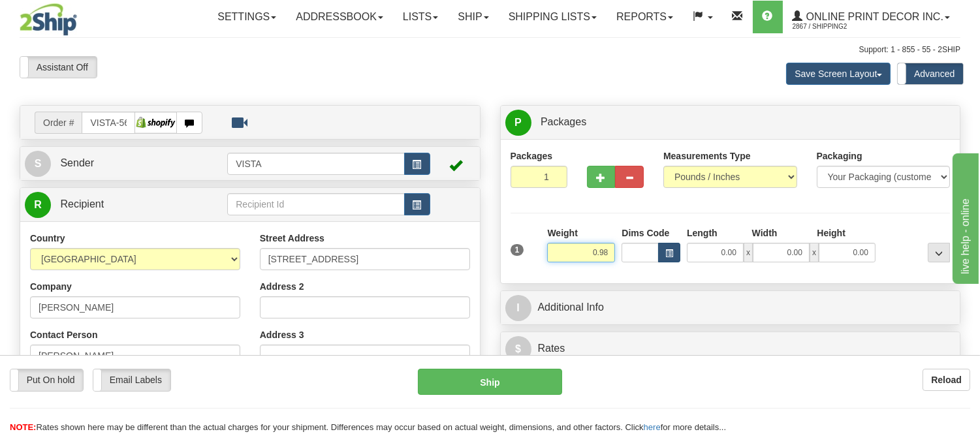
type input "0.98"
click at [669, 251] on span "button" at bounding box center [669, 253] width 8 height 7
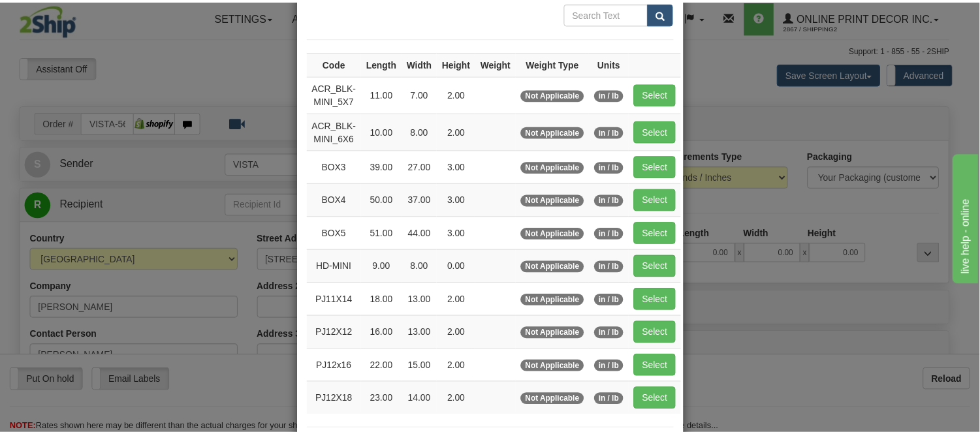
scroll to position [145, 0]
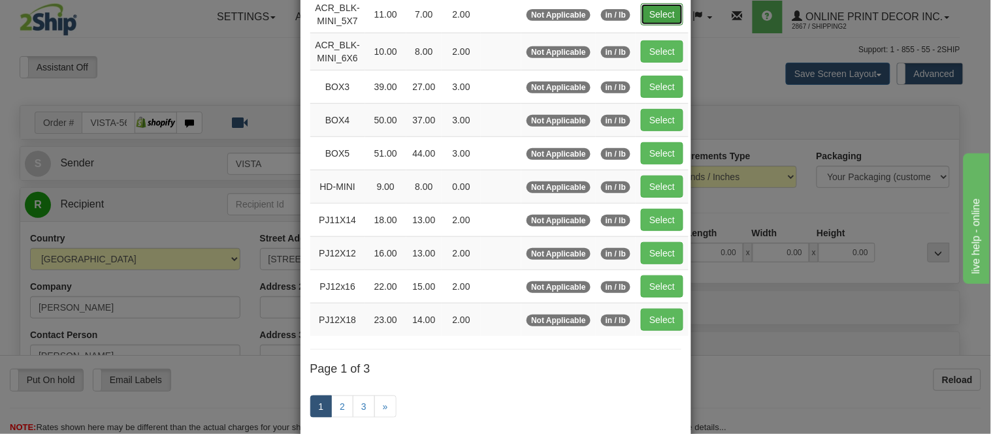
click at [654, 18] on button "Select" at bounding box center [662, 14] width 42 height 22
type input "ACR_BLK-MINI_5X7"
type input "11.00"
type input "7.00"
type input "2.00"
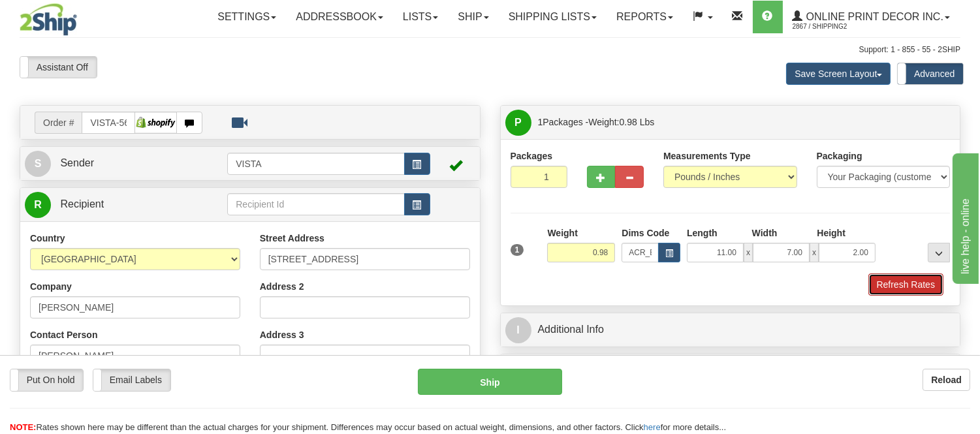
click at [893, 289] on button "Refresh Rates" at bounding box center [906, 285] width 75 height 22
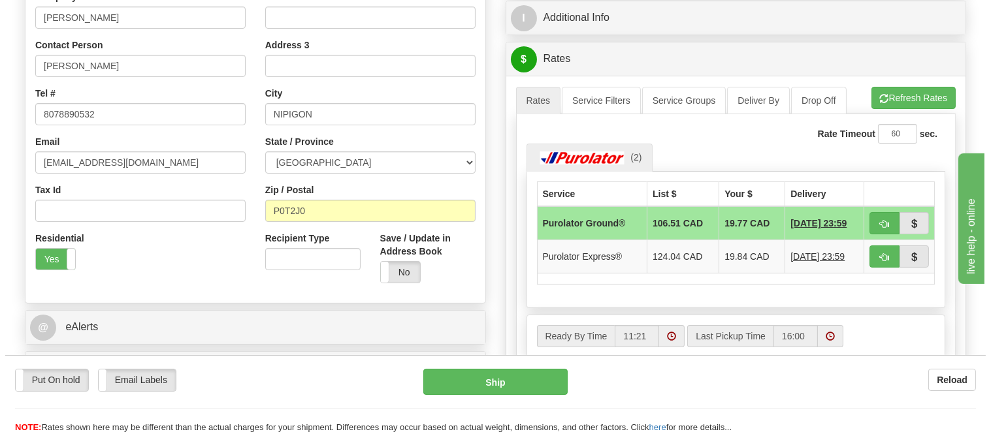
scroll to position [362, 0]
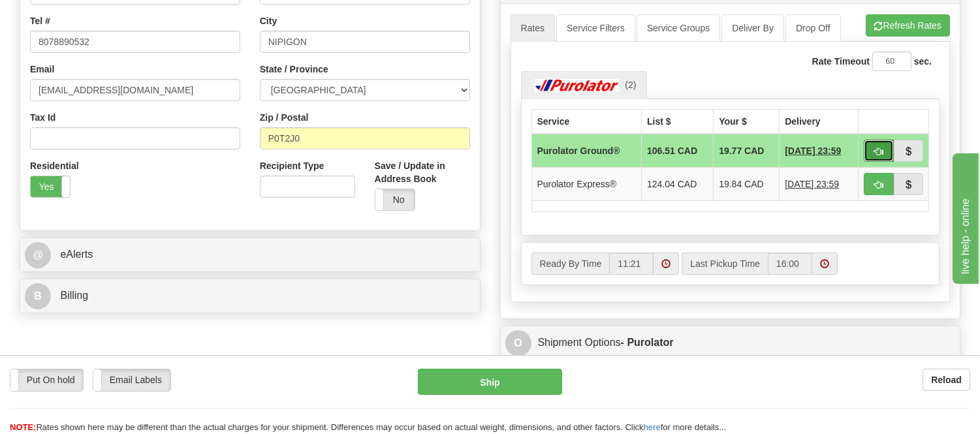
click at [872, 144] on button "button" at bounding box center [879, 151] width 30 height 22
type input "260"
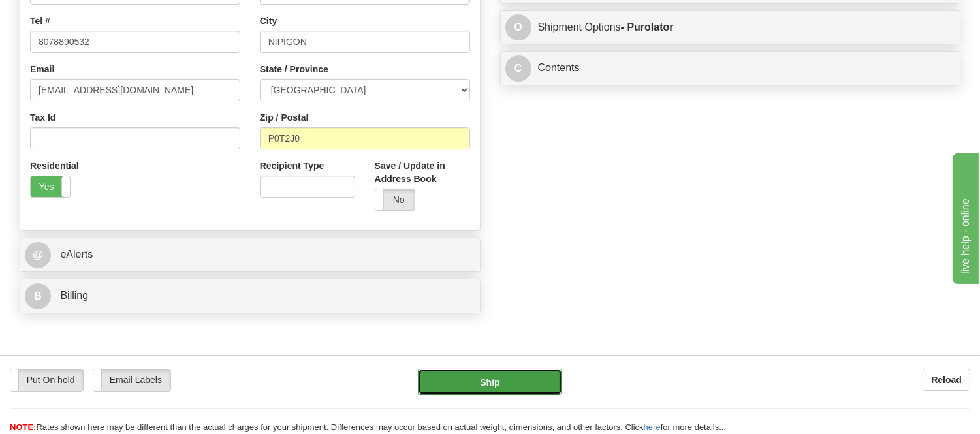
click at [484, 386] on button "Ship" at bounding box center [490, 382] width 144 height 26
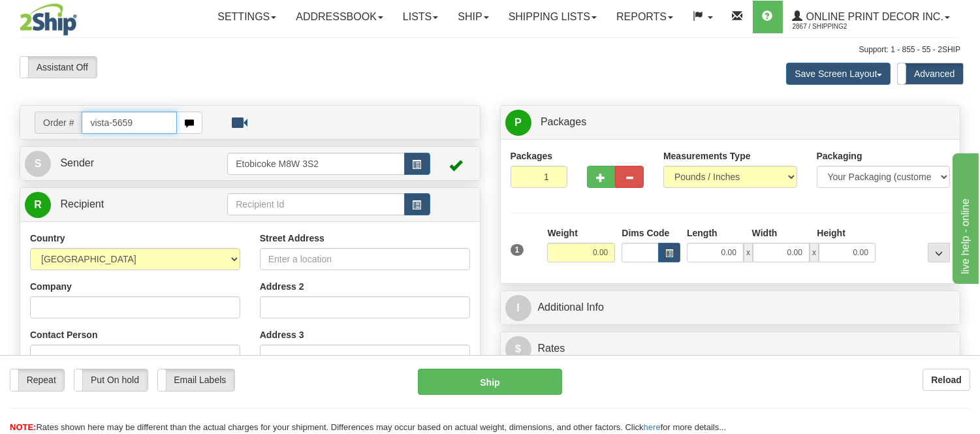
type input "vista-5659"
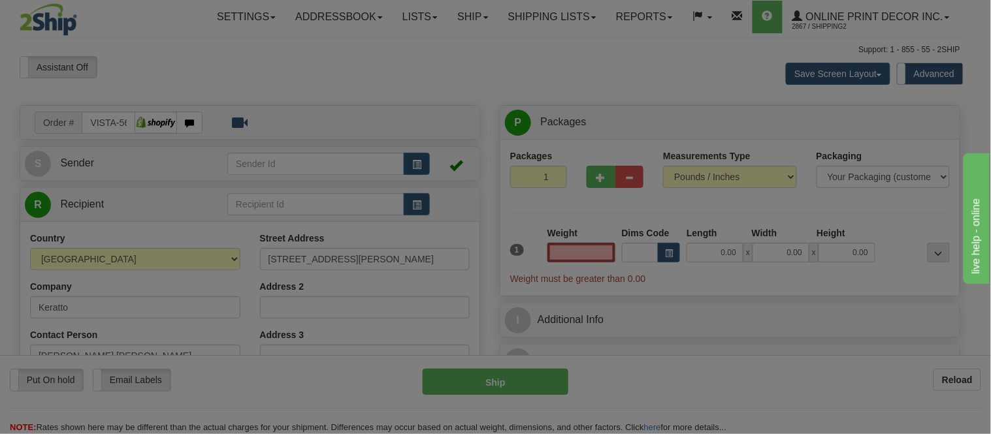
type input "SAINT-[PERSON_NAME]"
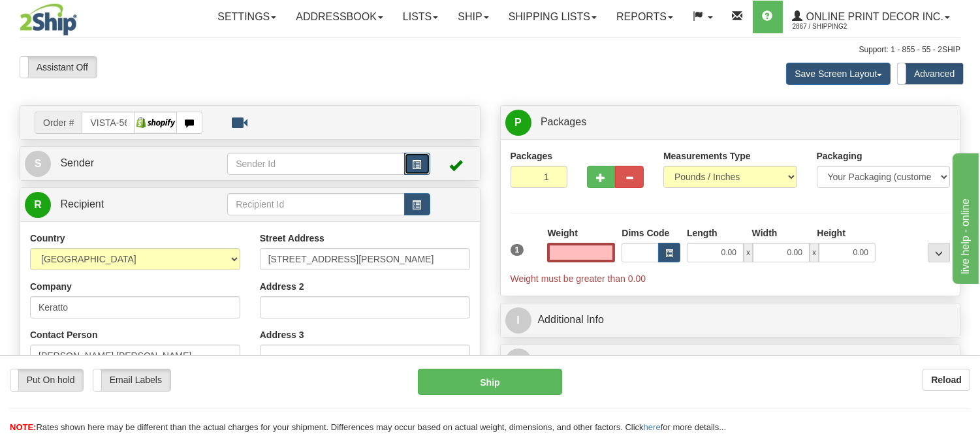
type input "0.00"
click at [421, 165] on span "button" at bounding box center [417, 165] width 9 height 8
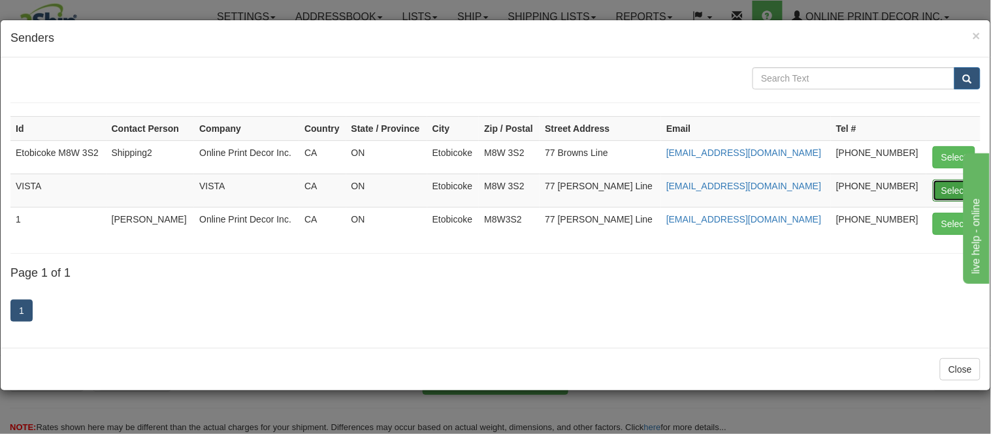
click at [953, 189] on button "Select" at bounding box center [954, 191] width 42 height 22
type input "VISTA"
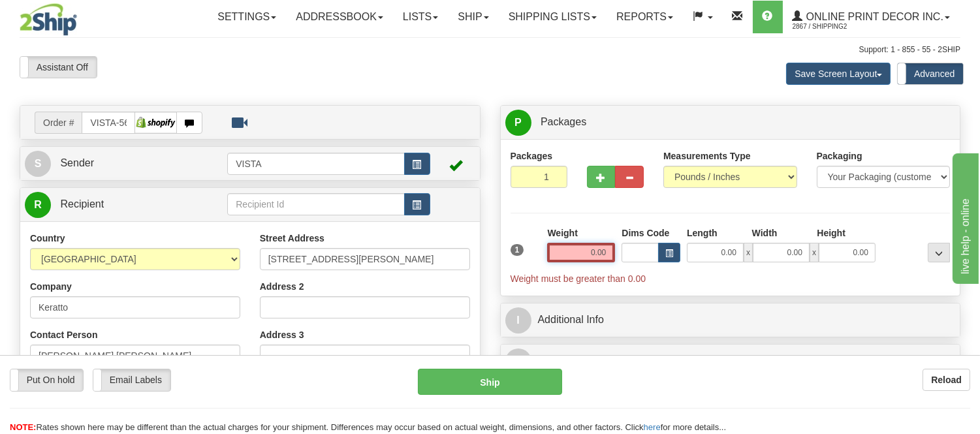
drag, startPoint x: 615, startPoint y: 248, endPoint x: 546, endPoint y: 253, distance: 68.8
click at [546, 253] on div "Weight 0.00" at bounding box center [581, 250] width 74 height 46
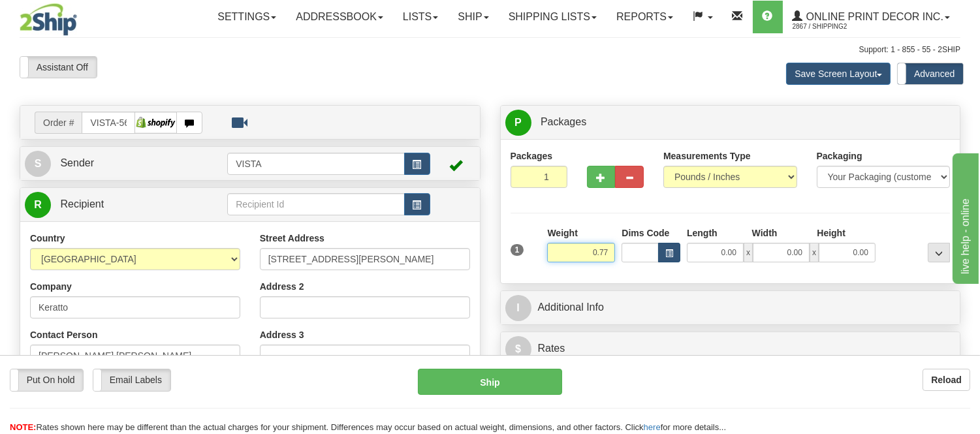
type input "0.77"
click at [680, 251] on button "button" at bounding box center [669, 253] width 22 height 20
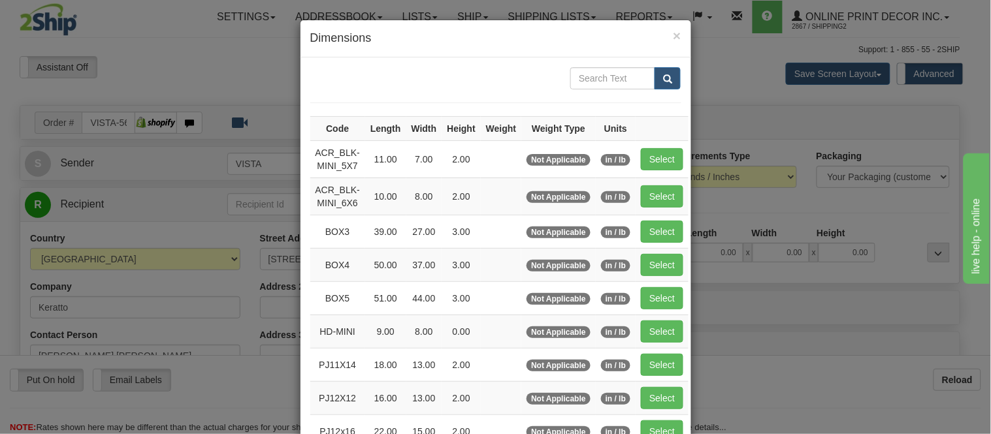
click at [664, 147] on td "Select" at bounding box center [661, 158] width 53 height 37
click at [664, 153] on button "Select" at bounding box center [662, 159] width 42 height 22
type input "ACR_BLK-MINI_5X7"
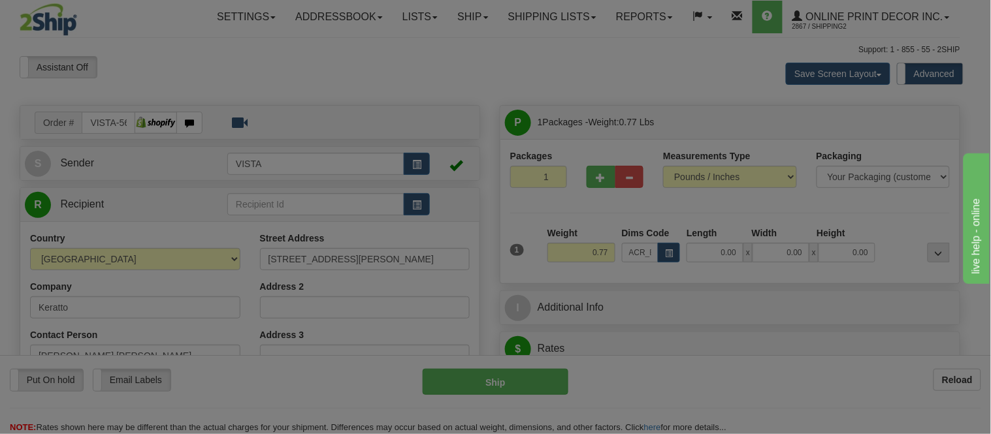
type input "11.00"
type input "7.00"
type input "2.00"
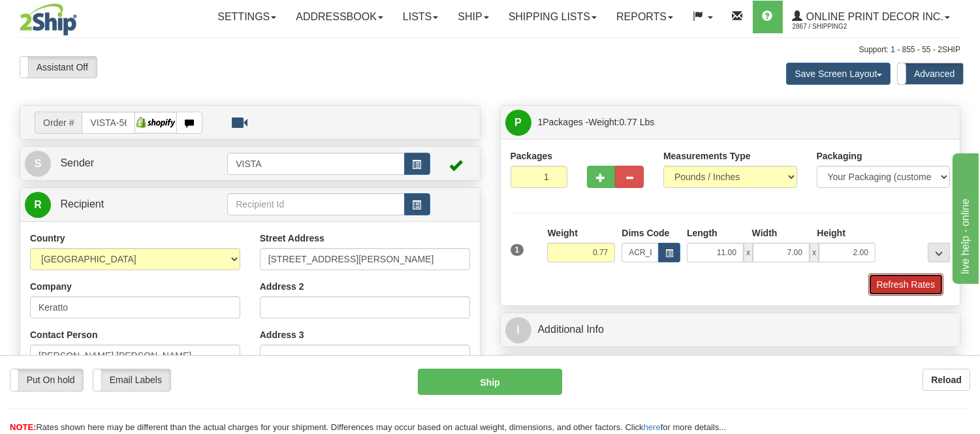
click at [893, 276] on button "Refresh Rates" at bounding box center [906, 285] width 75 height 22
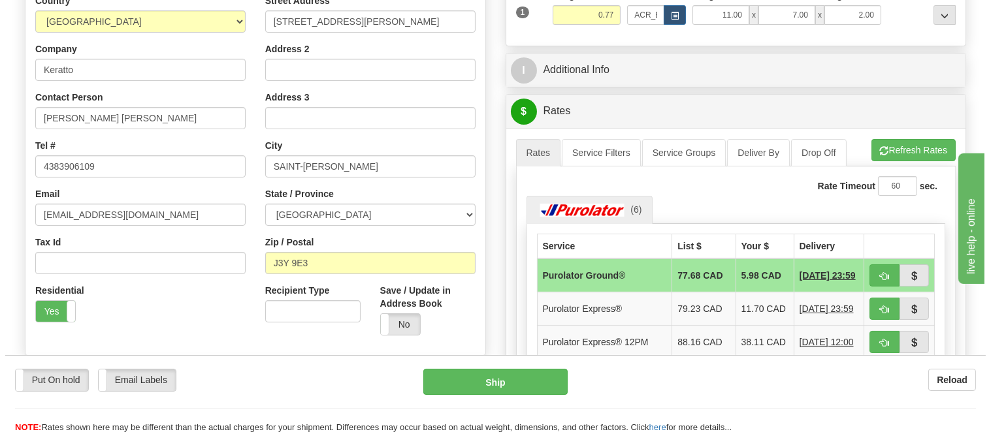
scroll to position [308, 0]
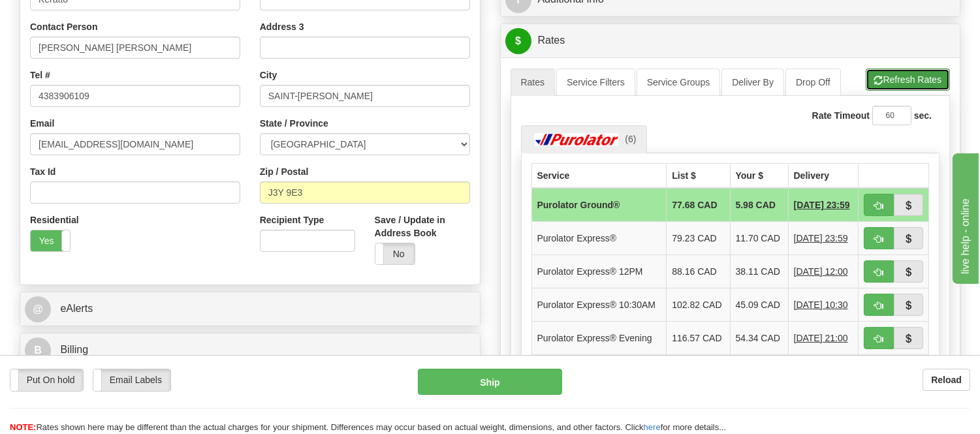
click at [898, 71] on button "Refresh Rates" at bounding box center [908, 80] width 84 height 22
click at [869, 207] on button "button" at bounding box center [879, 205] width 30 height 22
type input "260"
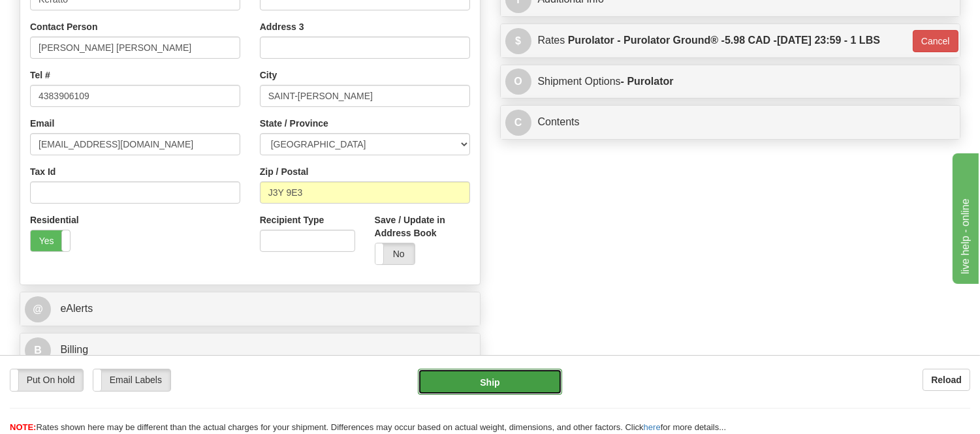
click at [532, 385] on button "Ship" at bounding box center [490, 382] width 144 height 26
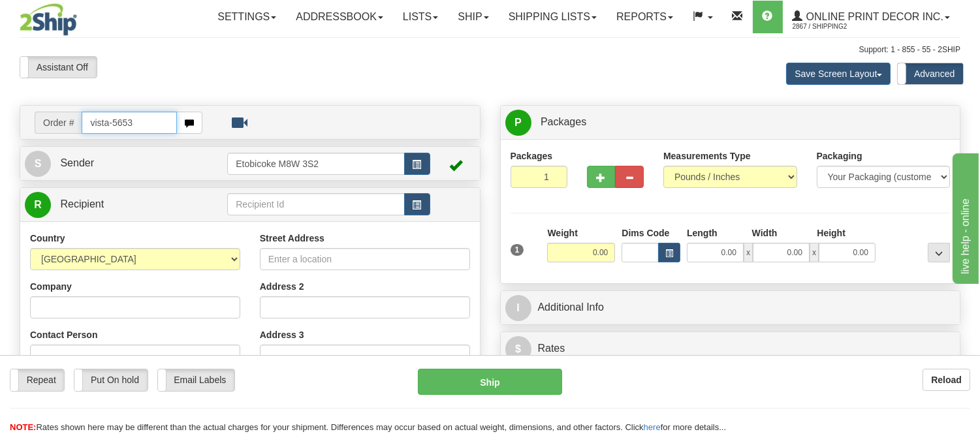
type input "vista-5653"
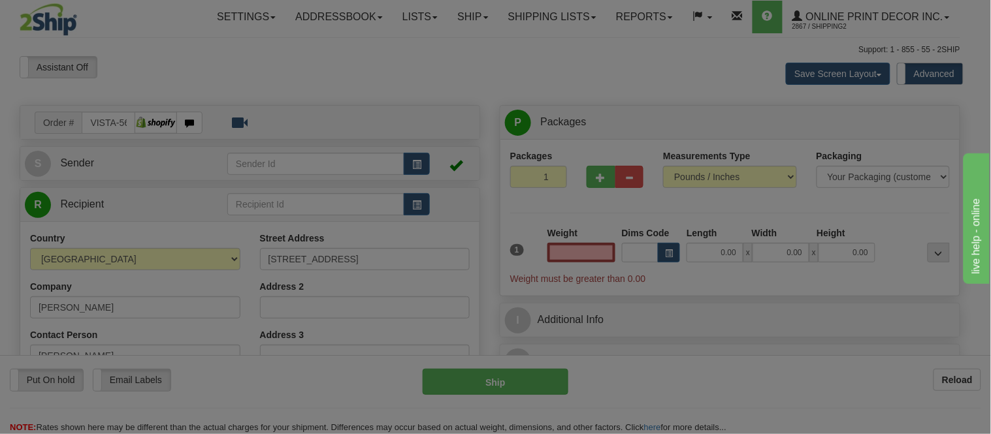
type input "[GEOGRAPHIC_DATA]"
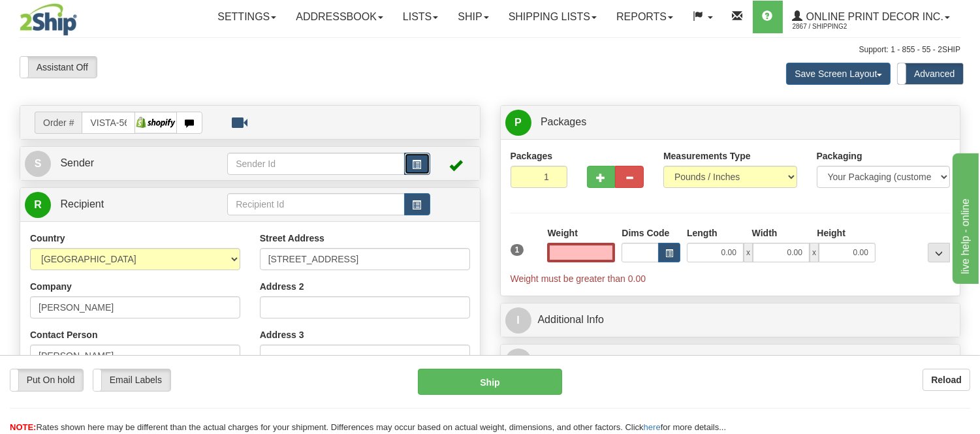
type input "0.00"
click at [413, 161] on span "button" at bounding box center [417, 165] width 9 height 8
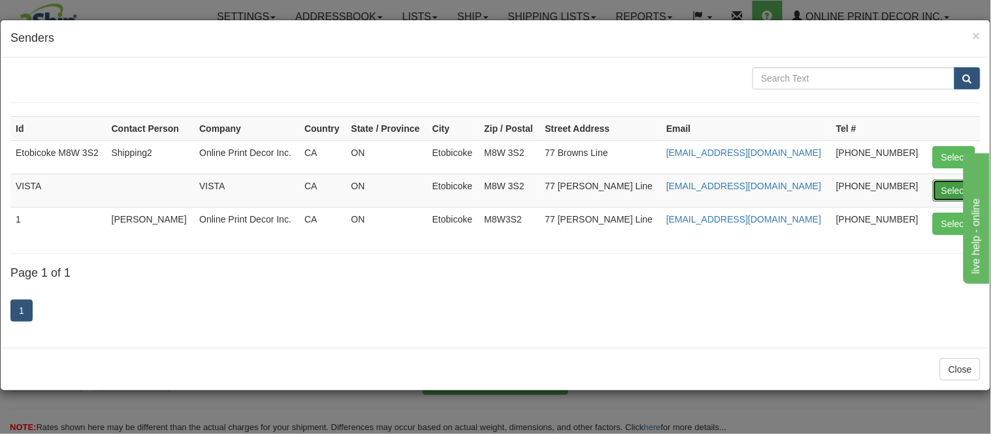
click at [952, 181] on button "Select" at bounding box center [954, 191] width 42 height 22
type input "VISTA"
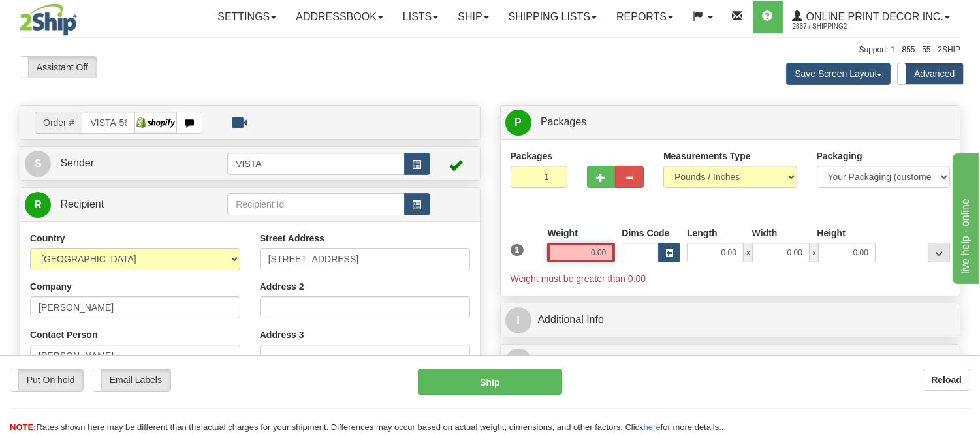
drag, startPoint x: 613, startPoint y: 253, endPoint x: 552, endPoint y: 257, distance: 60.9
click at [552, 257] on input "0.00" at bounding box center [581, 253] width 68 height 20
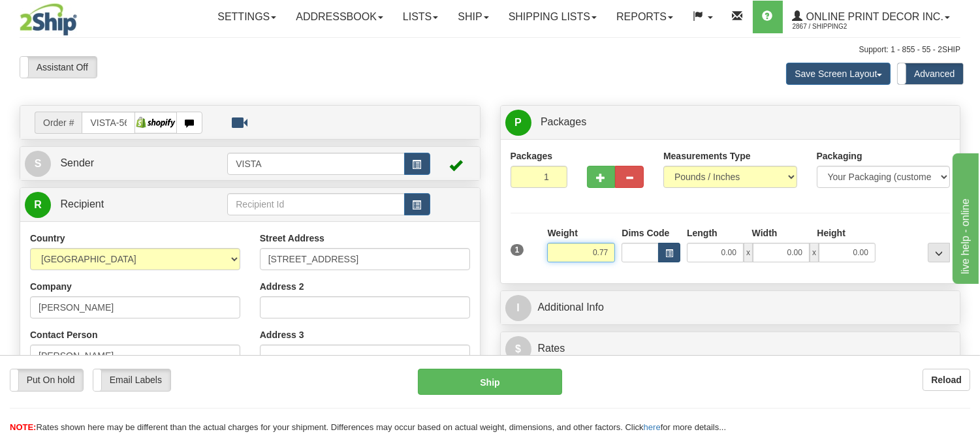
type input "0.77"
click at [675, 253] on button "button" at bounding box center [669, 253] width 22 height 20
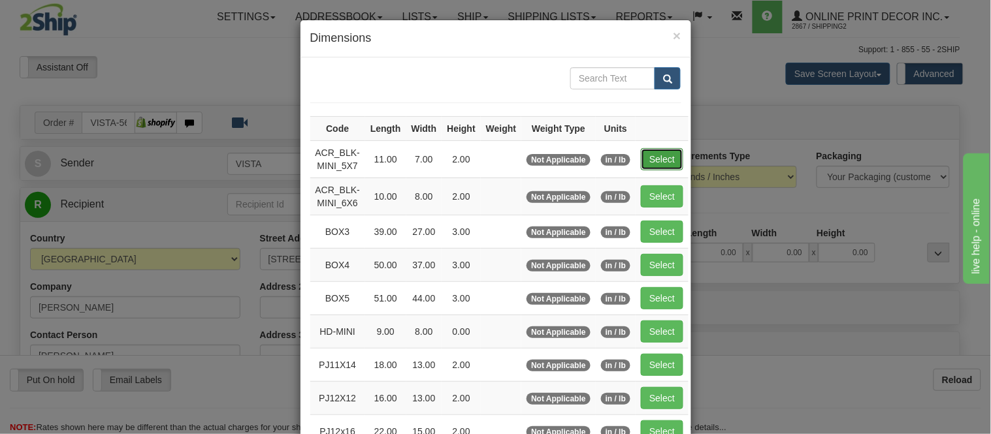
click at [654, 158] on button "Select" at bounding box center [662, 159] width 42 height 22
type input "ACR_BLK-MINI_5X7"
type input "11.00"
type input "7.00"
type input "2.00"
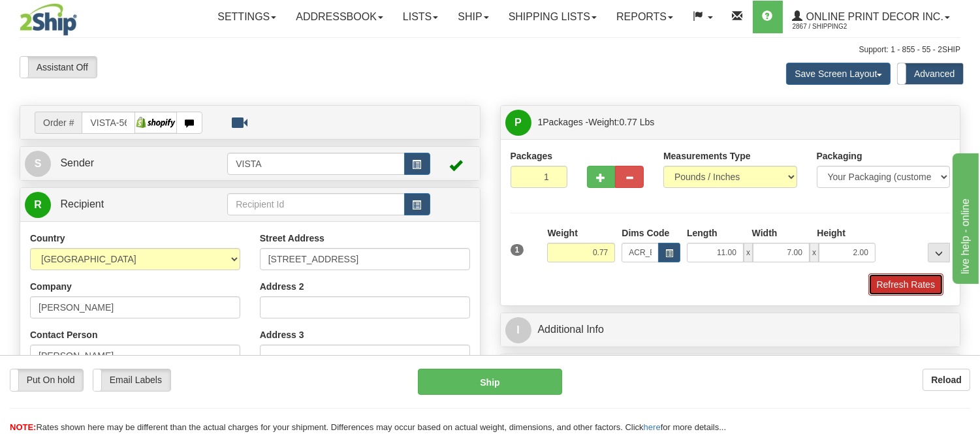
click at [902, 291] on button "Refresh Rates" at bounding box center [906, 285] width 75 height 22
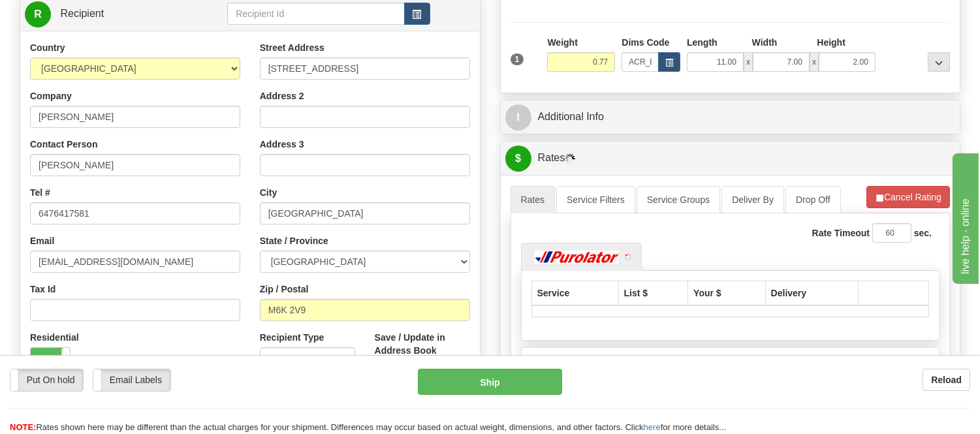
scroll to position [232, 0]
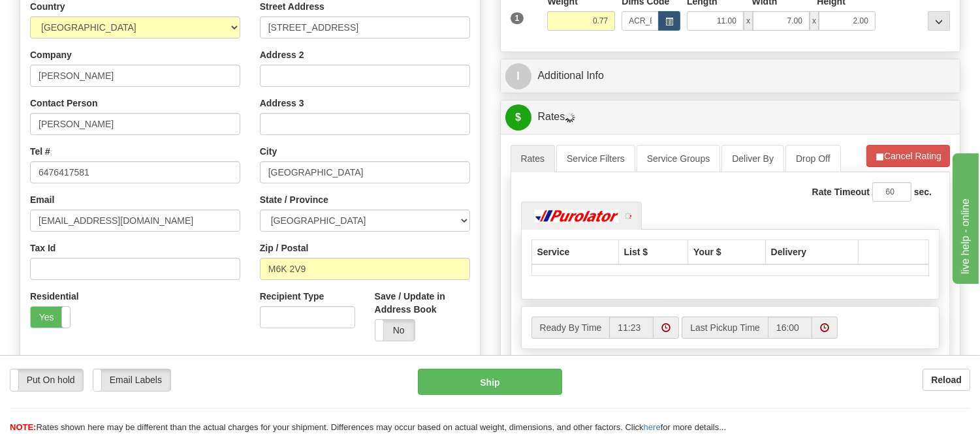
drag, startPoint x: 990, startPoint y: 118, endPoint x: 74, endPoint y: 26, distance: 920.2
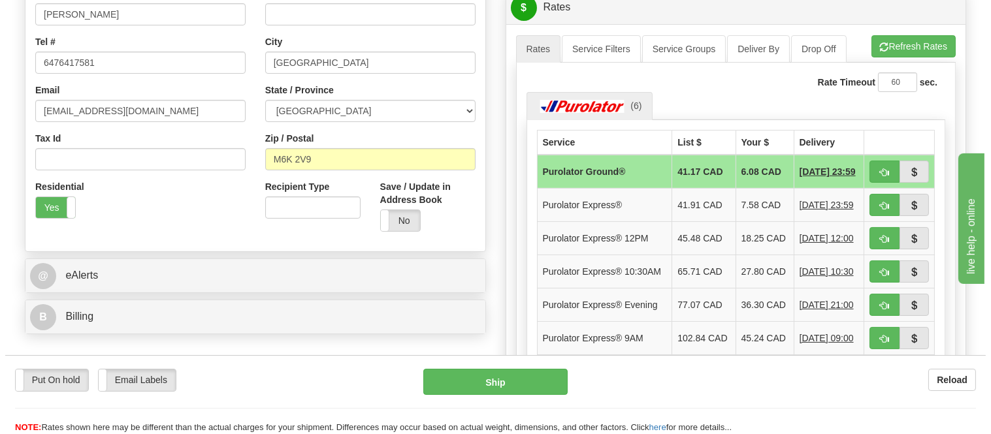
scroll to position [374, 0]
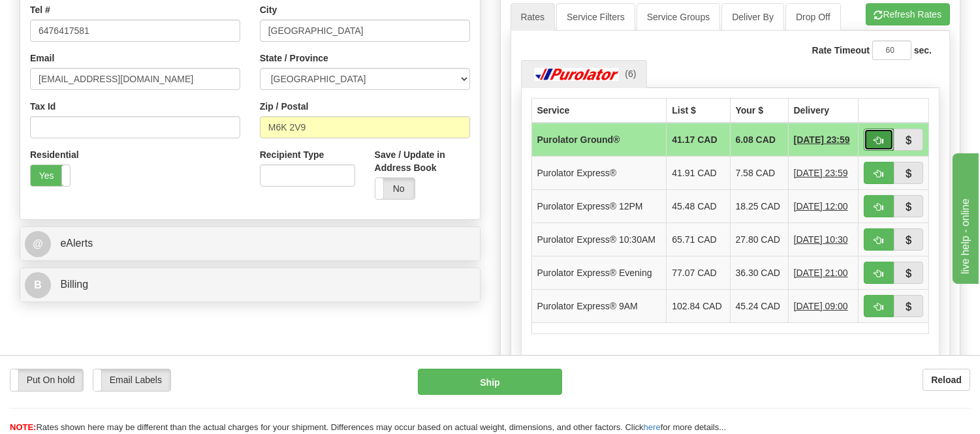
click at [884, 147] on button "button" at bounding box center [879, 140] width 30 height 22
type input "260"
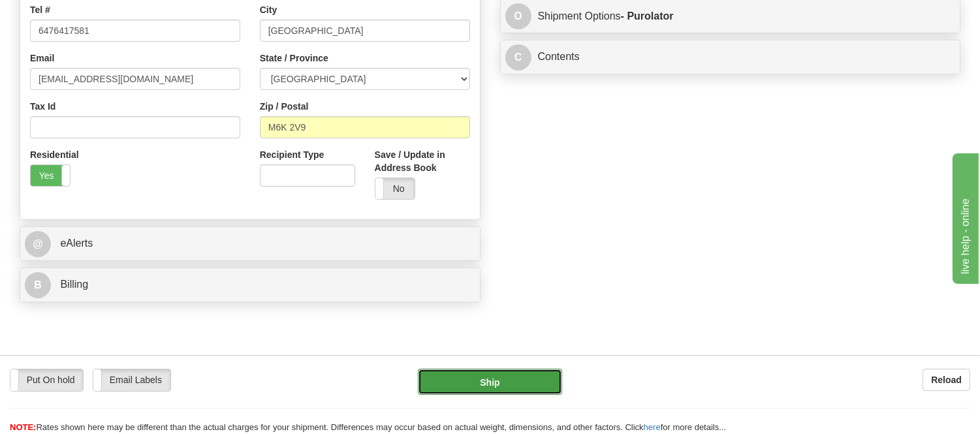
click at [480, 381] on button "Ship" at bounding box center [490, 382] width 144 height 26
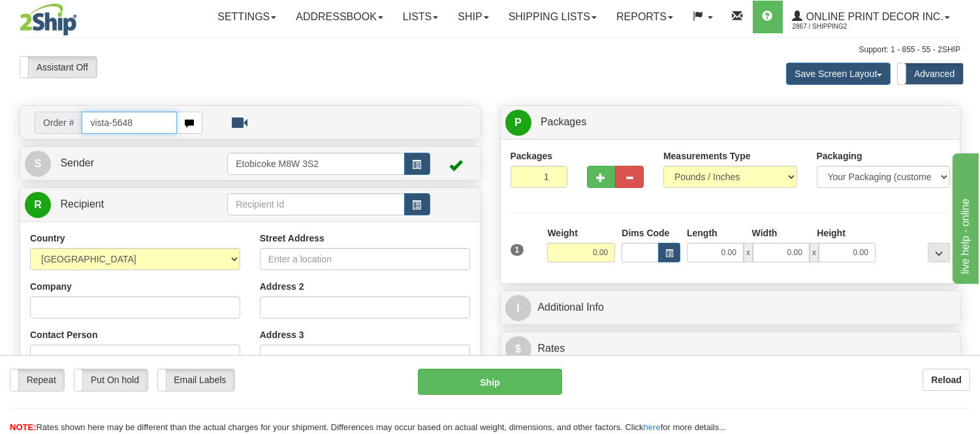
type input "vista-5648"
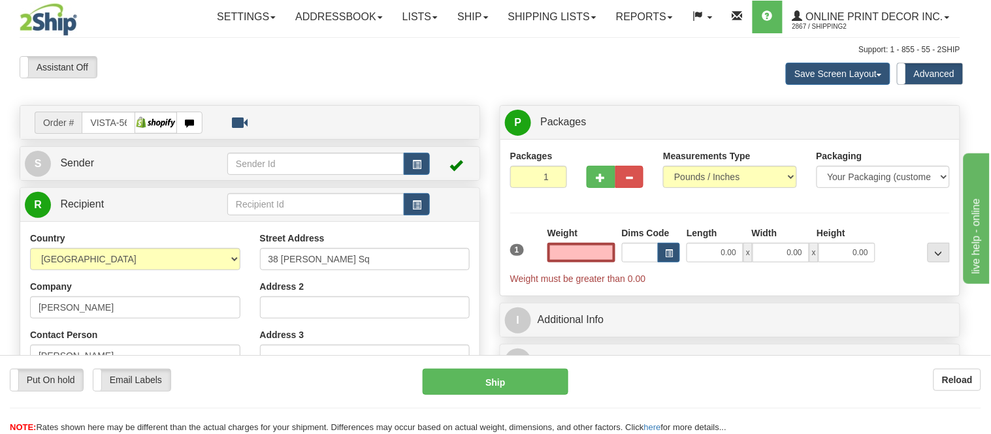
type input "KESWICK"
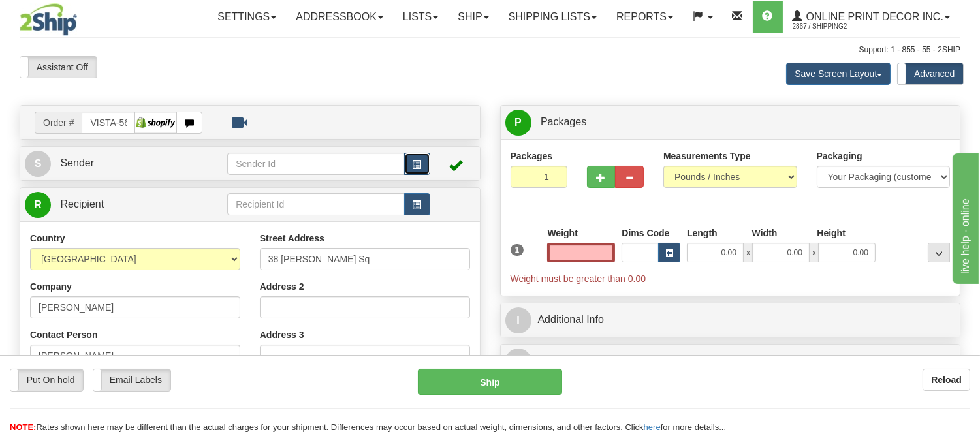
type input "0.00"
click at [411, 165] on button "button" at bounding box center [417, 164] width 26 height 22
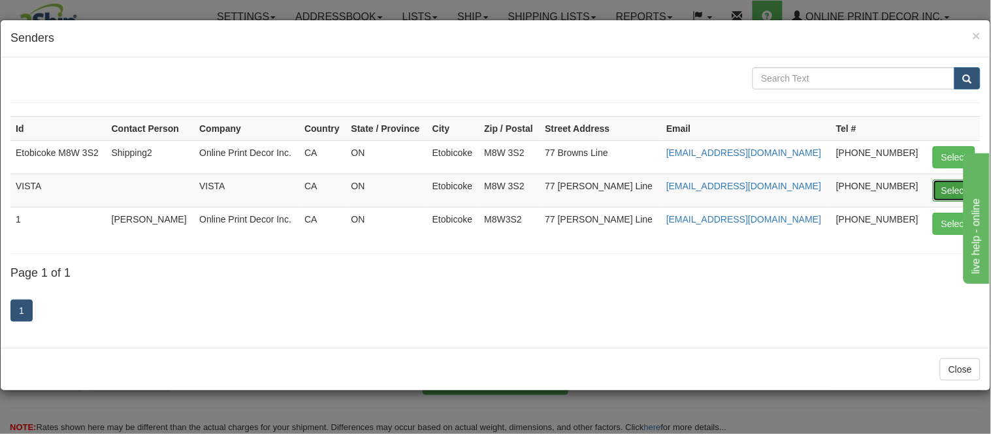
click at [949, 192] on button "Select" at bounding box center [954, 191] width 42 height 22
type input "VISTA"
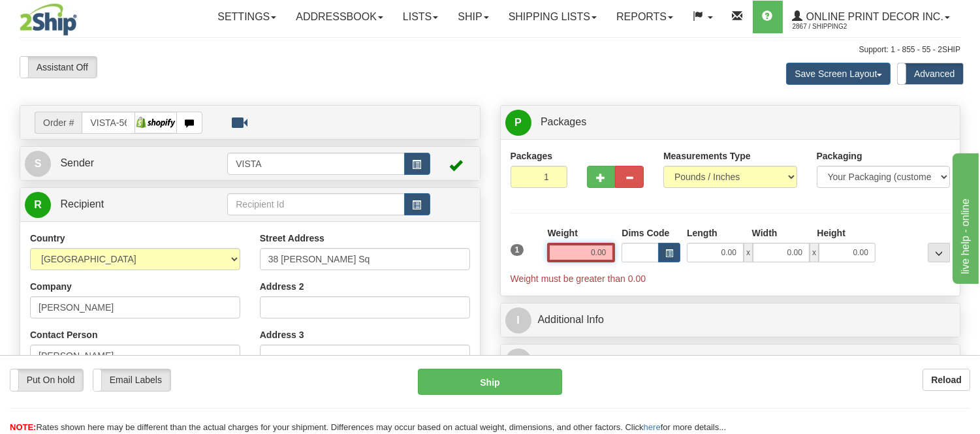
drag, startPoint x: 611, startPoint y: 255, endPoint x: 576, endPoint y: 263, distance: 35.3
click at [576, 263] on input "0.00" at bounding box center [581, 253] width 68 height 20
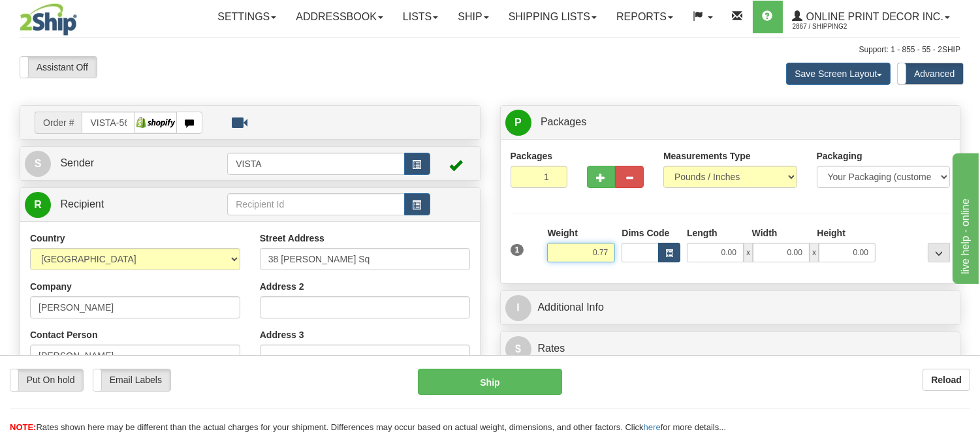
type input "0.77"
click at [670, 251] on span "button" at bounding box center [669, 253] width 8 height 7
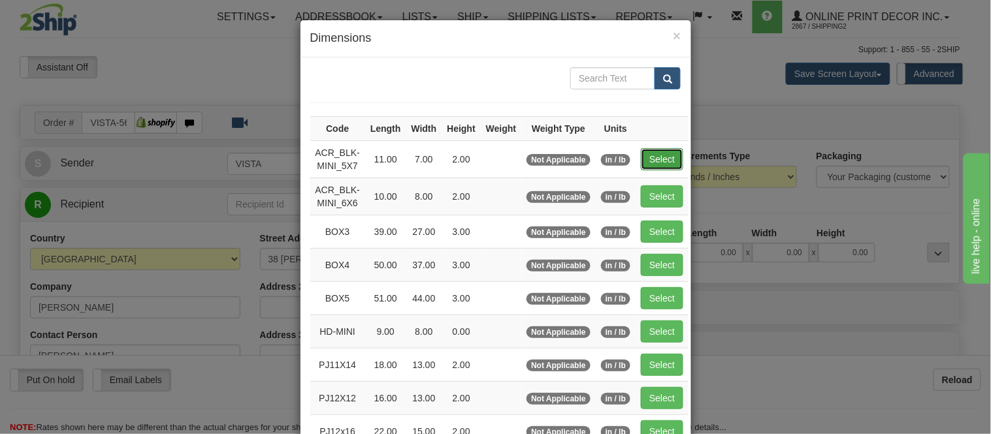
click at [641, 157] on button "Select" at bounding box center [662, 159] width 42 height 22
type input "ACR_BLK-MINI_5X7"
type input "11.00"
type input "7.00"
type input "2.00"
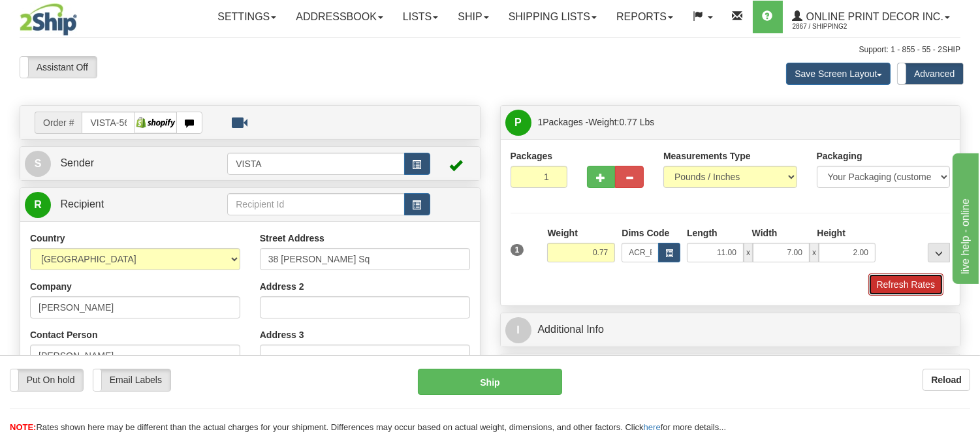
click at [887, 288] on button "Refresh Rates" at bounding box center [906, 285] width 75 height 22
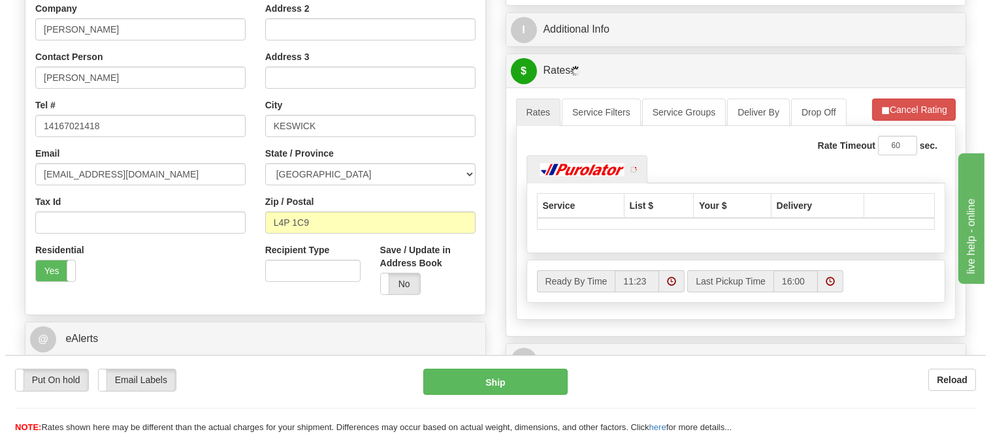
scroll to position [283, 0]
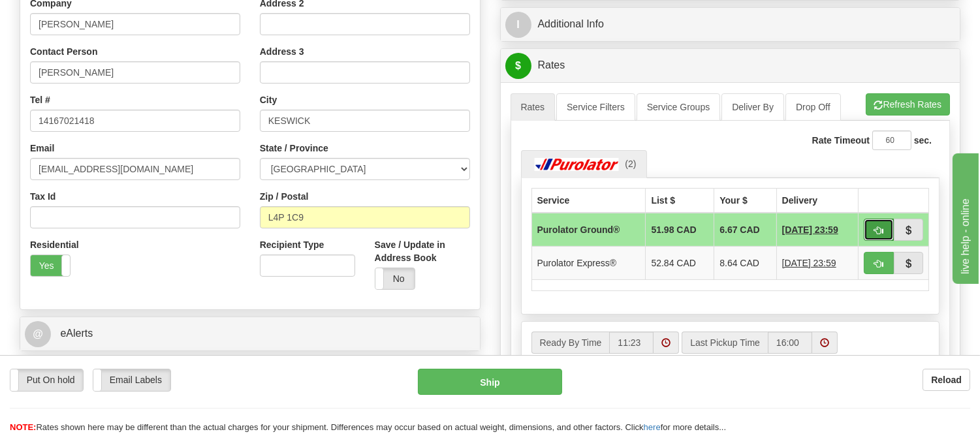
click at [870, 225] on button "button" at bounding box center [879, 230] width 30 height 22
type input "260"
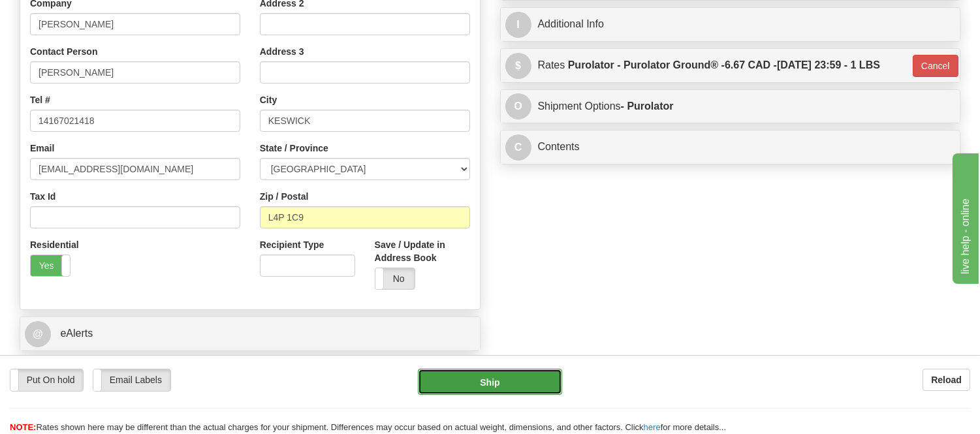
click at [474, 383] on button "Ship" at bounding box center [490, 382] width 144 height 26
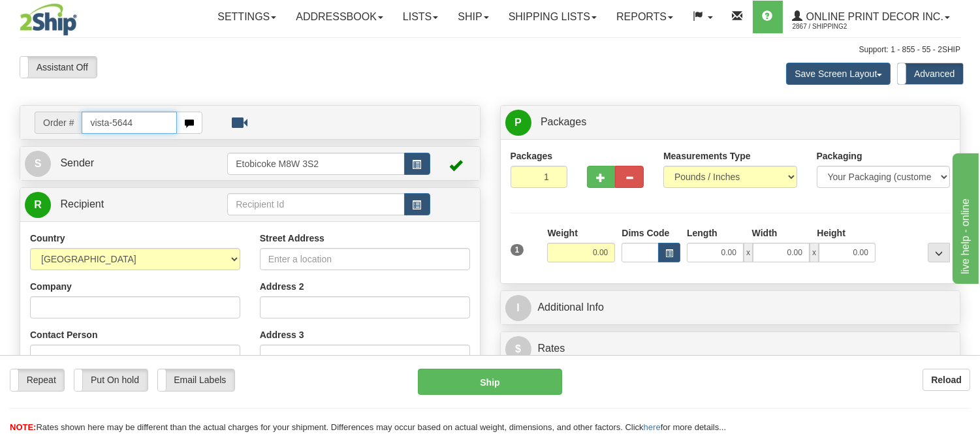
type input "vista-5644"
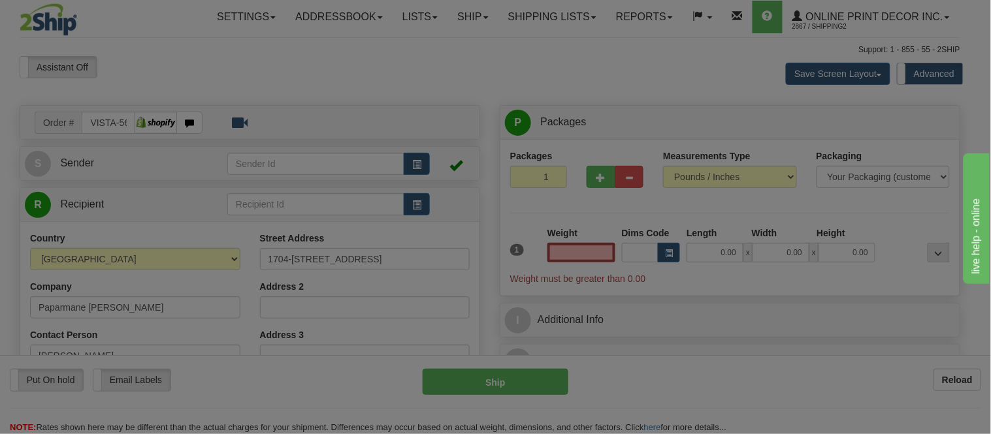
type input "[GEOGRAPHIC_DATA]"
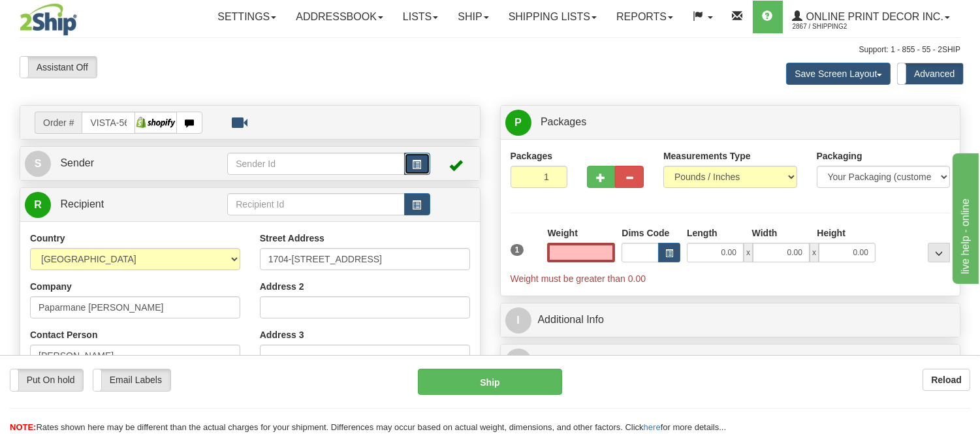
type input "0.00"
click at [418, 157] on button "button" at bounding box center [417, 164] width 26 height 22
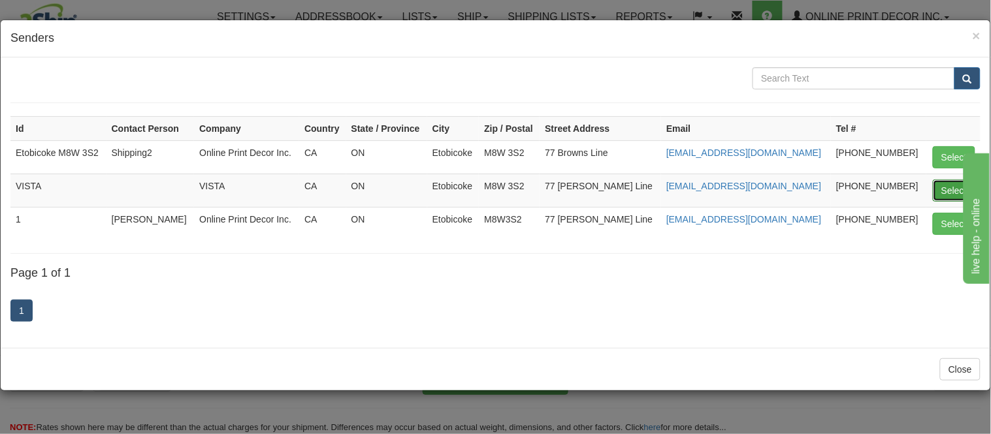
click at [942, 186] on button "Select" at bounding box center [954, 191] width 42 height 22
type input "VISTA"
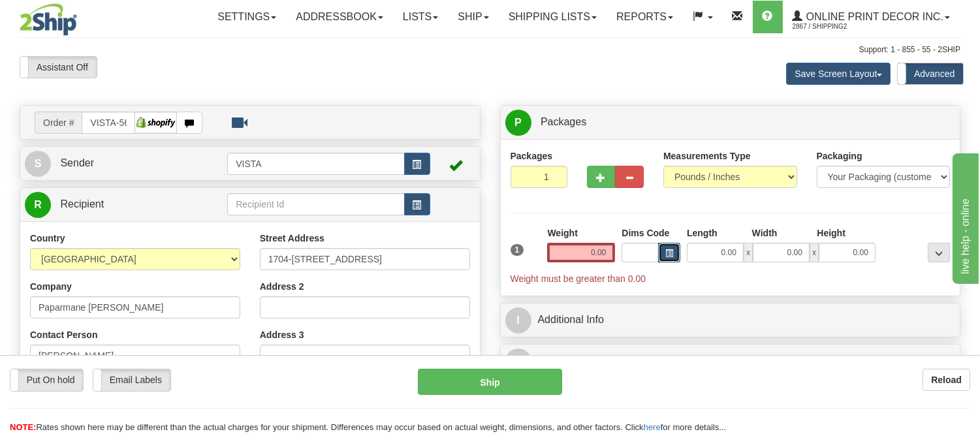
click at [671, 255] on span "button" at bounding box center [669, 253] width 8 height 7
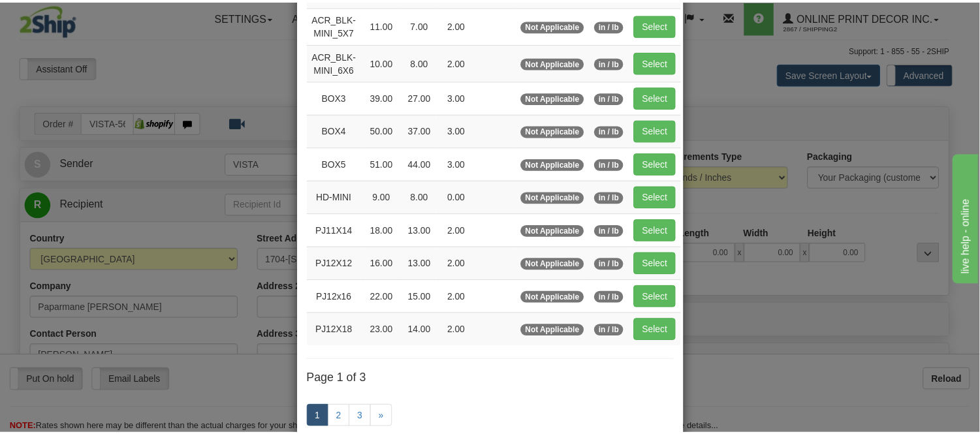
scroll to position [145, 0]
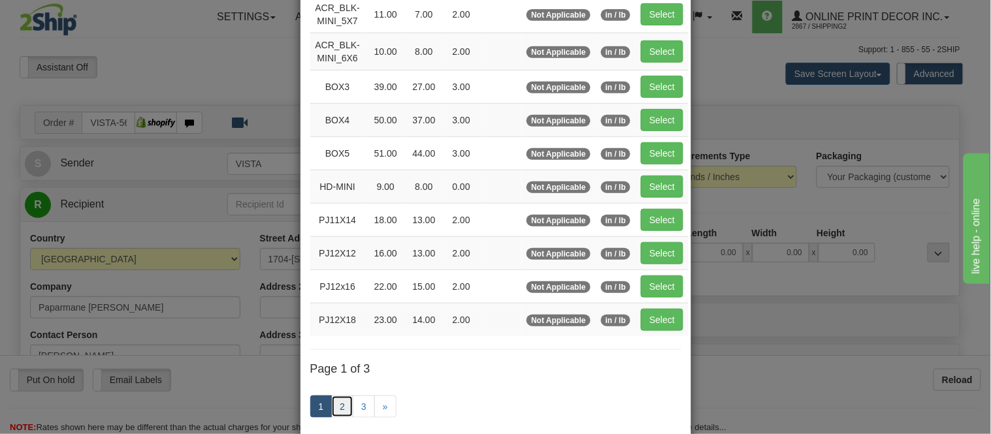
click at [342, 403] on link "2" at bounding box center [342, 407] width 22 height 22
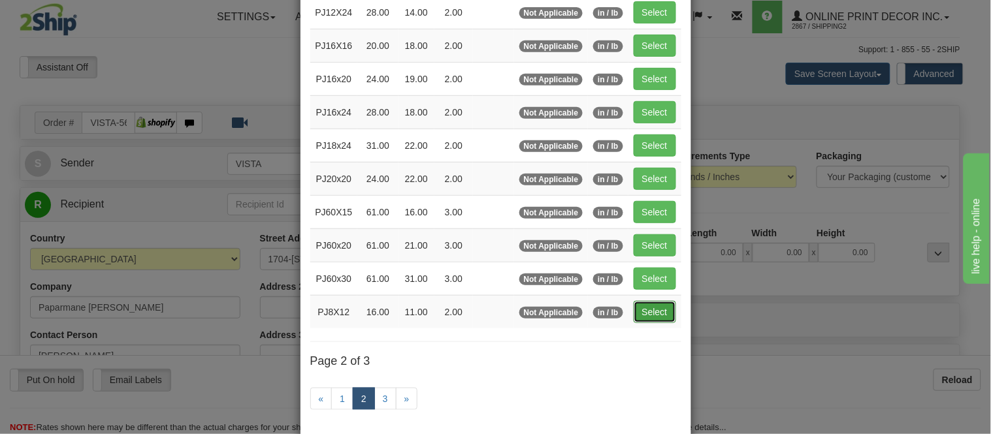
click at [664, 318] on button "Select" at bounding box center [654, 312] width 42 height 22
type input "PJ8X12"
type input "16.00"
type input "11.00"
type input "2.00"
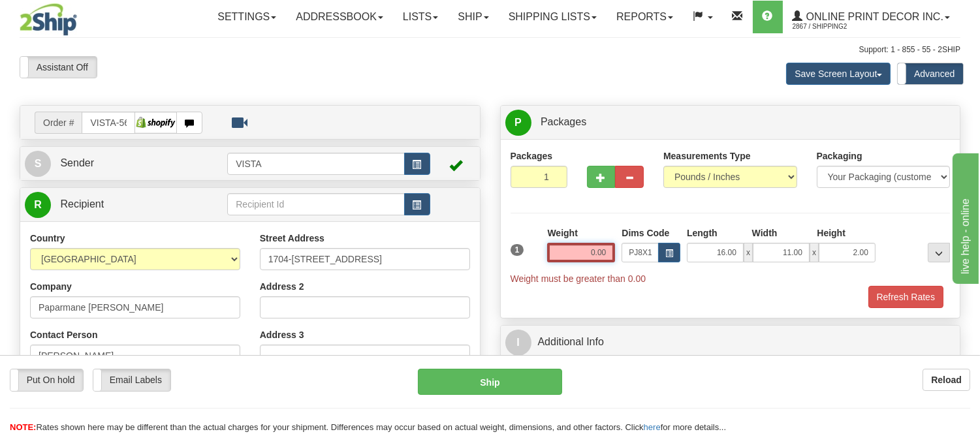
drag, startPoint x: 608, startPoint y: 259, endPoint x: 559, endPoint y: 259, distance: 49.0
click at [559, 259] on input "0.00" at bounding box center [581, 253] width 68 height 20
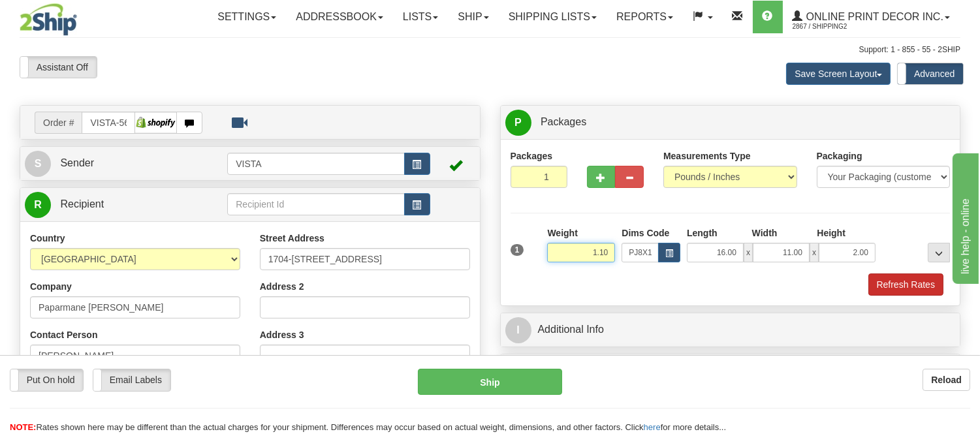
type input "1.10"
click at [893, 284] on button "Refresh Rates" at bounding box center [906, 285] width 75 height 22
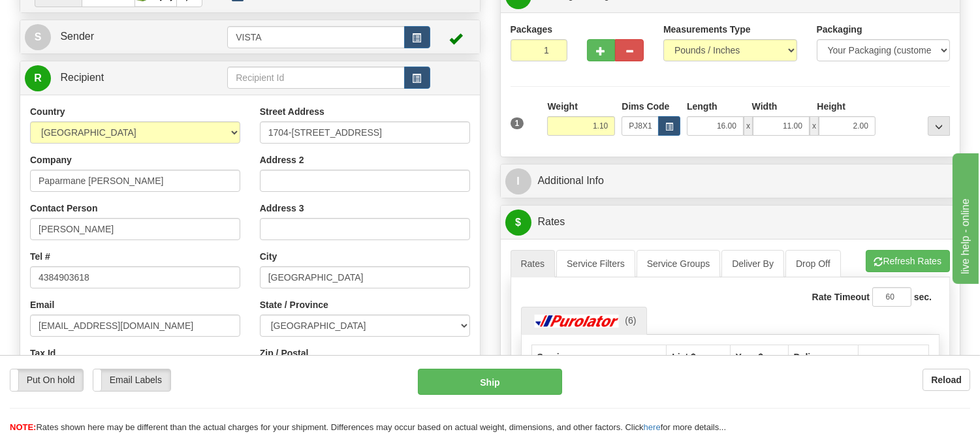
scroll to position [217, 0]
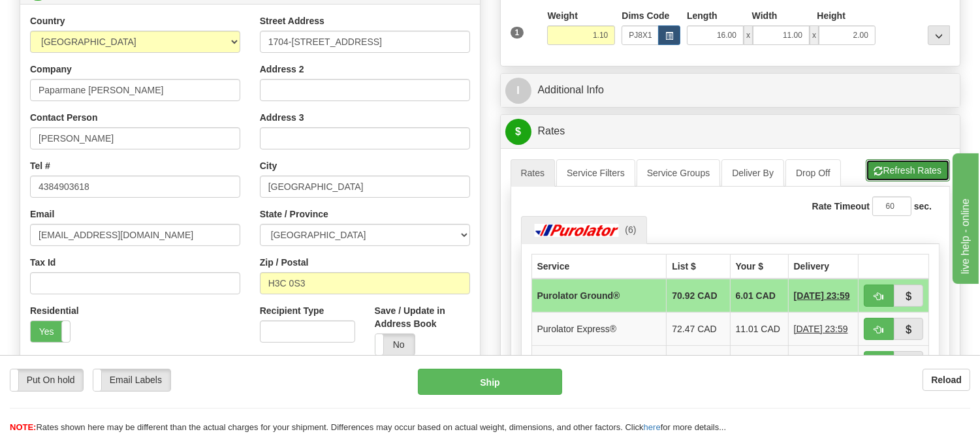
click at [893, 182] on button "Refresh Rates" at bounding box center [908, 170] width 84 height 22
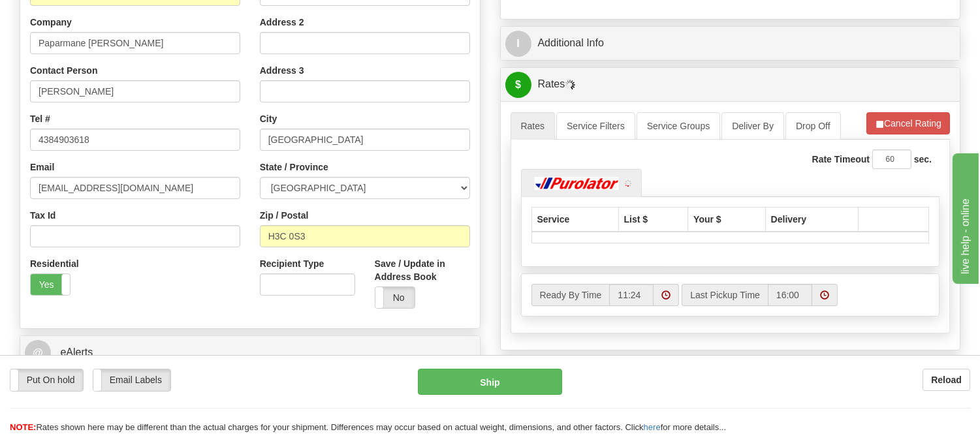
scroll to position [290, 0]
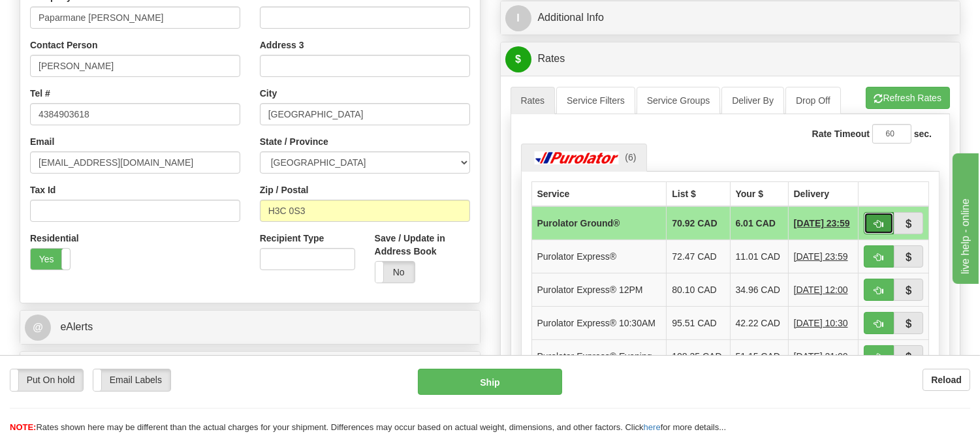
click at [879, 225] on span "button" at bounding box center [878, 224] width 9 height 8
type input "260"
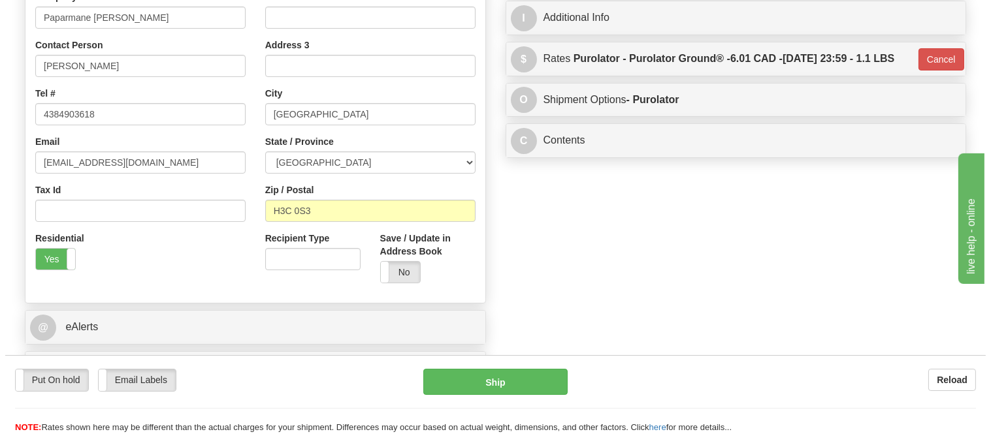
scroll to position [72, 0]
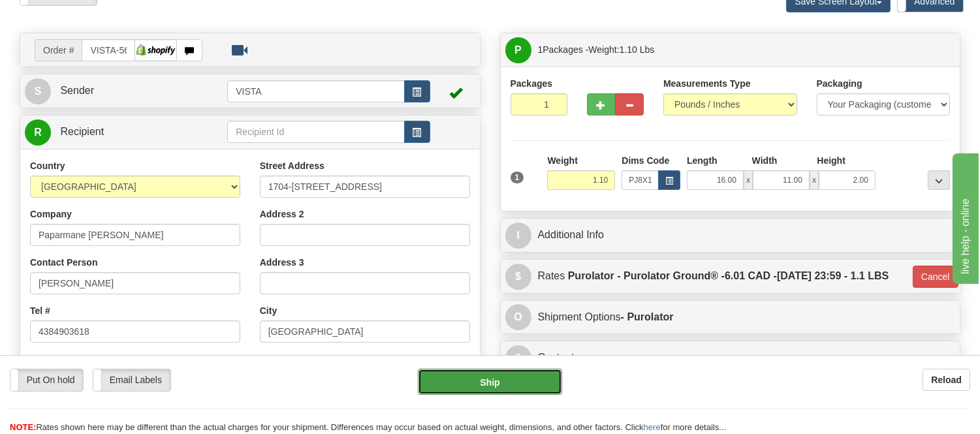
click at [534, 383] on button "Ship" at bounding box center [490, 382] width 144 height 26
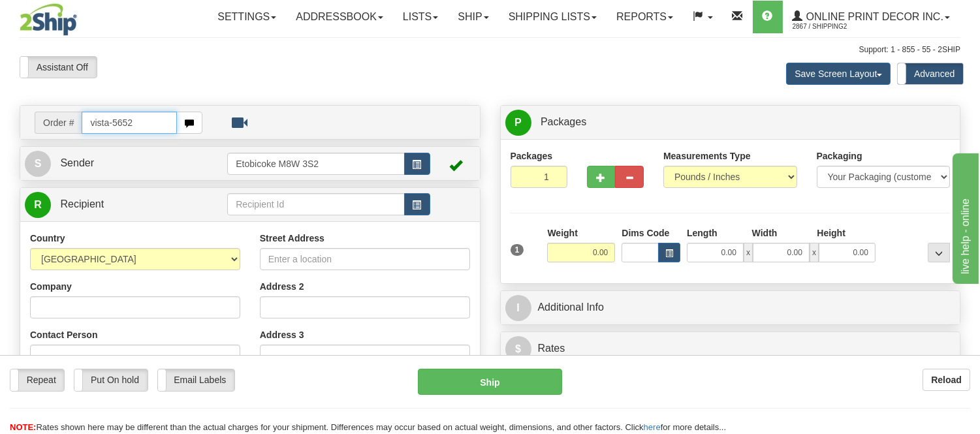
type input "vista-5652"
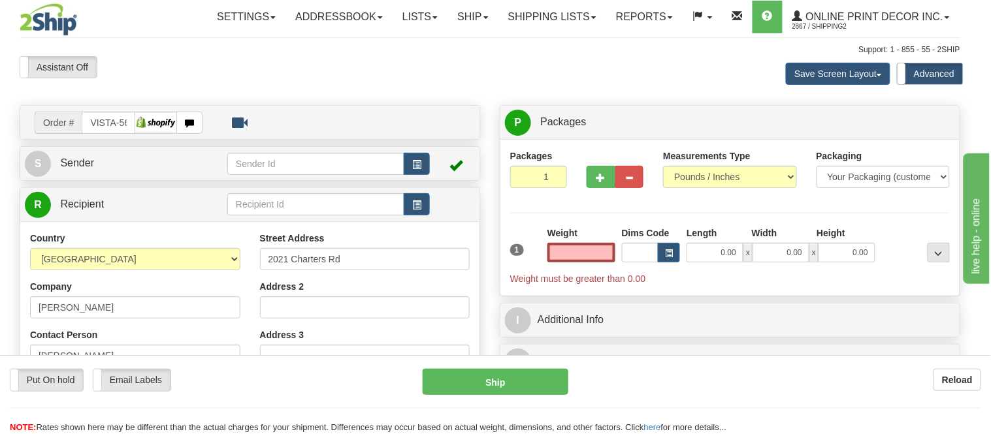
type input "SOOKE"
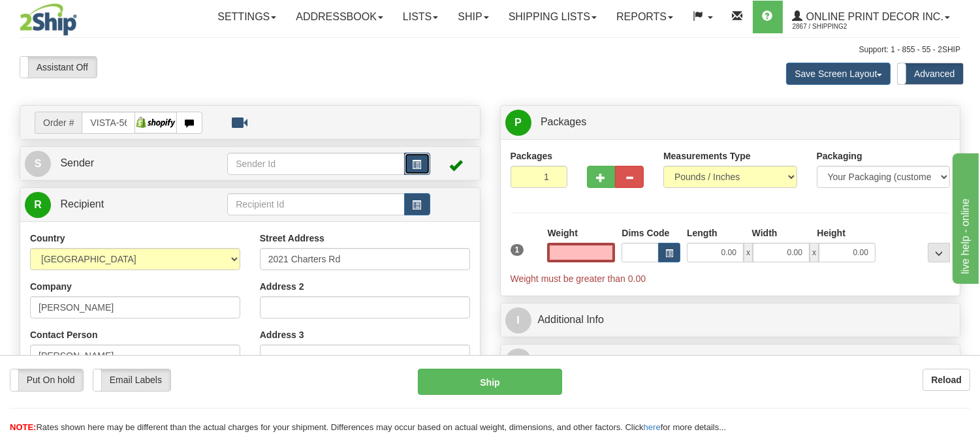
type input "0.00"
click at [413, 167] on span "button" at bounding box center [417, 165] width 9 height 8
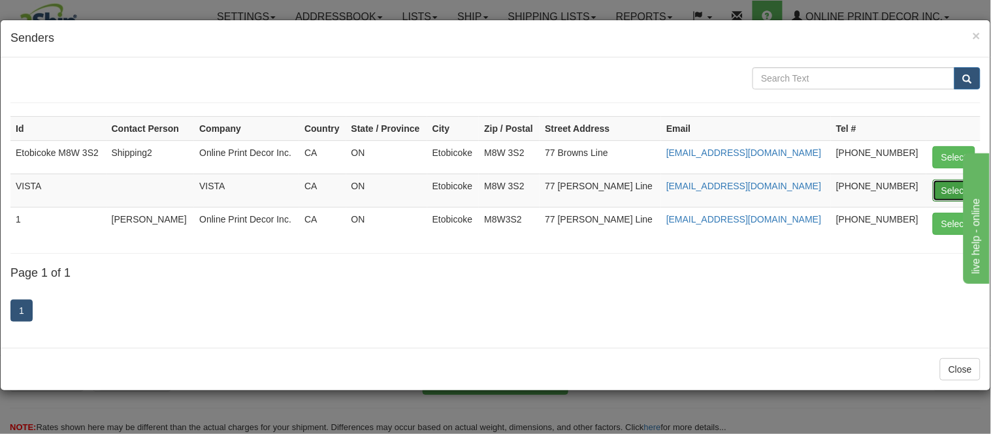
click at [950, 187] on button "Select" at bounding box center [954, 191] width 42 height 22
type input "VISTA"
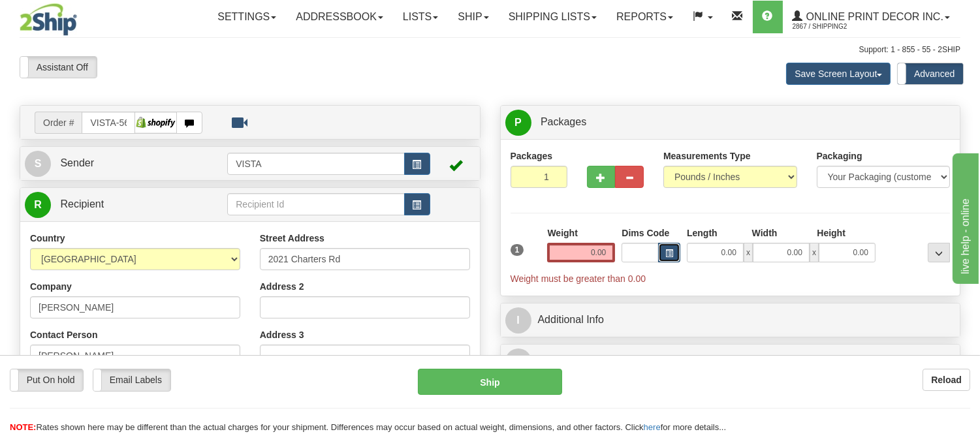
click at [673, 248] on button "button" at bounding box center [669, 253] width 22 height 20
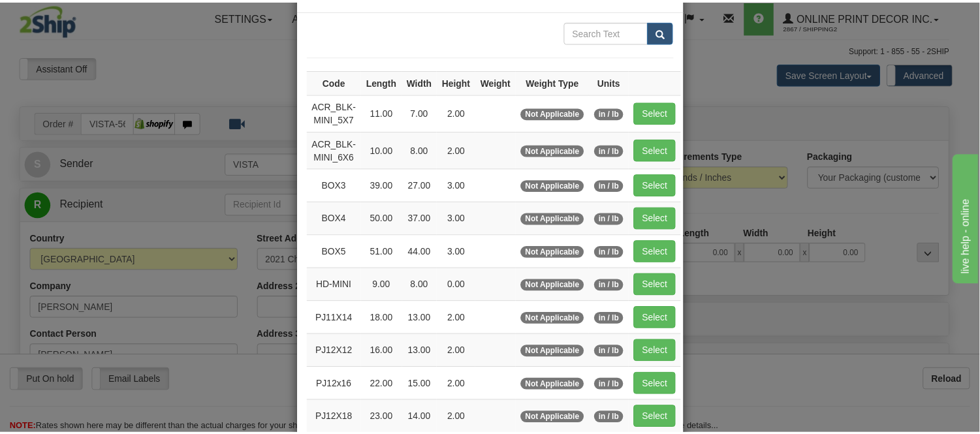
scroll to position [72, 0]
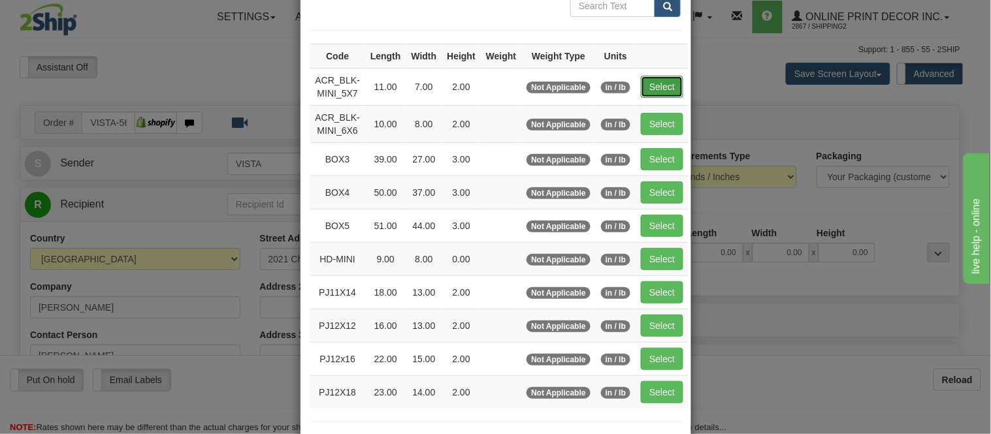
click at [658, 84] on button "Select" at bounding box center [662, 87] width 42 height 22
type input "ACR_BLK-MINI_5X7"
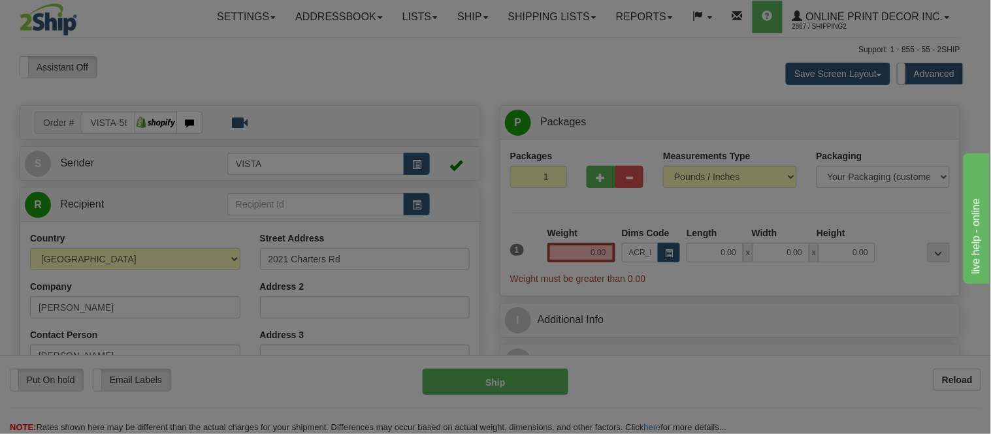
type input "11.00"
type input "7.00"
type input "2.00"
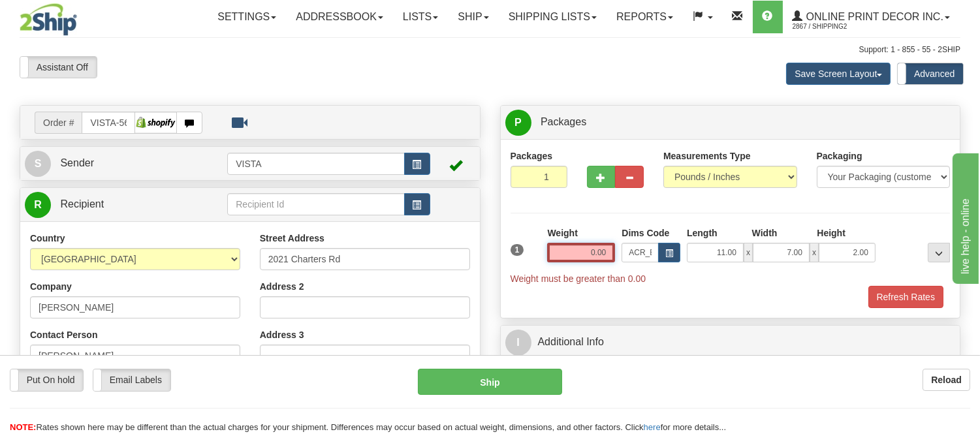
click at [603, 249] on input "0.00" at bounding box center [581, 253] width 68 height 20
type input "2"
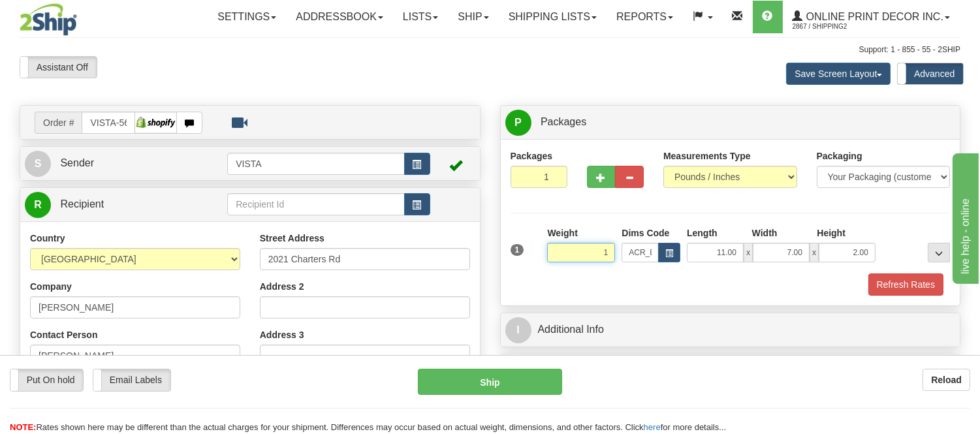
click button "Delete" at bounding box center [0, 0] width 0 height 0
type input "1.00"
click at [924, 281] on button "Refresh Rates" at bounding box center [906, 285] width 75 height 22
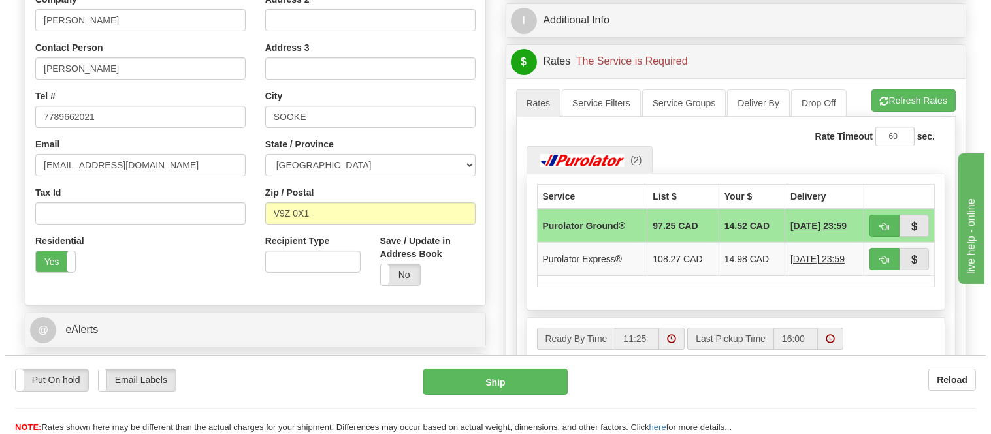
scroll to position [362, 0]
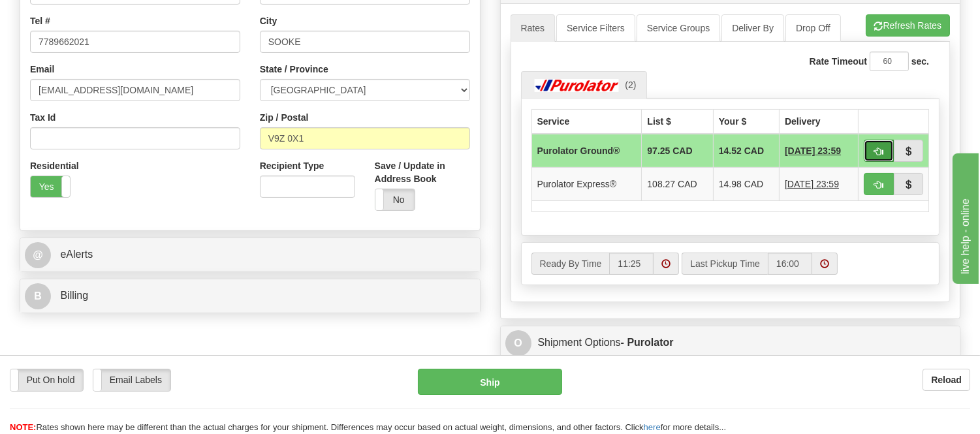
click at [872, 151] on button "button" at bounding box center [879, 151] width 30 height 22
type input "260"
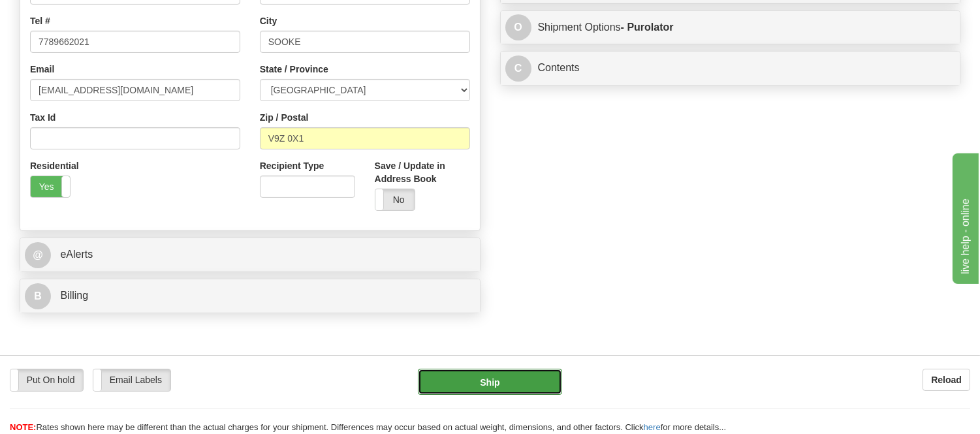
click at [540, 383] on button "Ship" at bounding box center [490, 382] width 144 height 26
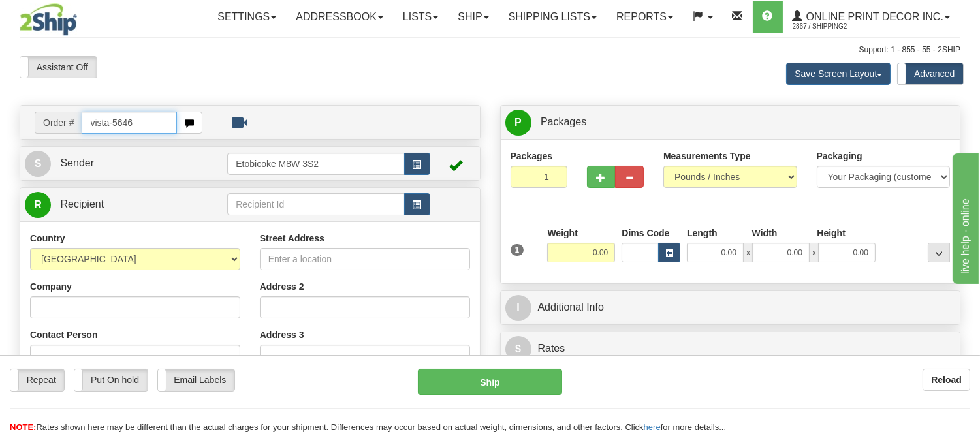
type input "vista-5646"
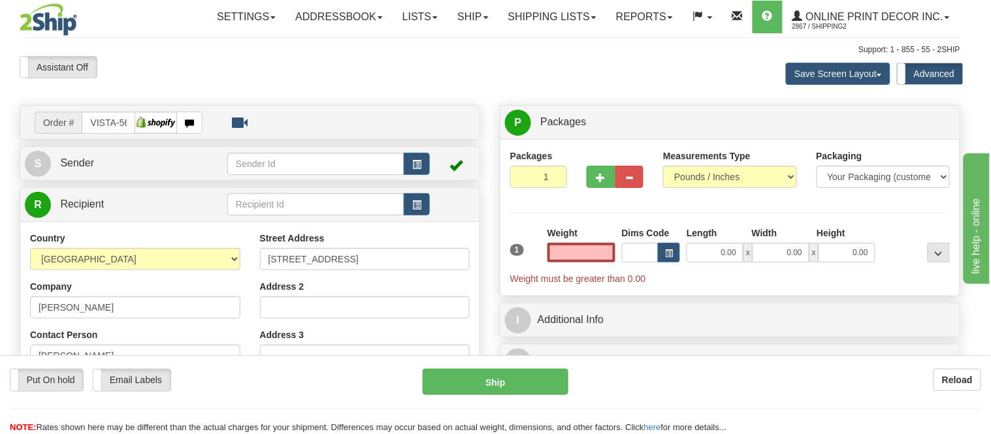
type input "VICTORIA"
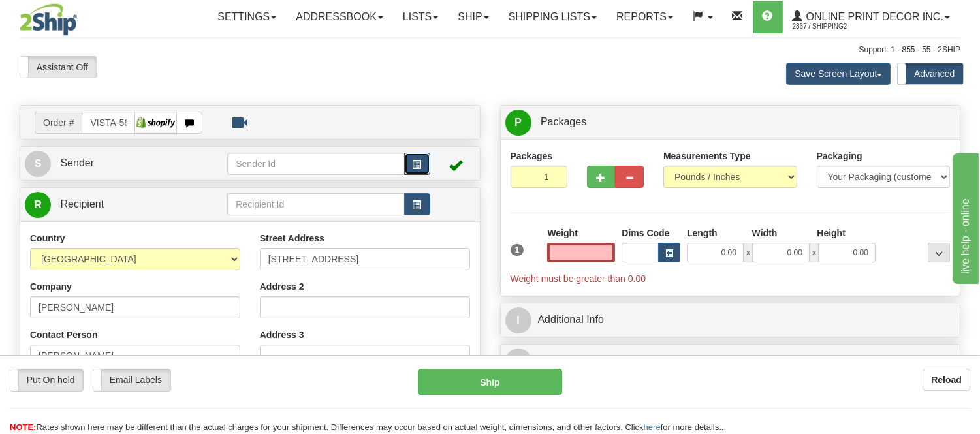
type input "0.00"
click at [417, 163] on span "button" at bounding box center [417, 165] width 9 height 8
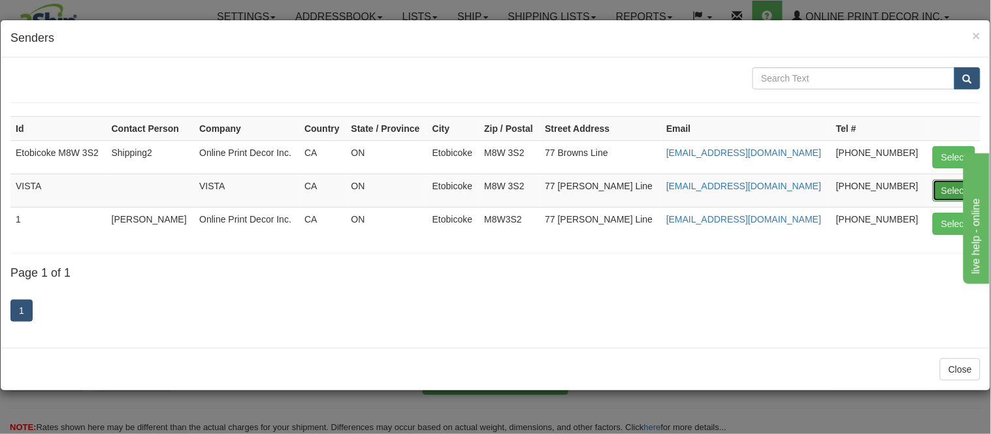
click at [942, 186] on button "Select" at bounding box center [954, 191] width 42 height 22
type input "VISTA"
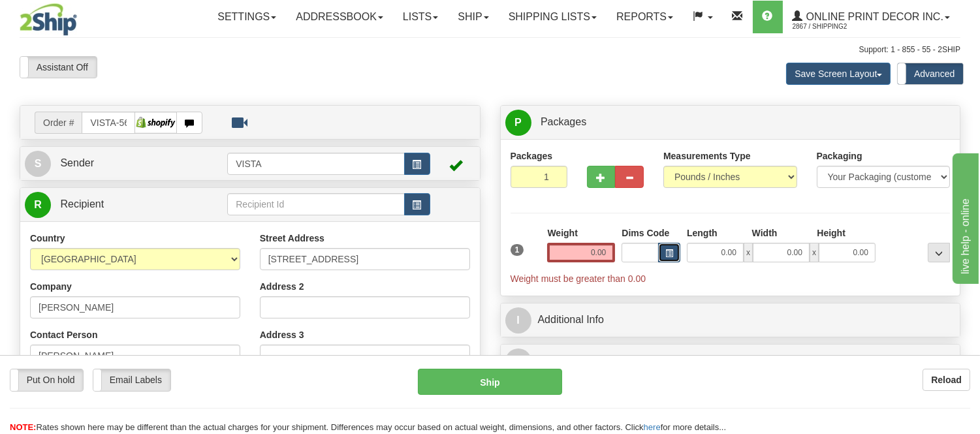
click at [673, 256] on span "button" at bounding box center [669, 253] width 8 height 7
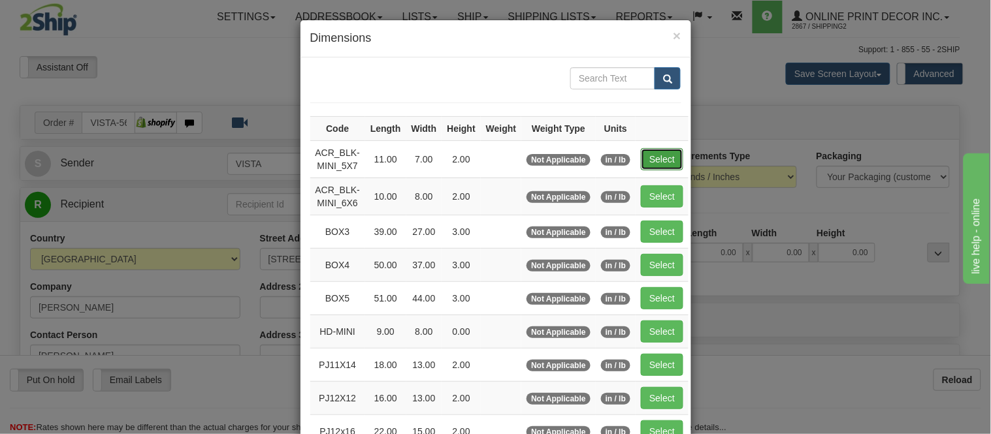
click at [650, 157] on button "Select" at bounding box center [662, 159] width 42 height 22
type input "ACR_BLK-MINI_5X7"
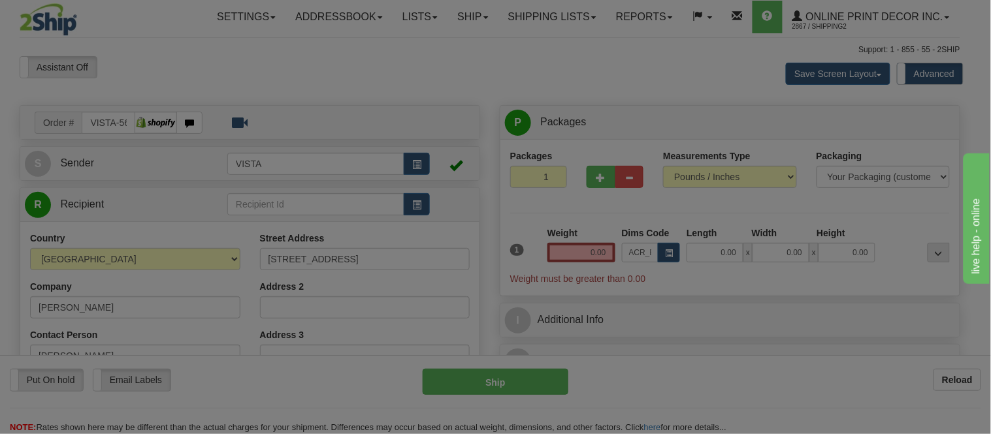
type input "11.00"
type input "7.00"
type input "2.00"
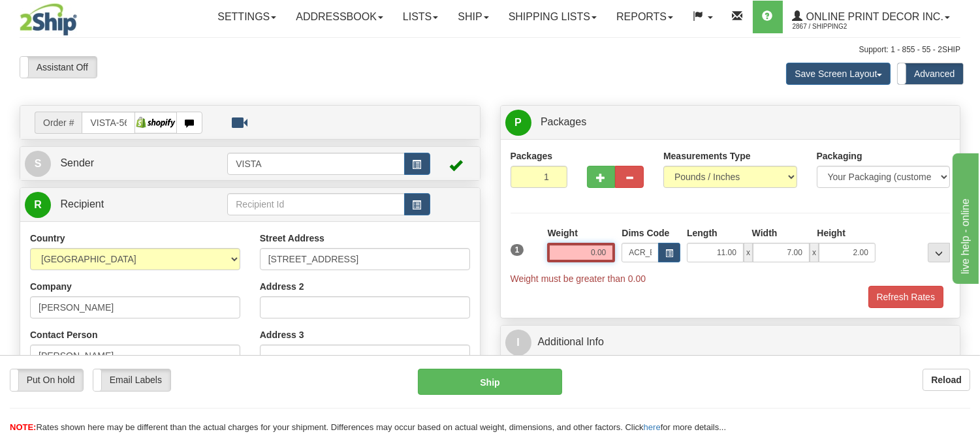
drag, startPoint x: 614, startPoint y: 248, endPoint x: 547, endPoint y: 265, distance: 69.4
click at [547, 265] on div "Weight 0.00" at bounding box center [581, 250] width 74 height 46
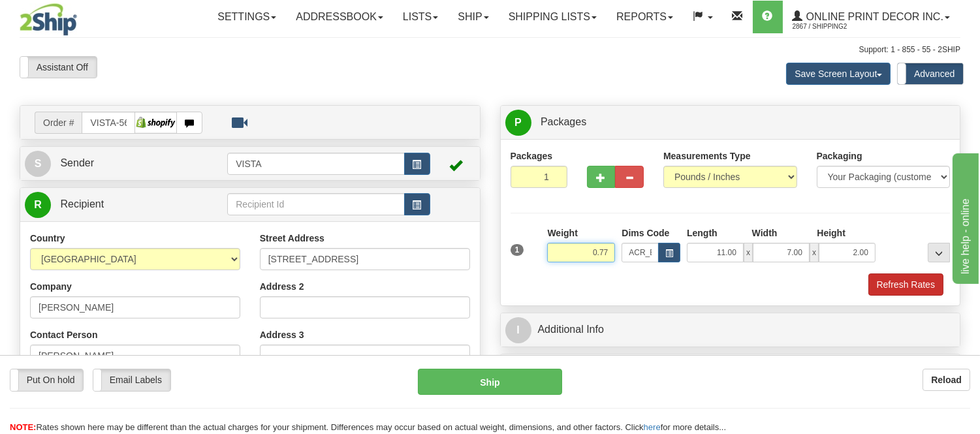
type input "0.77"
click at [920, 283] on button "Refresh Rates" at bounding box center [906, 285] width 75 height 22
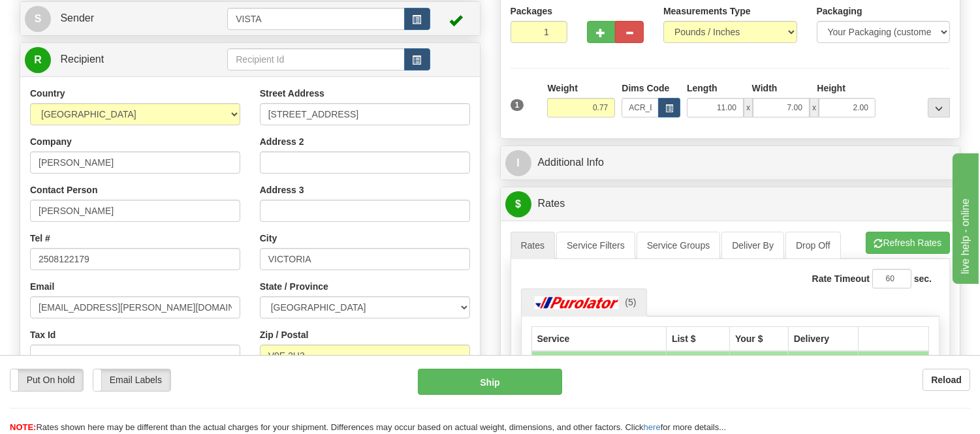
scroll to position [217, 0]
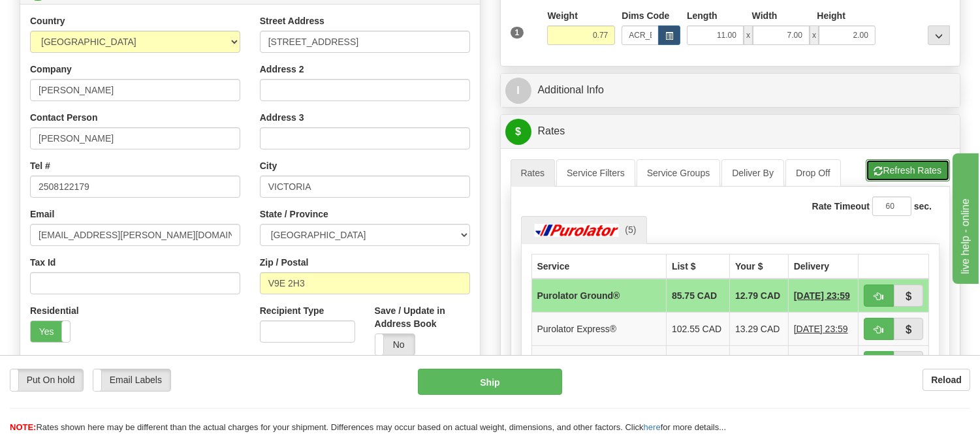
click at [920, 161] on button "Refresh Rates" at bounding box center [908, 170] width 84 height 22
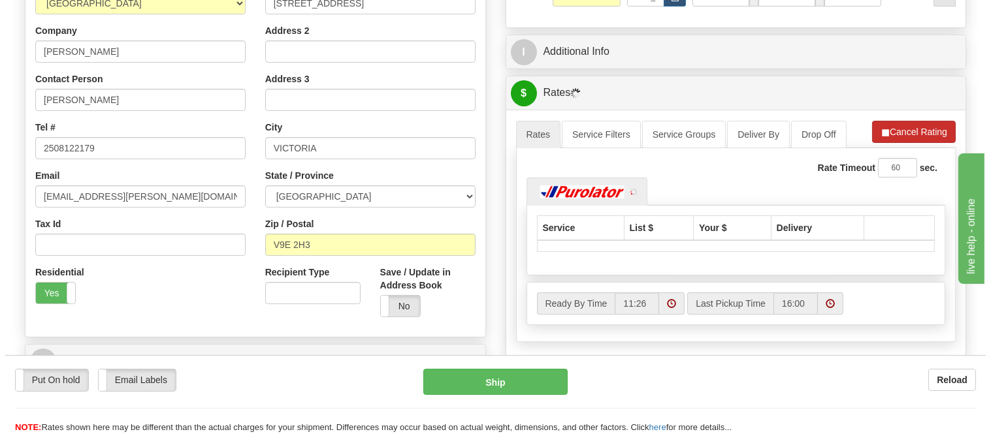
scroll to position [290, 0]
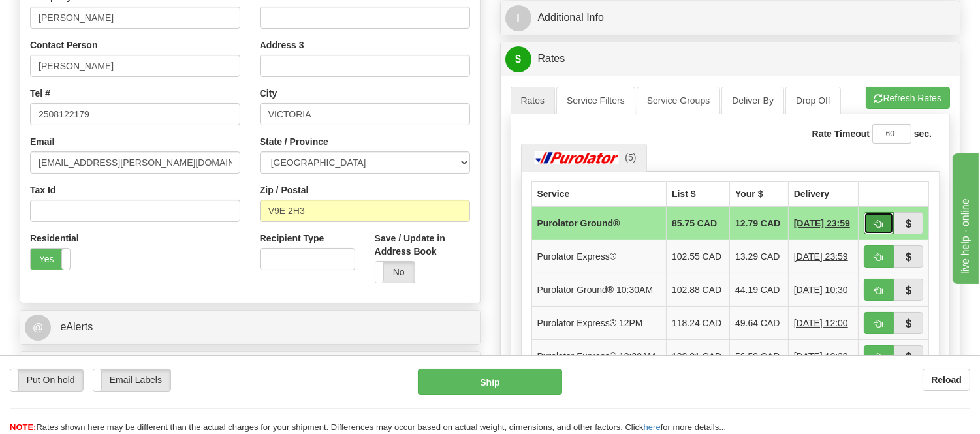
click at [871, 231] on button "button" at bounding box center [879, 223] width 30 height 22
type input "260"
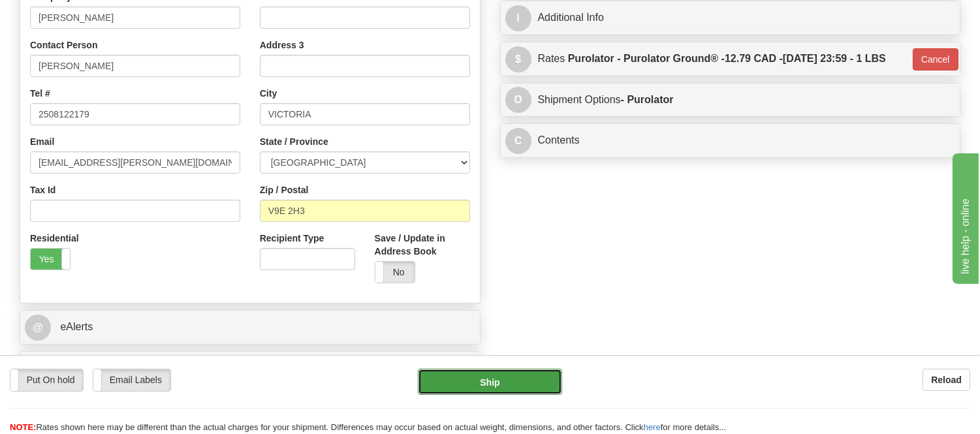
click at [490, 383] on button "Ship" at bounding box center [490, 382] width 144 height 26
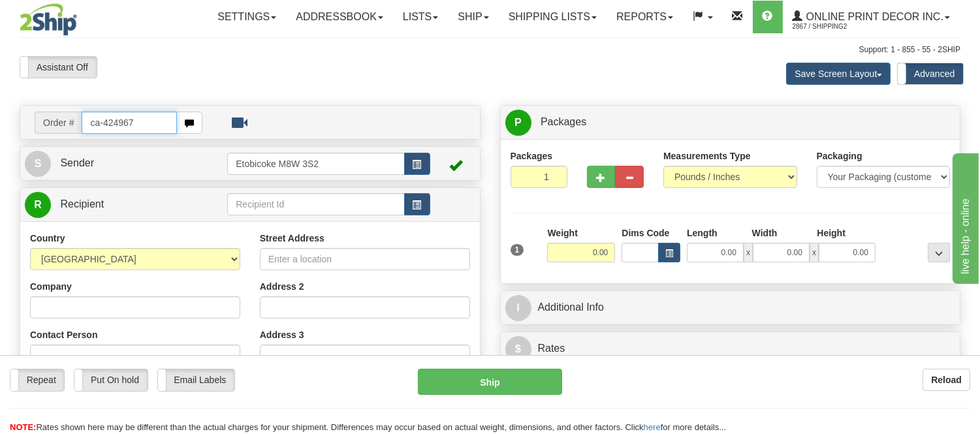
type input "ca-424967"
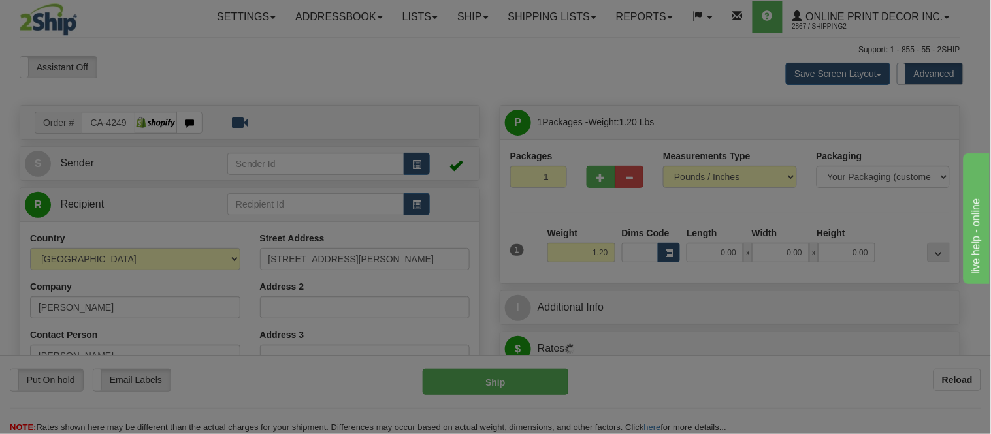
type input "VICTORIA"
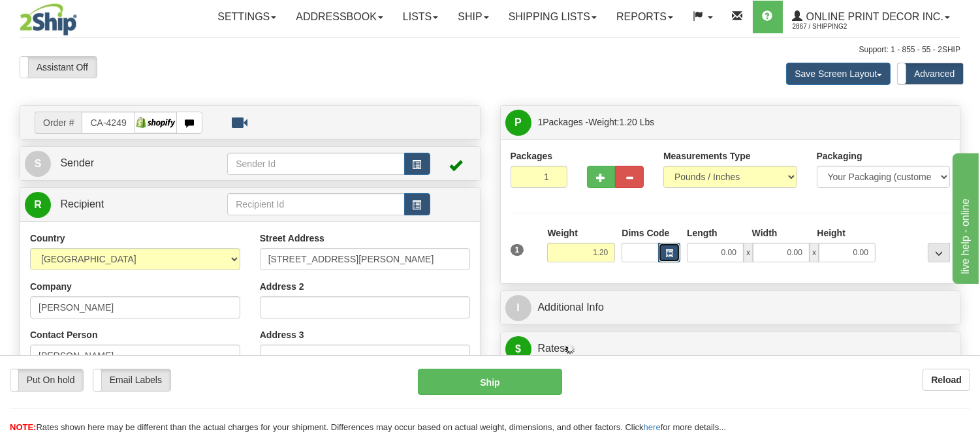
click at [673, 251] on button "button" at bounding box center [669, 253] width 22 height 20
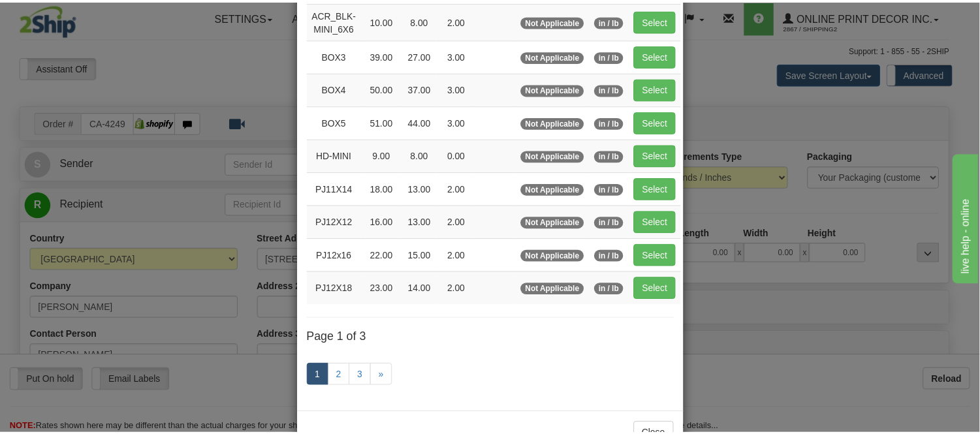
scroll to position [217, 0]
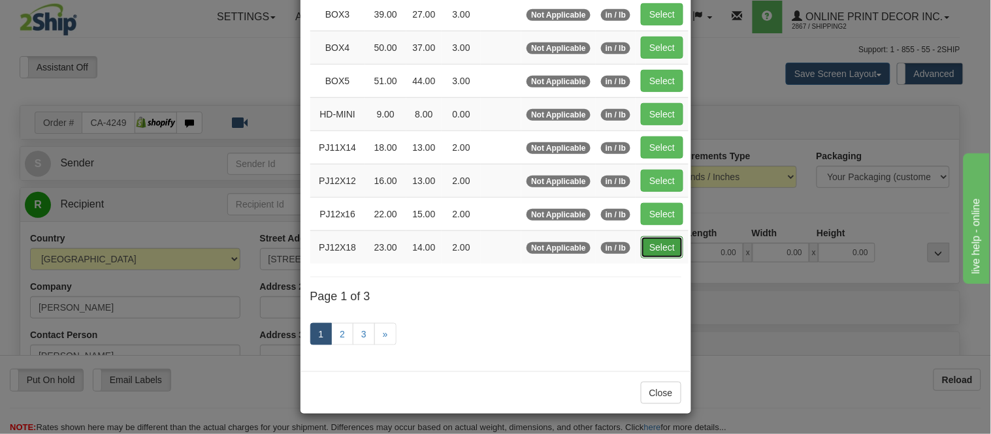
click at [643, 250] on button "Select" at bounding box center [662, 247] width 42 height 22
type input "PJ12X18"
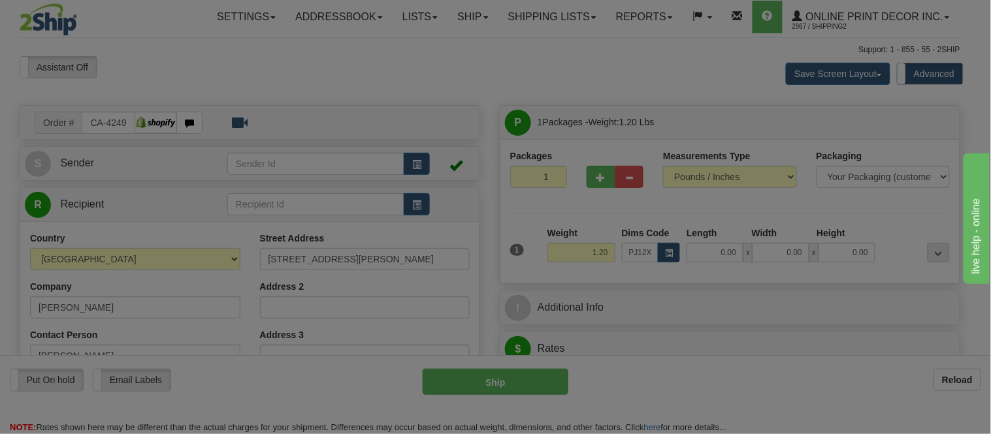
type input "23.00"
type input "14.00"
type input "2.00"
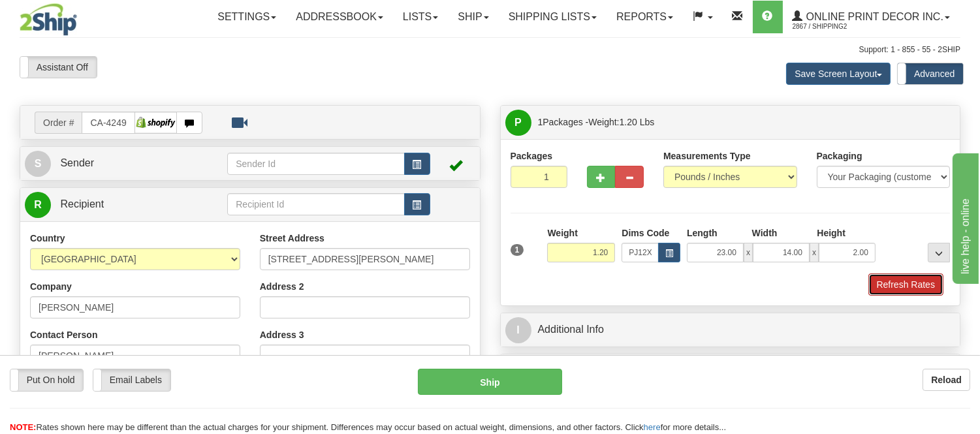
drag, startPoint x: 908, startPoint y: 279, endPoint x: 50, endPoint y: 8, distance: 900.3
click at [908, 279] on button "Refresh Rates" at bounding box center [906, 285] width 75 height 22
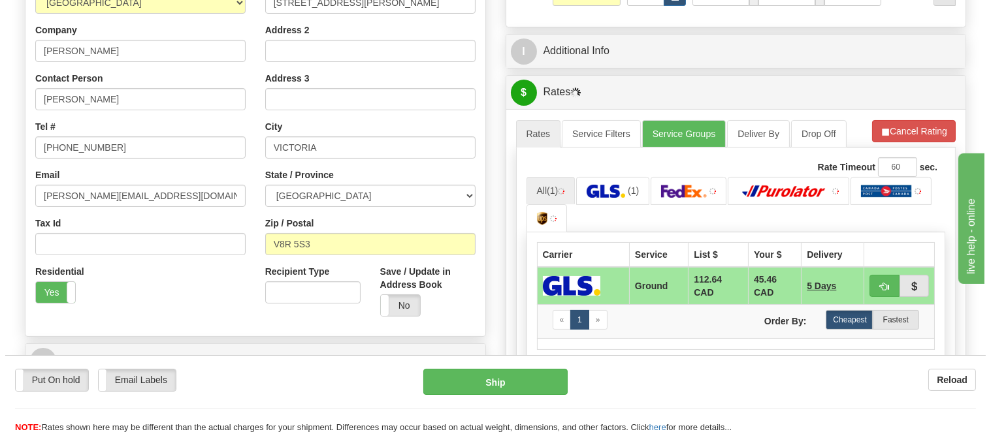
scroll to position [260, 0]
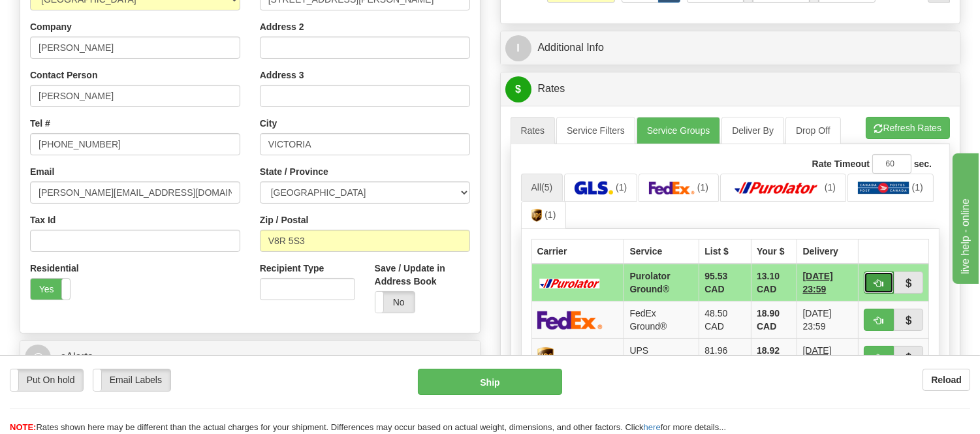
click at [879, 283] on span "button" at bounding box center [878, 284] width 9 height 8
type input "260"
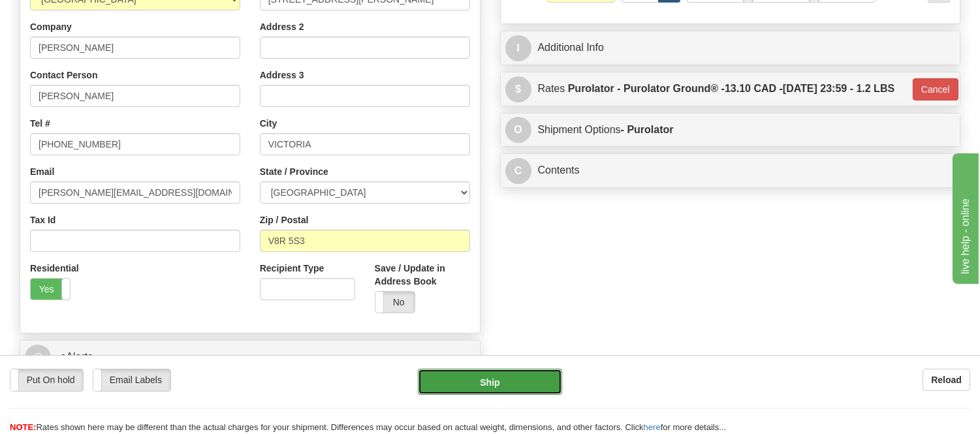
click at [515, 389] on button "Ship" at bounding box center [490, 382] width 144 height 26
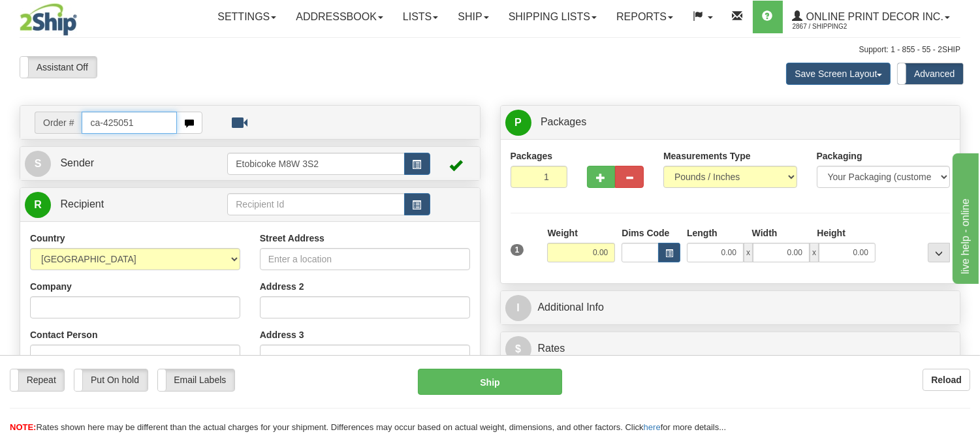
type input "ca-425051"
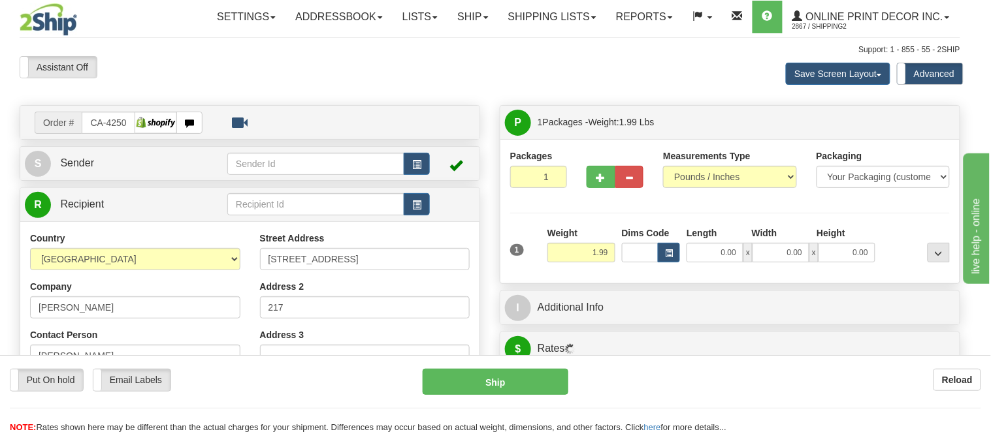
type input "[GEOGRAPHIC_DATA]"
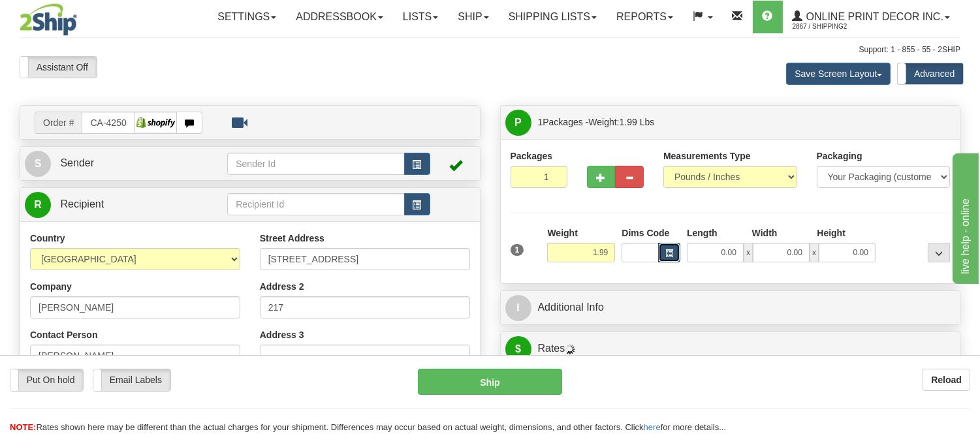
click at [660, 253] on button "button" at bounding box center [669, 253] width 22 height 20
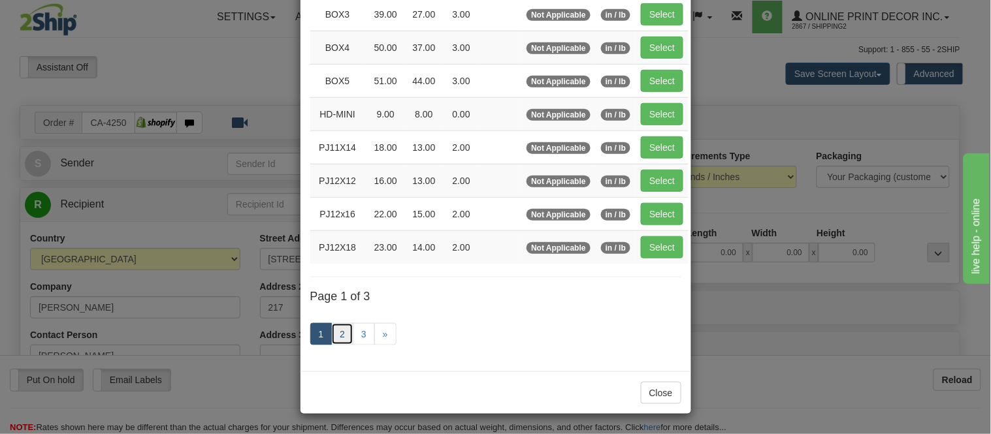
click at [340, 342] on link "2" at bounding box center [342, 334] width 22 height 22
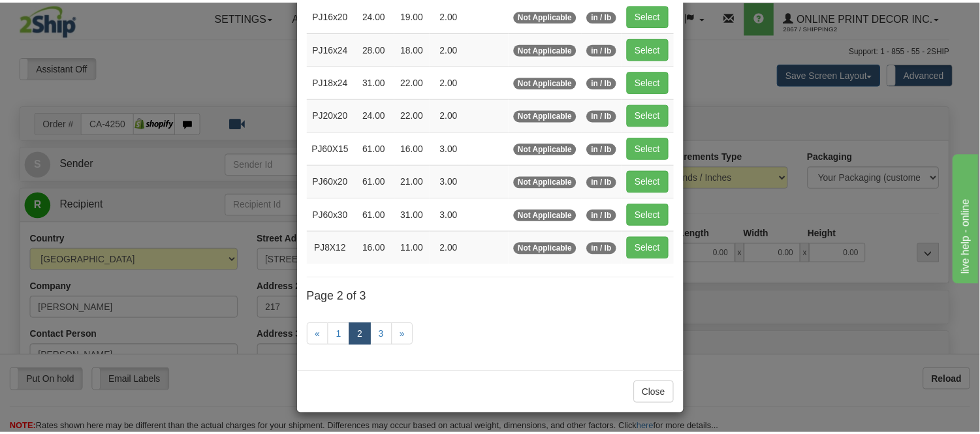
scroll to position [212, 0]
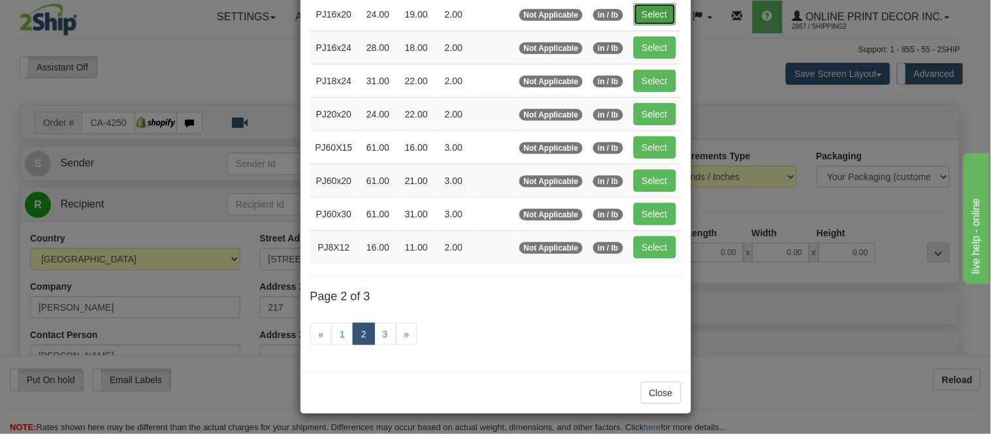
click at [635, 7] on button "Select" at bounding box center [654, 14] width 42 height 22
type input "PJ16x20"
type input "24.00"
type input "19.00"
type input "2.00"
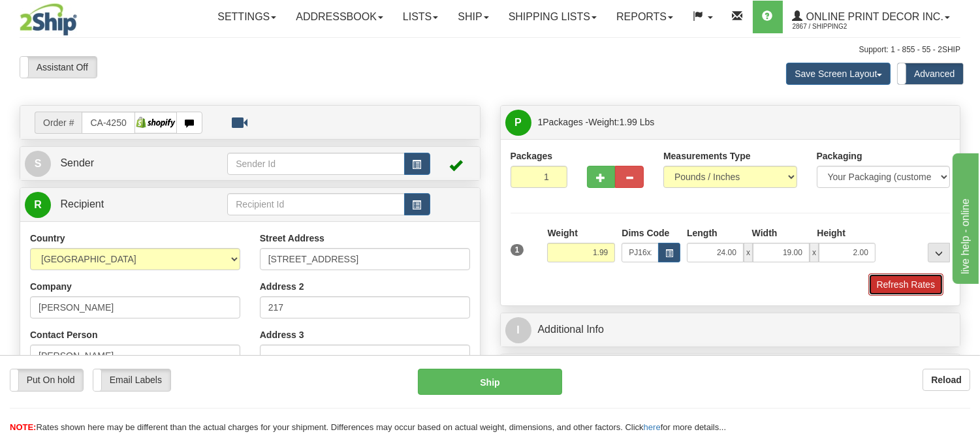
click at [882, 281] on button "Refresh Rates" at bounding box center [906, 285] width 75 height 22
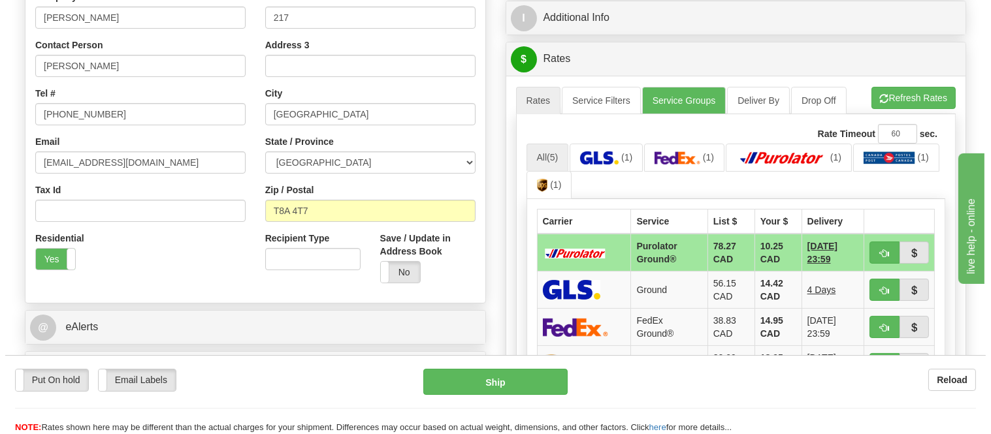
scroll to position [362, 0]
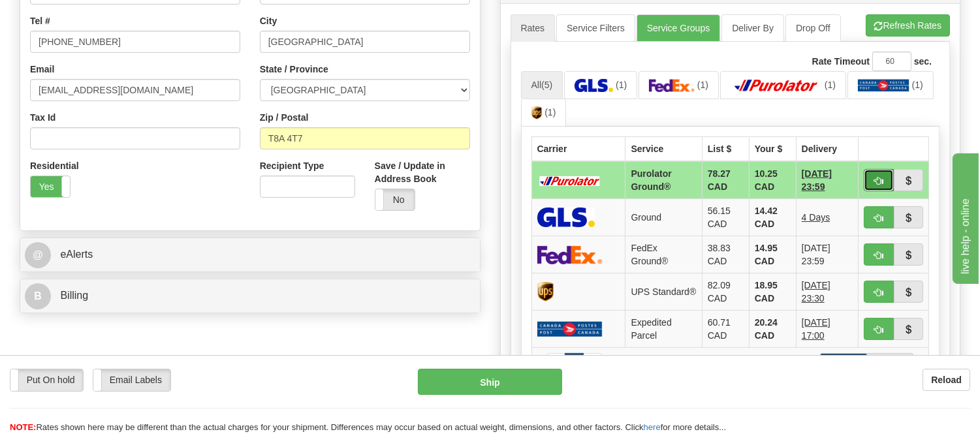
click at [884, 179] on button "button" at bounding box center [879, 180] width 30 height 22
type input "260"
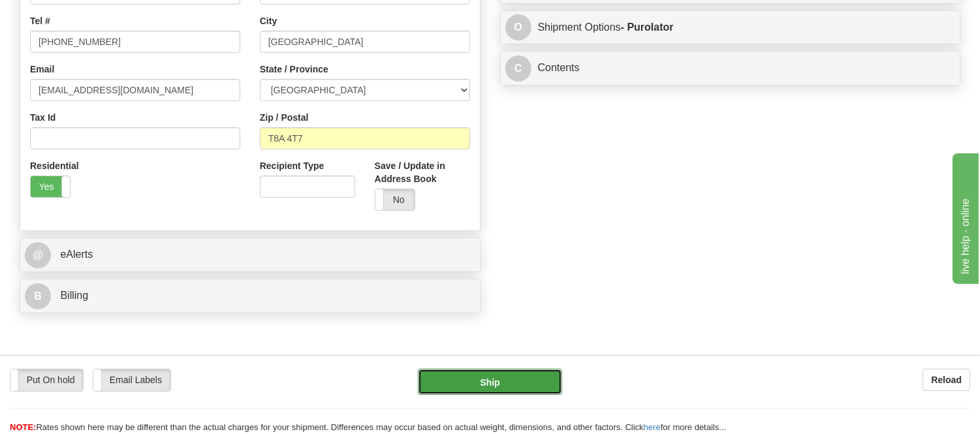
click at [519, 381] on button "Ship" at bounding box center [490, 382] width 144 height 26
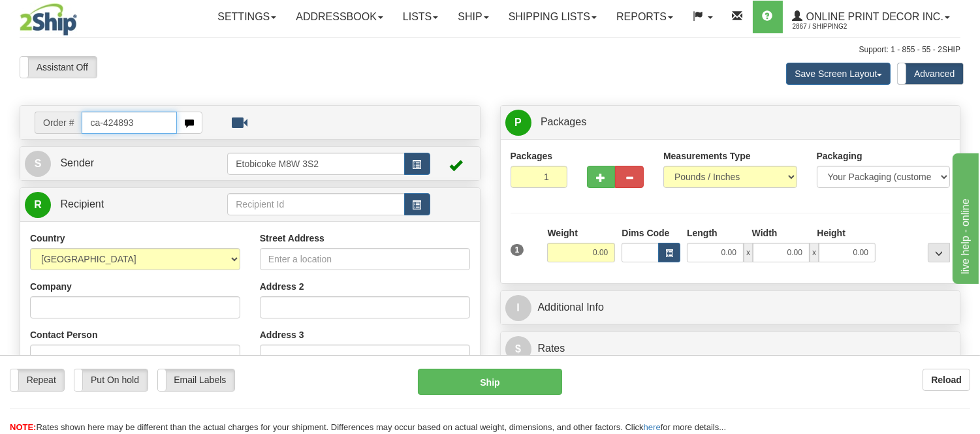
type input "ca-424893"
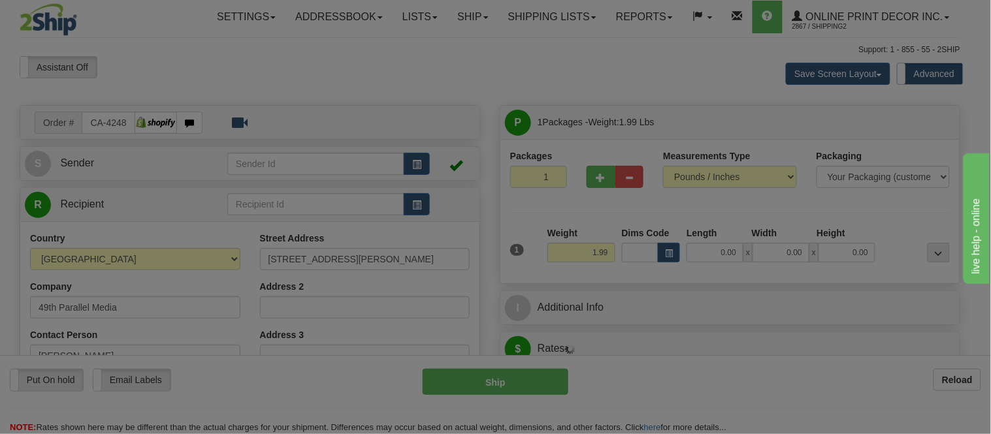
type input "COUNTY OF GRANDE PRAIRIE NO. 1"
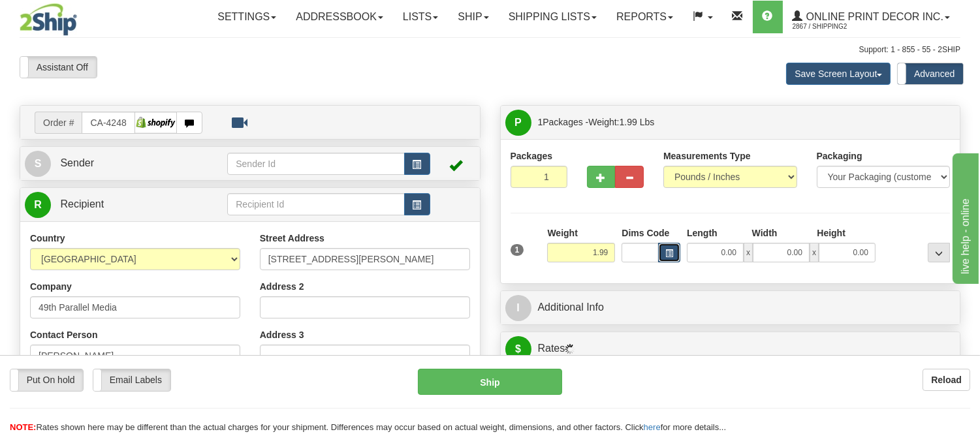
click at [666, 261] on button "button" at bounding box center [669, 253] width 22 height 20
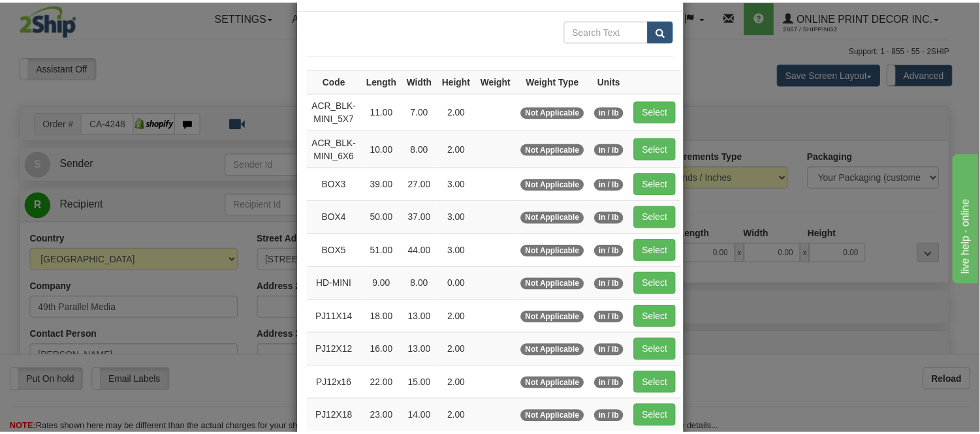
scroll to position [145, 0]
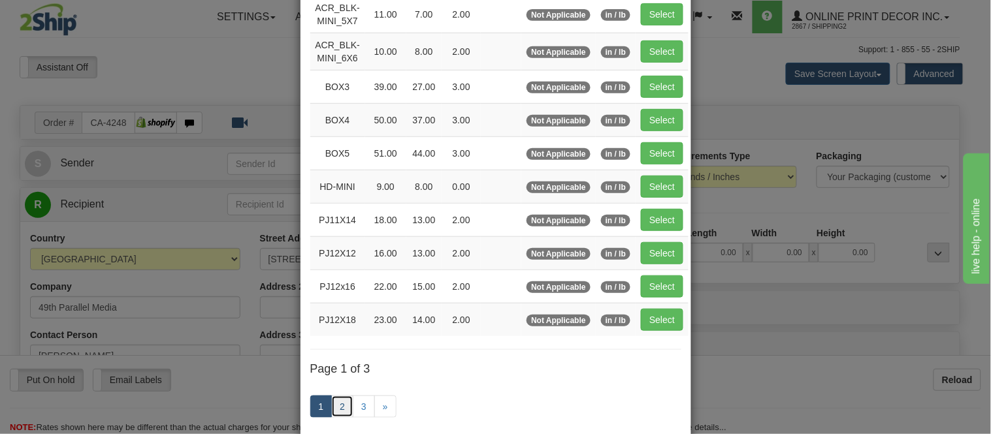
click at [331, 409] on link "2" at bounding box center [342, 407] width 22 height 22
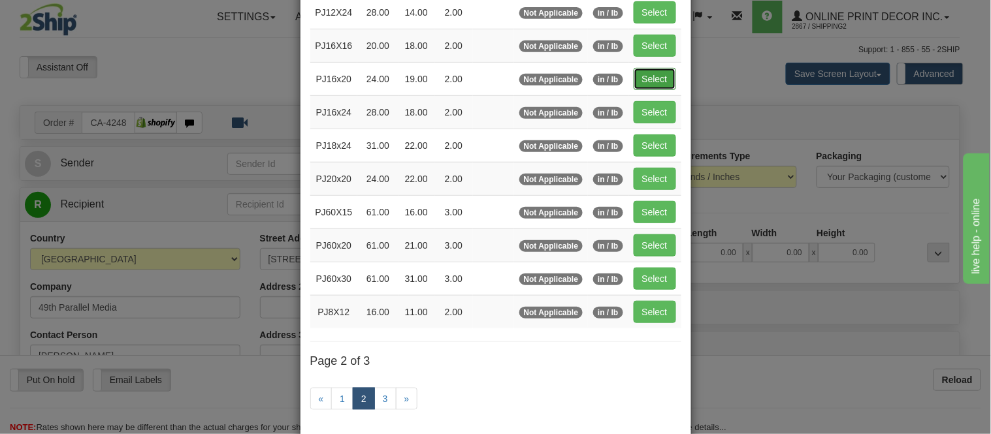
click at [664, 79] on button "Select" at bounding box center [654, 79] width 42 height 22
type input "PJ16x20"
type input "24.00"
type input "19.00"
type input "2.00"
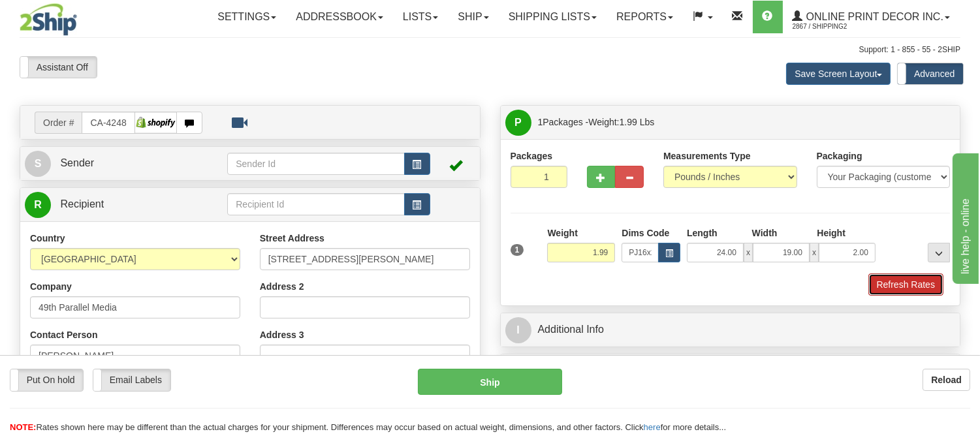
click at [916, 281] on button "Refresh Rates" at bounding box center [906, 285] width 75 height 22
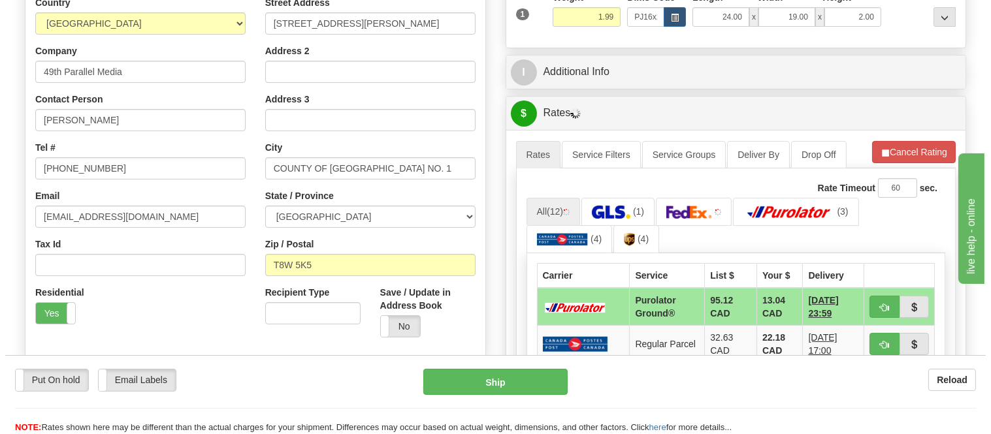
scroll to position [297, 0]
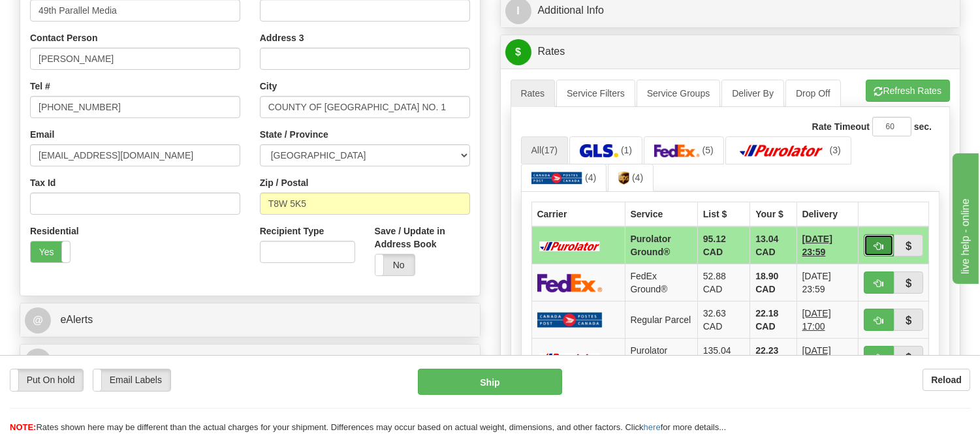
click at [869, 240] on button "button" at bounding box center [879, 245] width 30 height 22
type input "260"
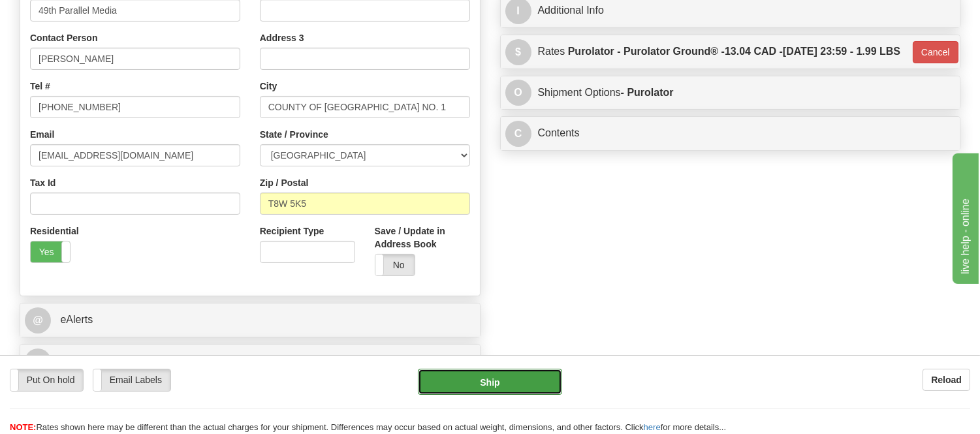
click at [547, 374] on button "Ship" at bounding box center [490, 382] width 144 height 26
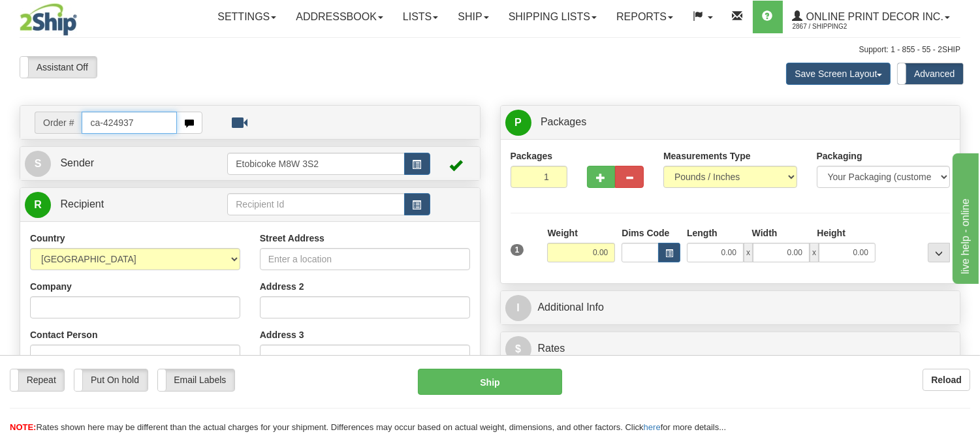
type input "ca-424937"
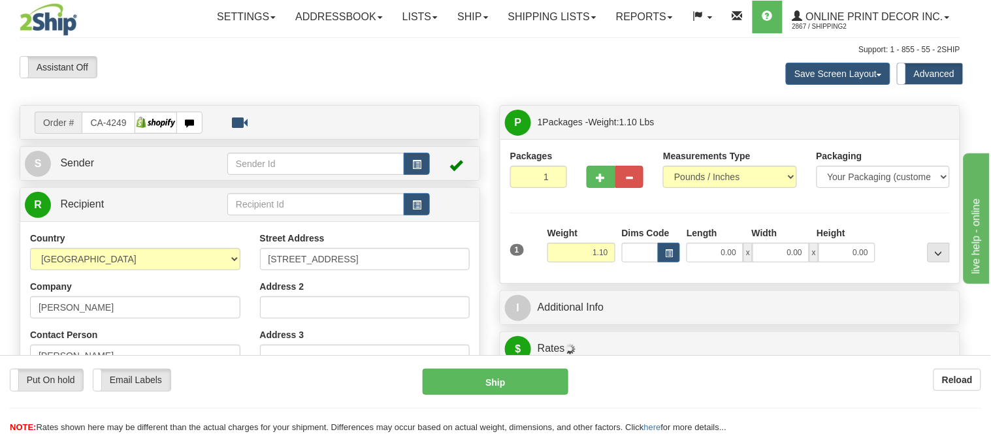
type input "[GEOGRAPHIC_DATA]"
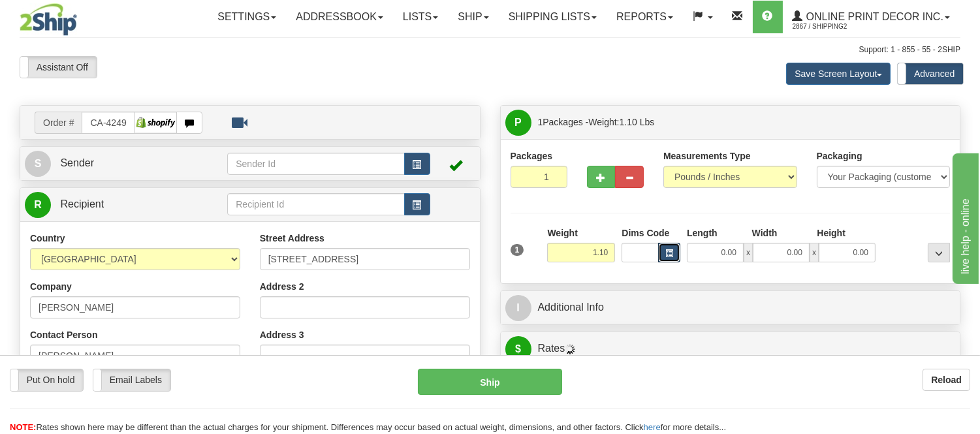
click at [669, 250] on span "button" at bounding box center [669, 253] width 8 height 7
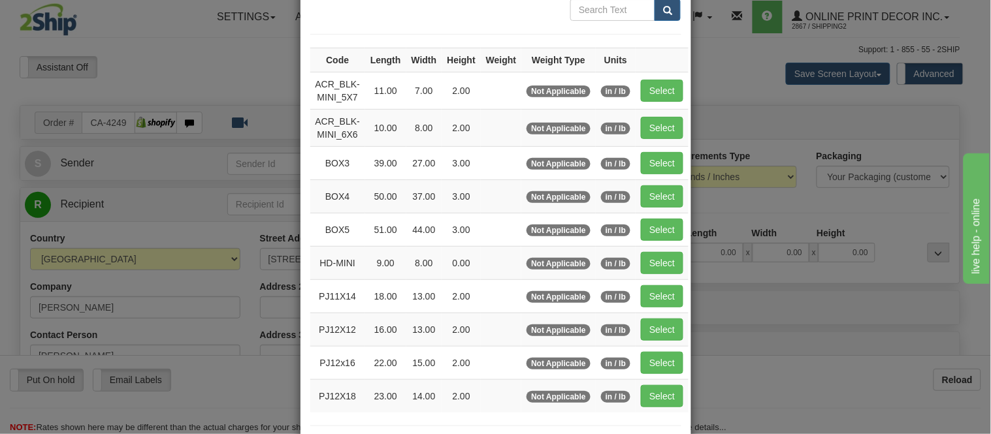
scroll to position [217, 0]
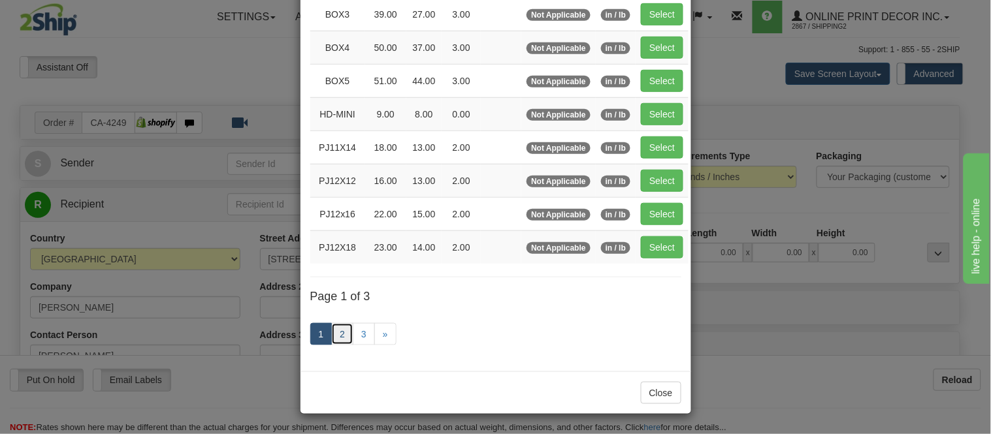
click at [340, 338] on link "2" at bounding box center [342, 334] width 22 height 22
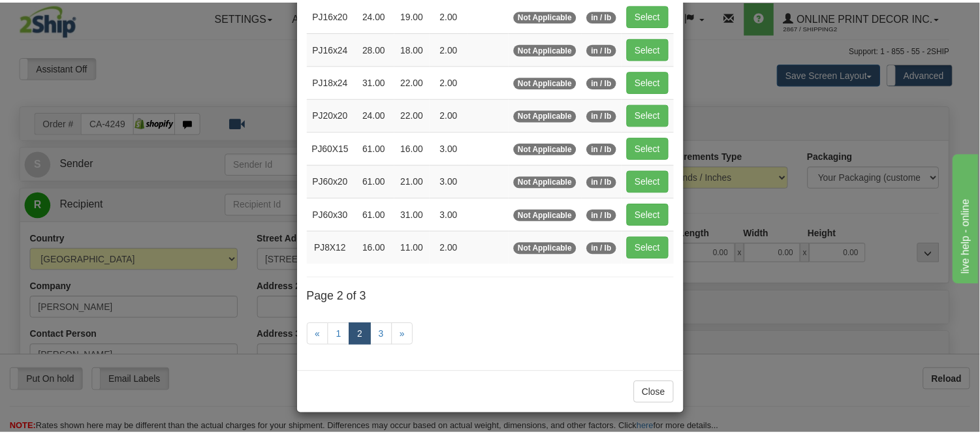
scroll to position [140, 0]
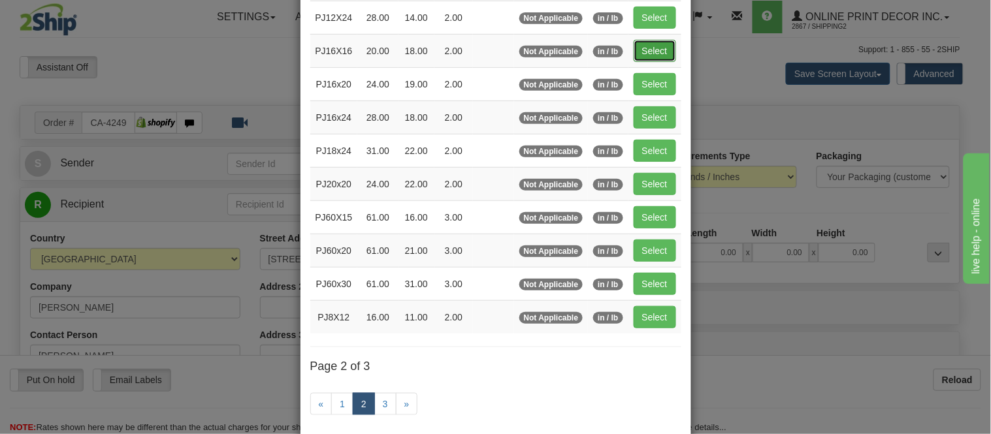
click at [649, 48] on button "Select" at bounding box center [654, 51] width 42 height 22
type input "PJ16X16"
type input "20.00"
type input "18.00"
type input "2.00"
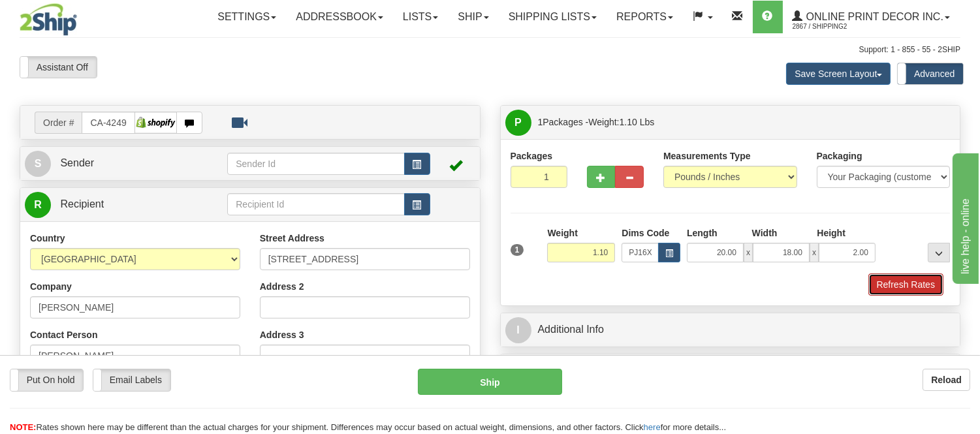
click at [891, 277] on button "Refresh Rates" at bounding box center [906, 285] width 75 height 22
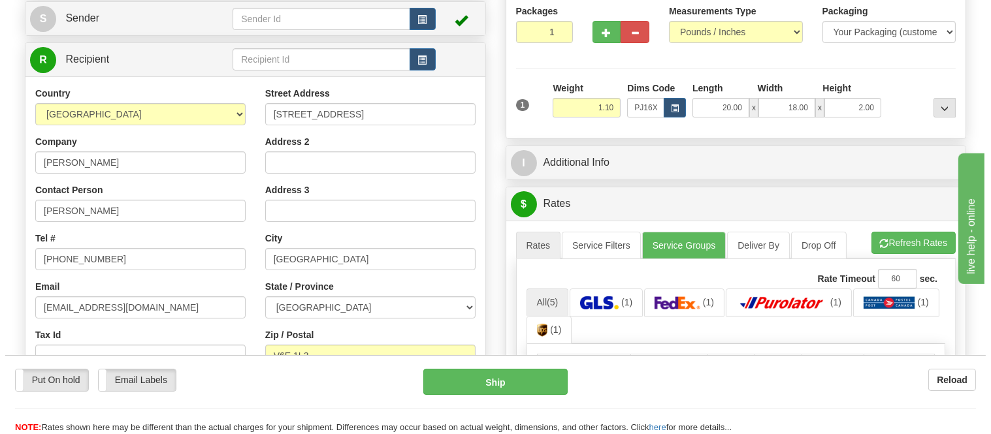
scroll to position [290, 0]
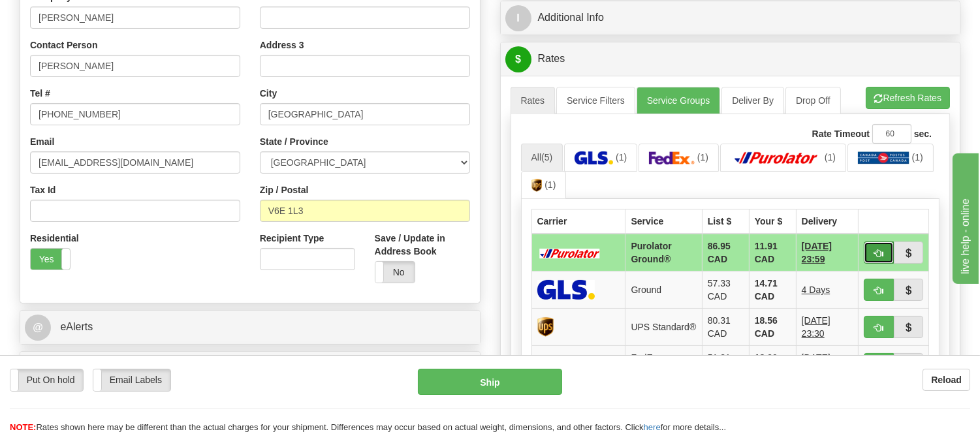
click at [870, 247] on button "button" at bounding box center [879, 253] width 30 height 22
type input "260"
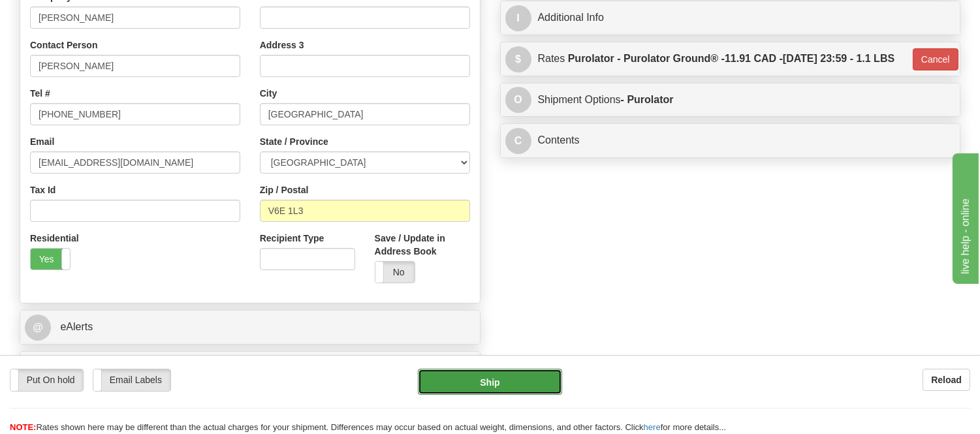
click at [481, 394] on button "Ship" at bounding box center [490, 382] width 144 height 26
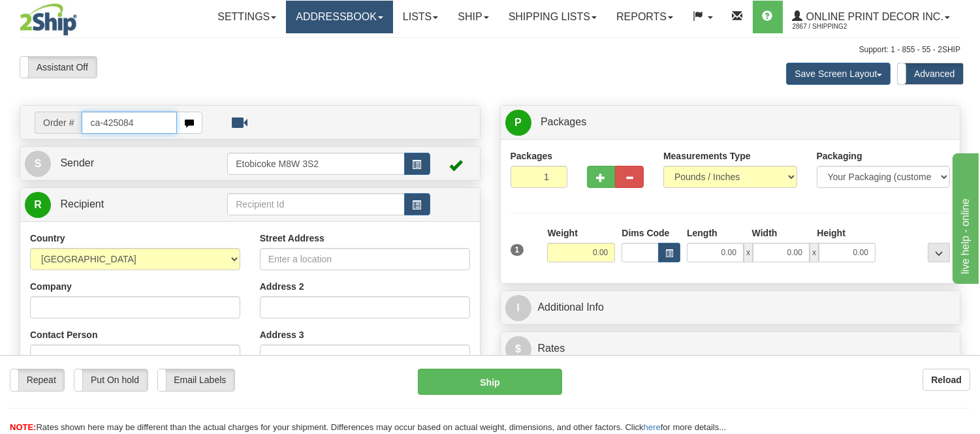
type input "ca-425084"
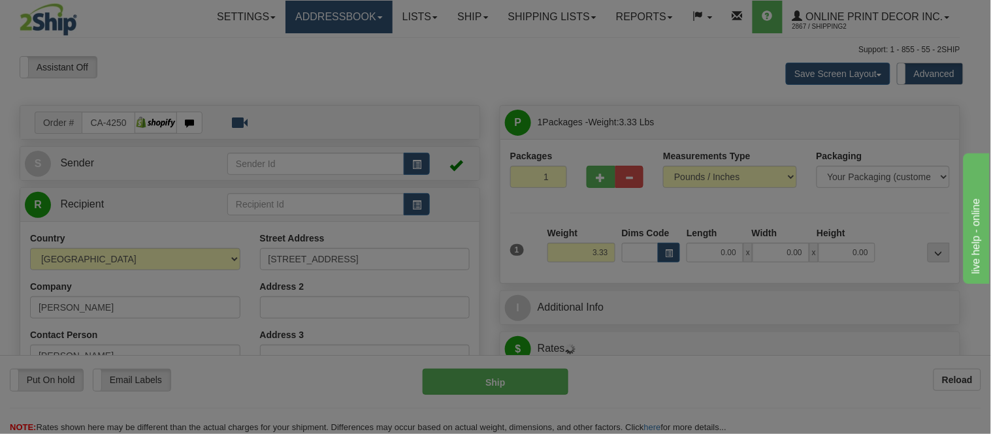
type input "VANCOUVER"
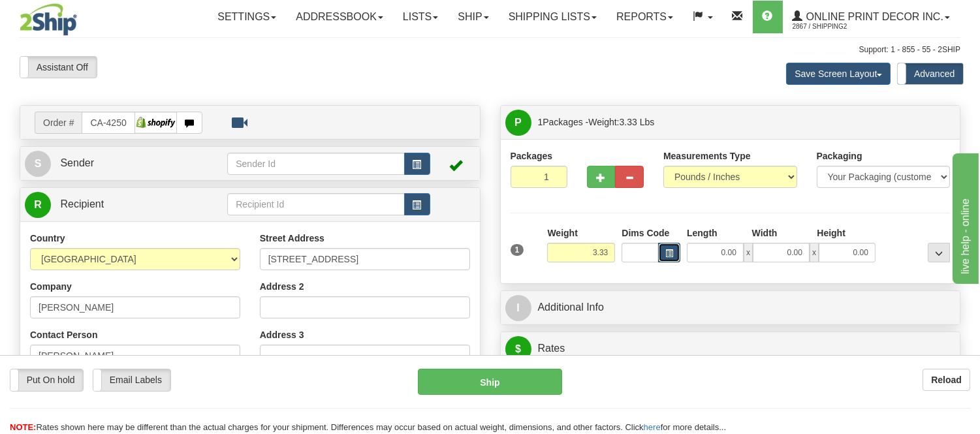
click at [667, 257] on span "button" at bounding box center [669, 253] width 8 height 7
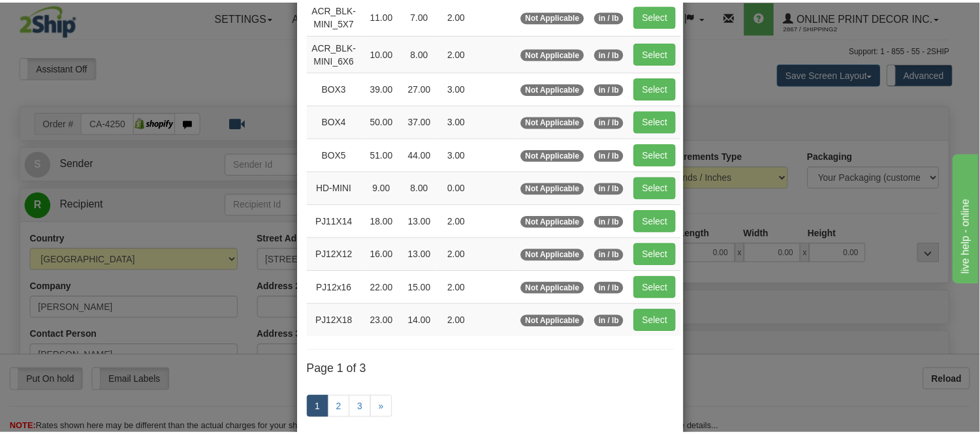
scroll to position [145, 0]
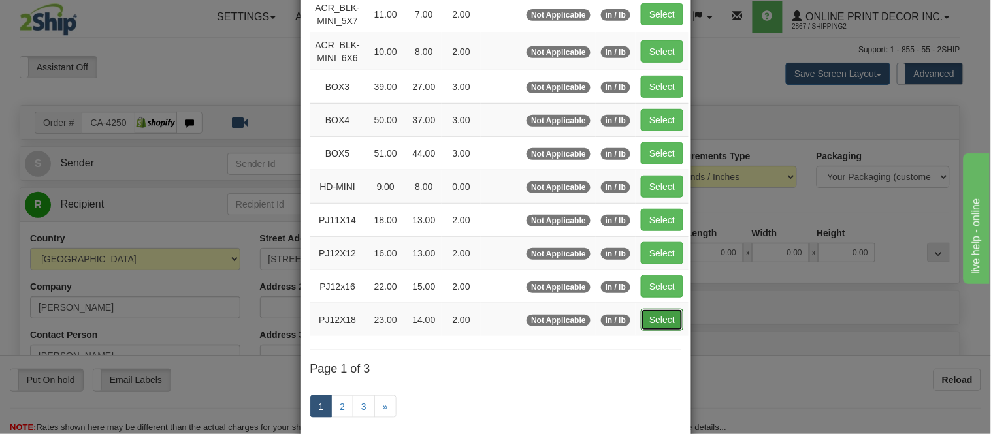
click at [650, 322] on button "Select" at bounding box center [662, 320] width 42 height 22
type input "PJ12X18"
type input "23.00"
type input "14.00"
type input "2.00"
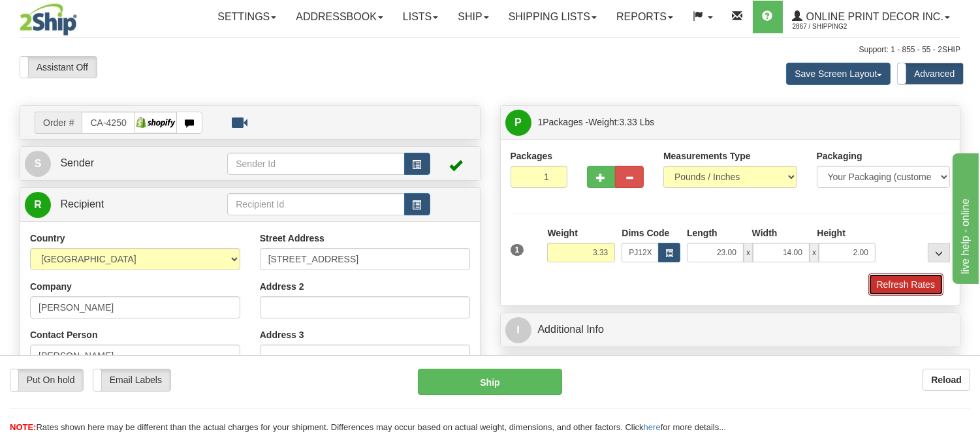
click at [934, 286] on button "Refresh Rates" at bounding box center [906, 285] width 75 height 22
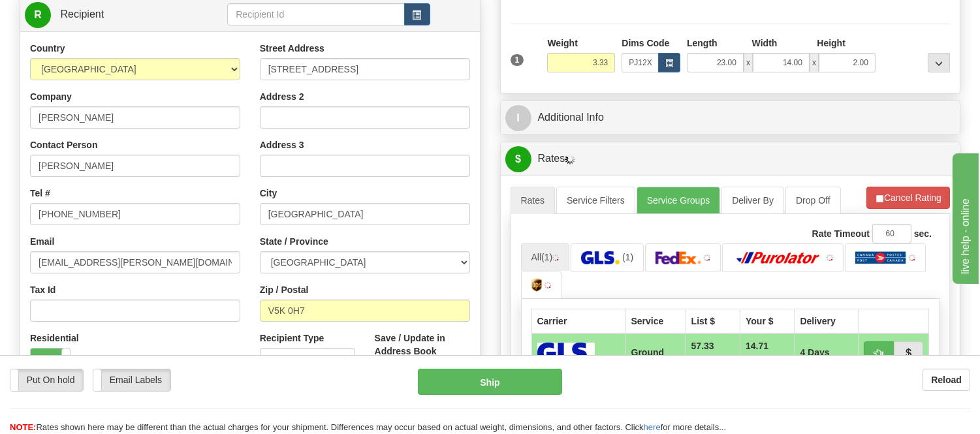
scroll to position [238, 0]
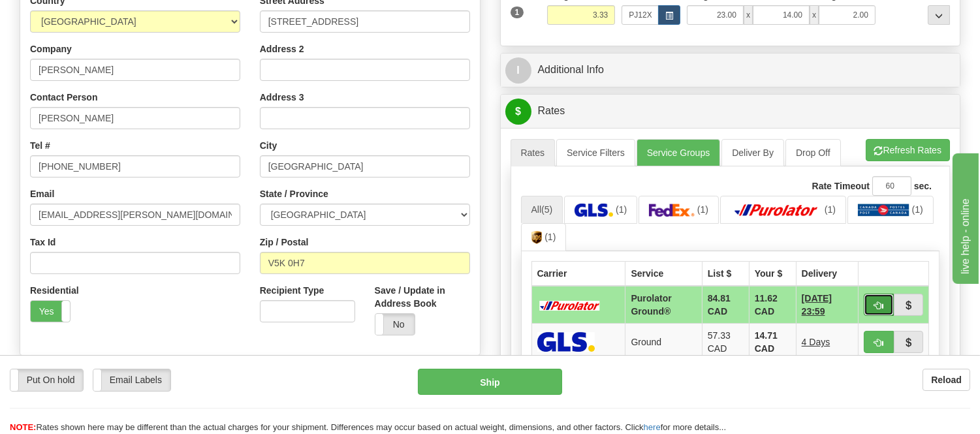
click at [884, 307] on button "button" at bounding box center [879, 305] width 30 height 22
type input "260"
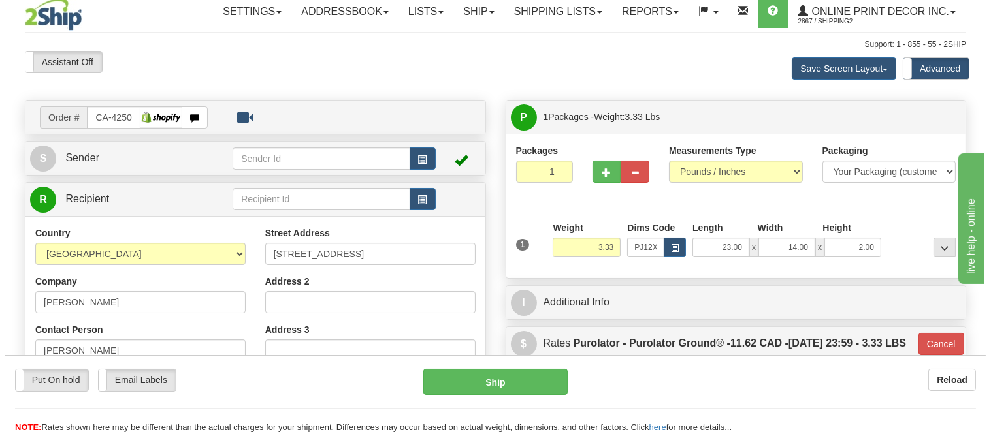
scroll to position [0, 0]
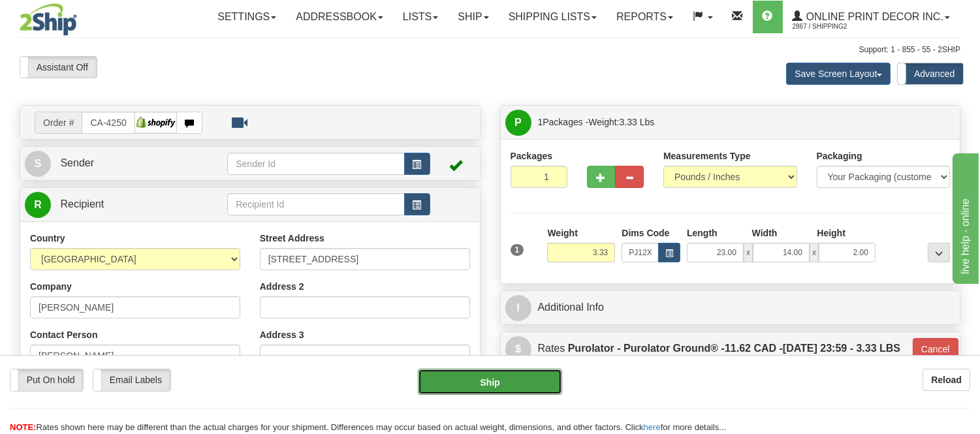
click at [471, 383] on button "Ship" at bounding box center [490, 382] width 144 height 26
